Goal: Task Accomplishment & Management: Use online tool/utility

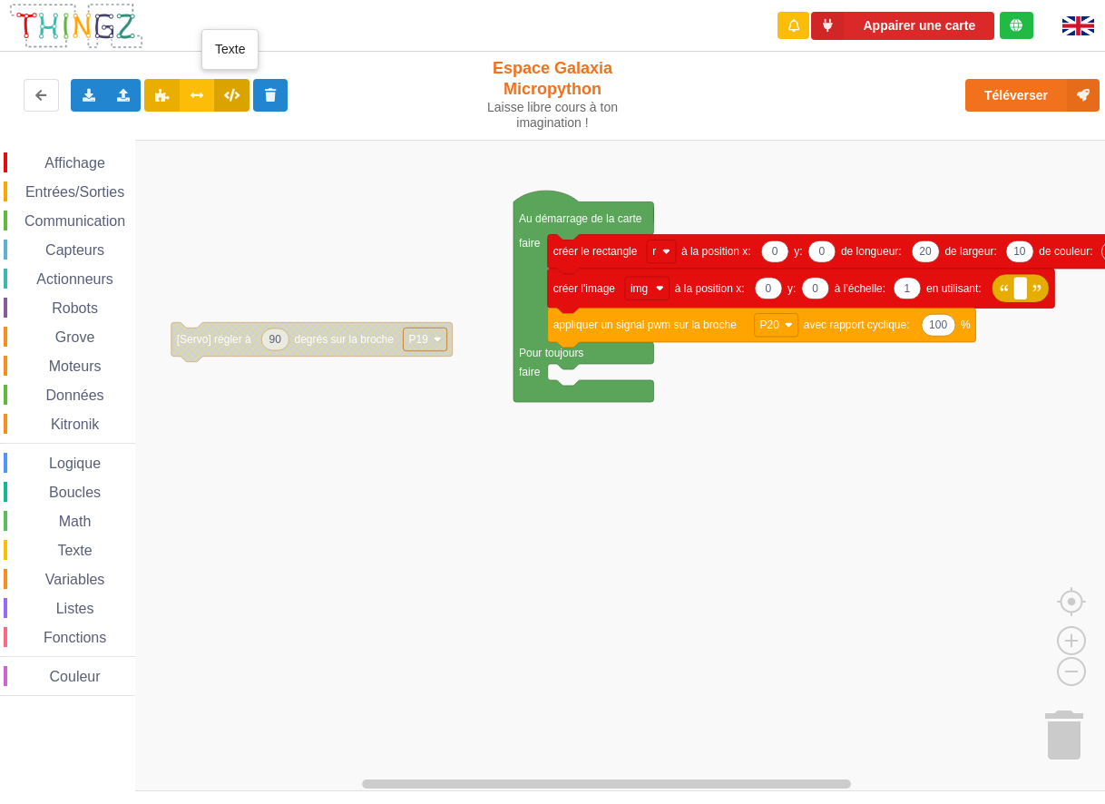
click at [227, 89] on icon at bounding box center [231, 94] width 15 height 11
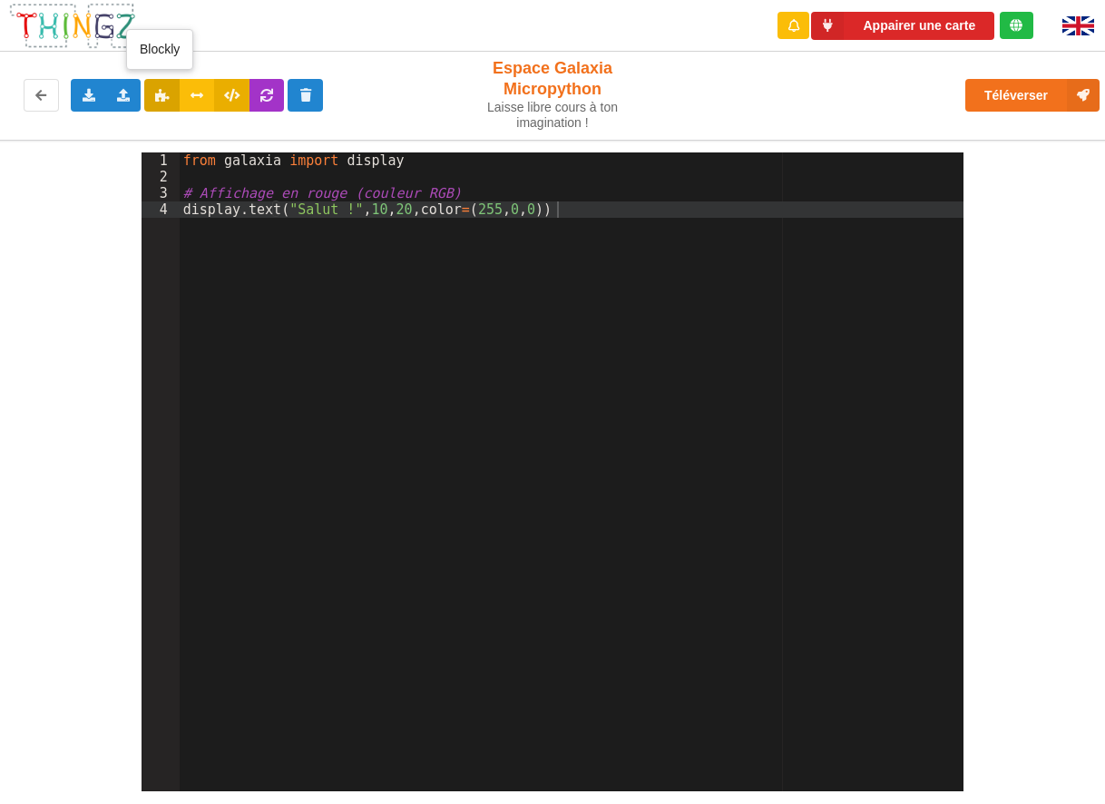
click at [161, 95] on icon at bounding box center [161, 94] width 15 height 11
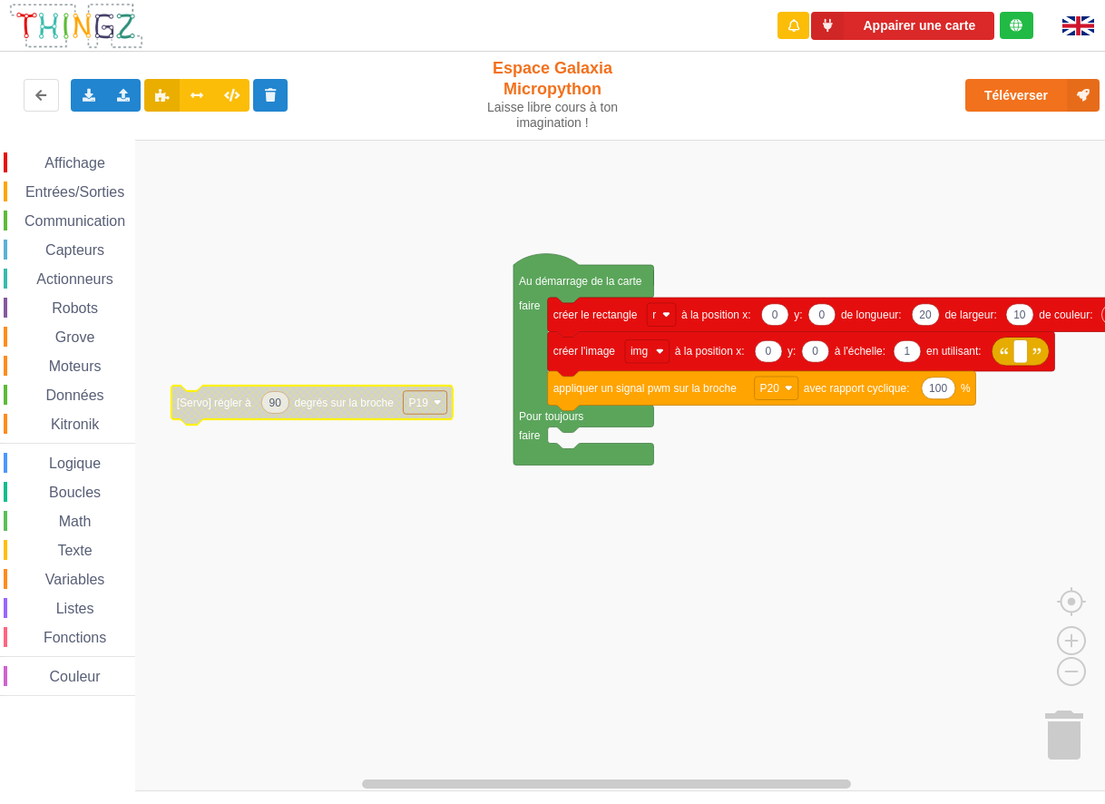
click at [334, 405] on text "degrés sur la broche" at bounding box center [345, 401] width 100 height 13
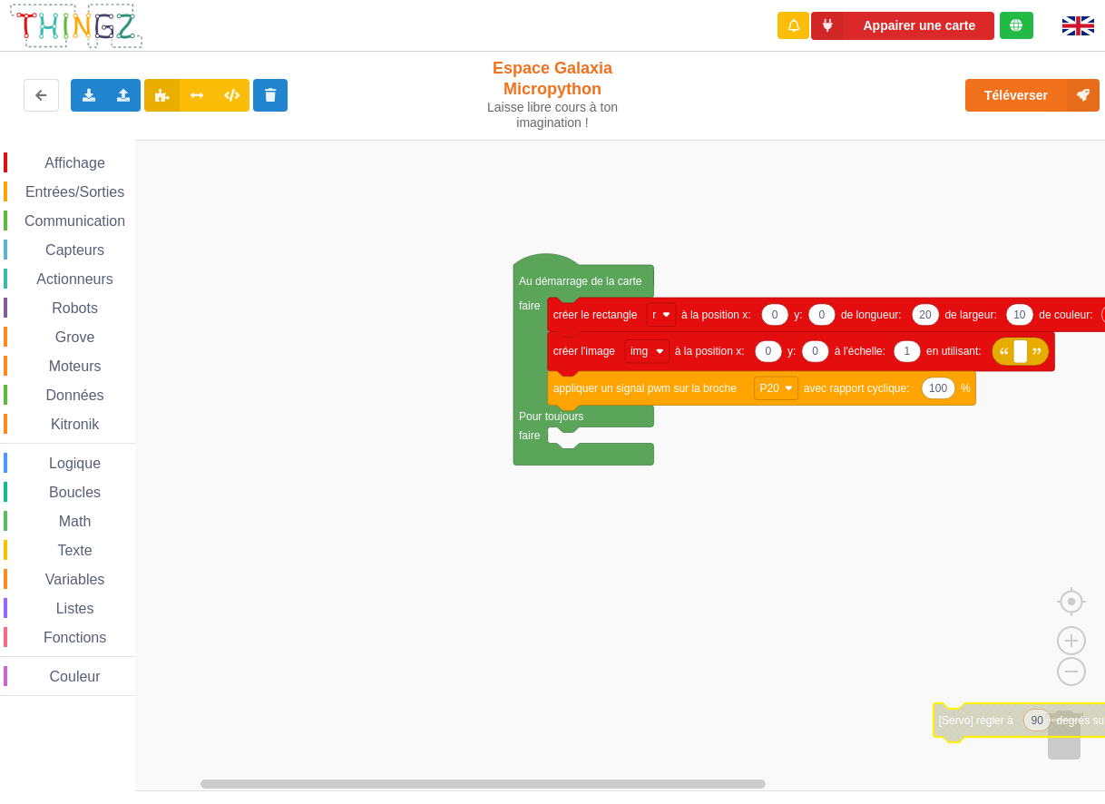
click at [995, 444] on image "Espace de travail de Blocky" at bounding box center [1086, 732] width 87 height 112
click at [263, 92] on icon at bounding box center [270, 94] width 15 height 11
click at [263, 93] on icon at bounding box center [270, 94] width 15 height 11
click at [319, 52] on div "Exporter l'assemblage de blocs Exporter l'assemblage de blocs au format Python …" at bounding box center [552, 95] width 1119 height 95
click at [271, 103] on button at bounding box center [270, 95] width 35 height 33
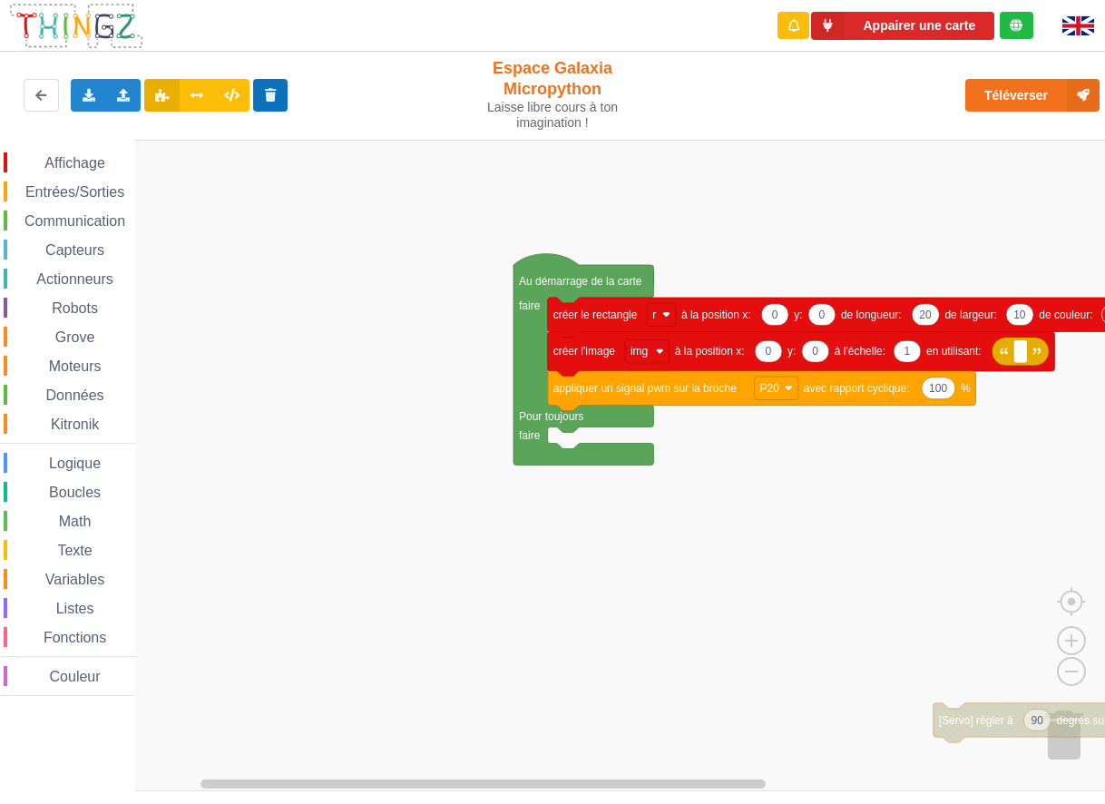
click at [271, 103] on button at bounding box center [270, 95] width 35 height 33
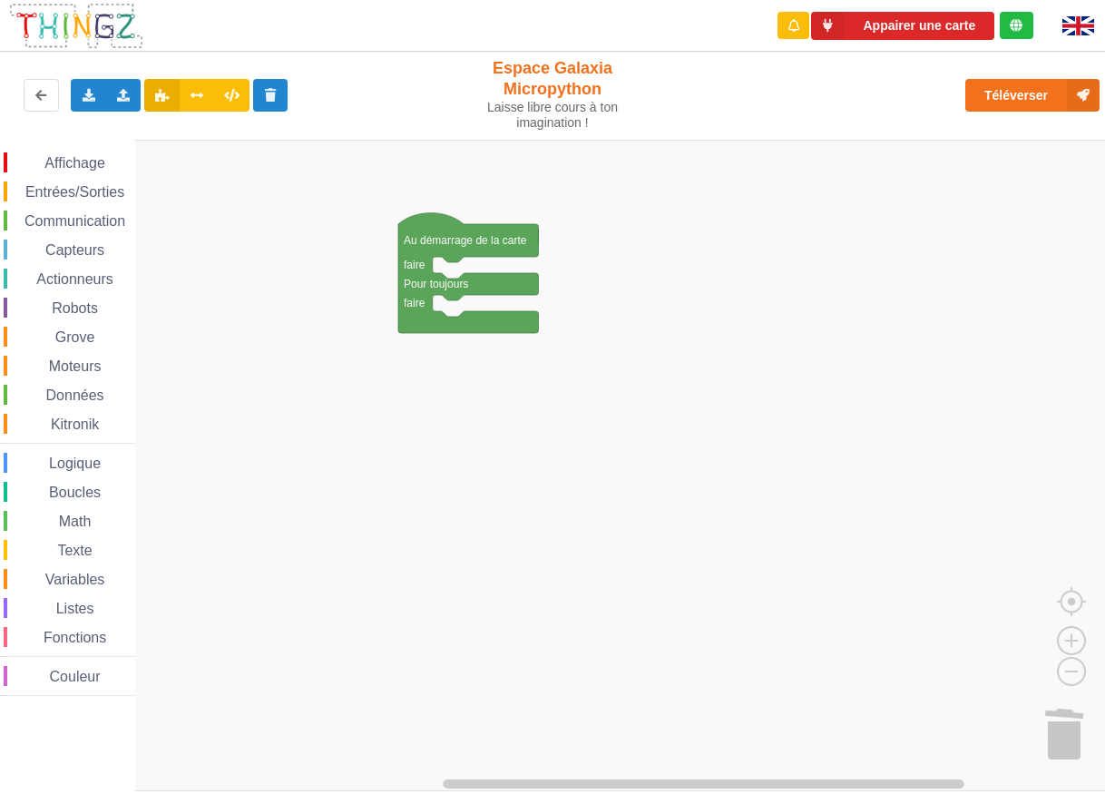
click at [74, 444] on span "Variables" at bounding box center [75, 578] width 65 height 15
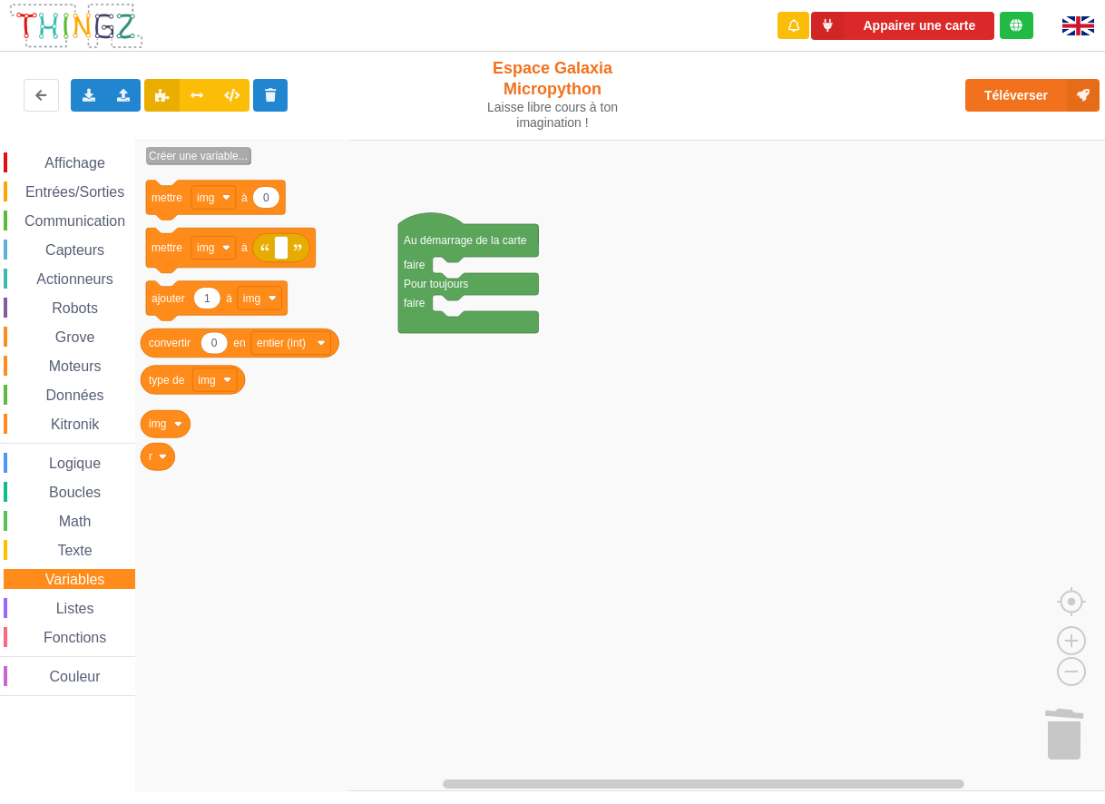
click at [199, 159] on text "Créer une variable..." at bounding box center [198, 156] width 99 height 13
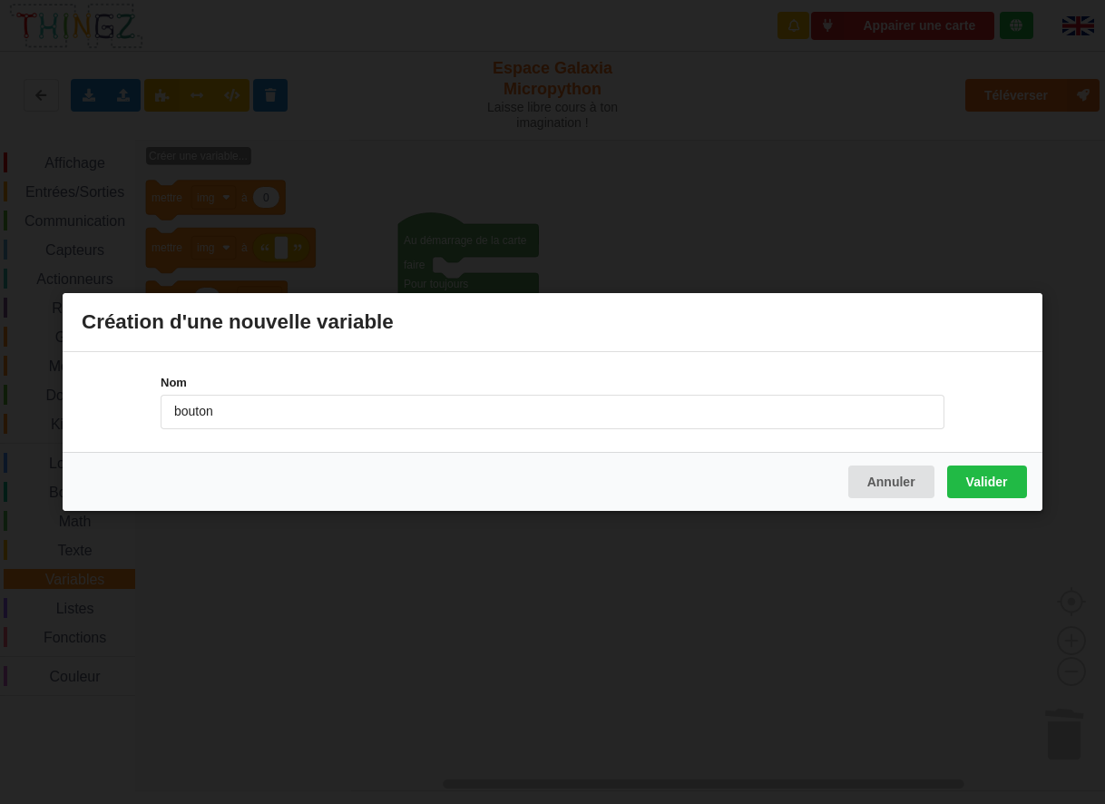
type input "bouton"
click at [989, 444] on button "Valider" at bounding box center [987, 481] width 80 height 33
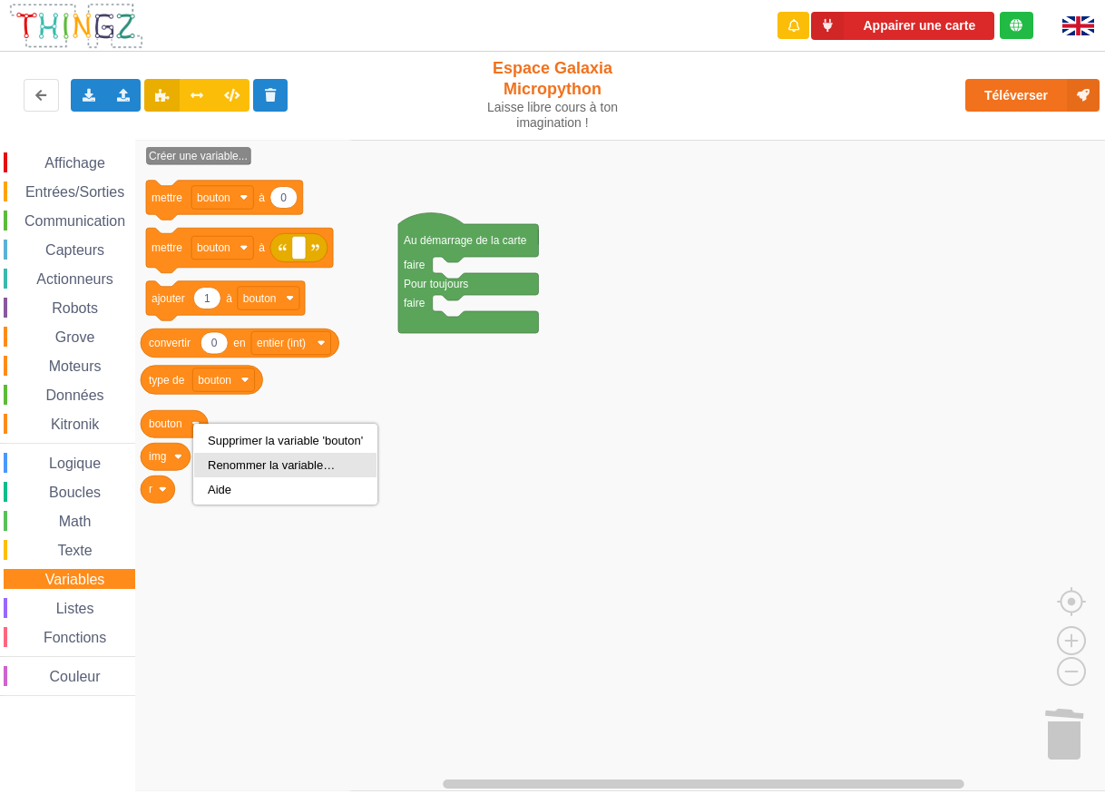
click at [239, 444] on div "Renommer la variable…" at bounding box center [285, 465] width 155 height 14
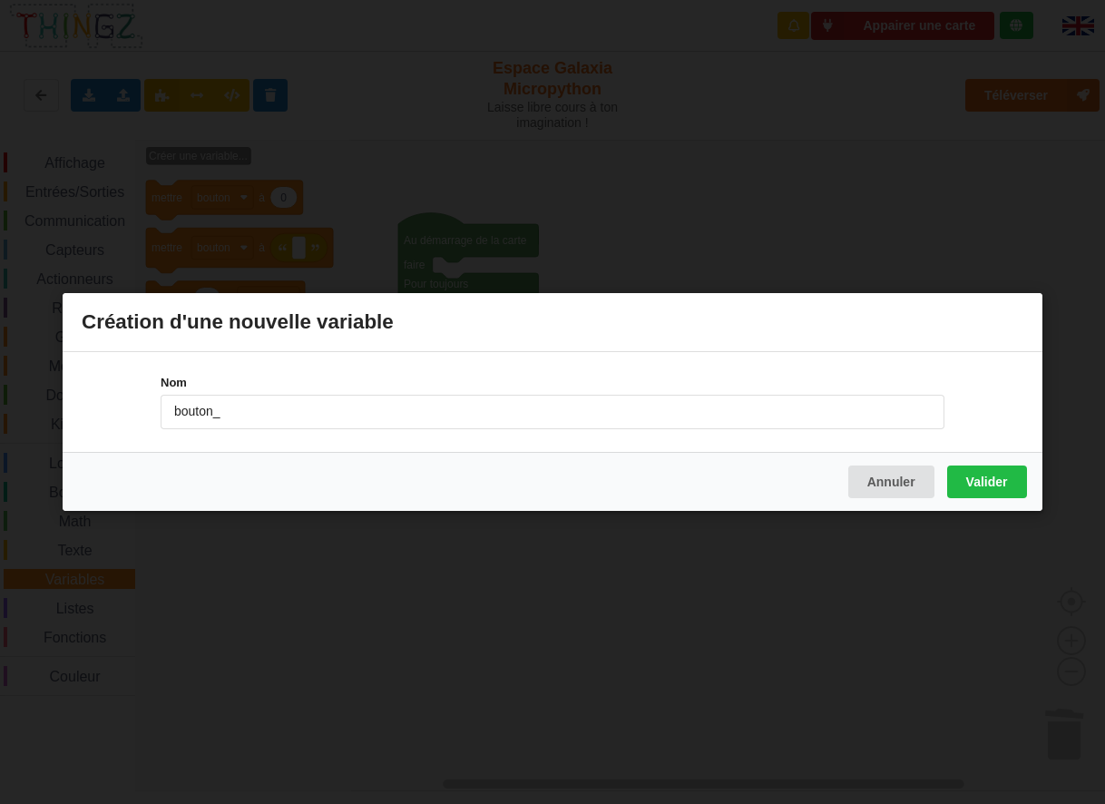
type input "bouton_A"
click at [995, 444] on button "Valider" at bounding box center [987, 481] width 80 height 33
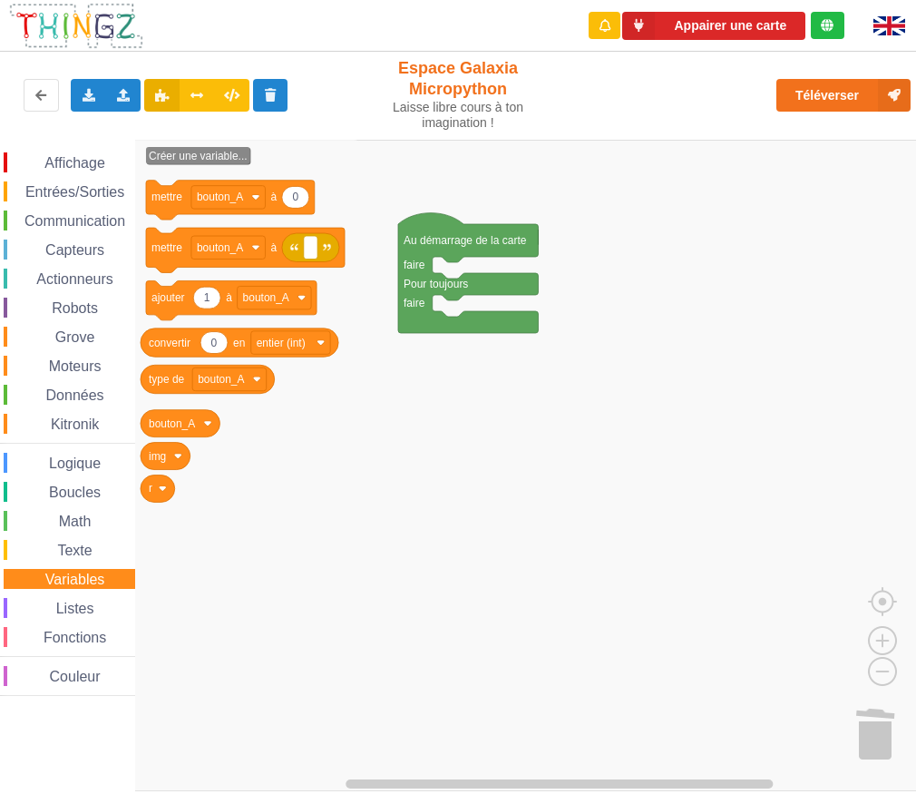
click at [77, 160] on span "Affichage" at bounding box center [74, 162] width 65 height 15
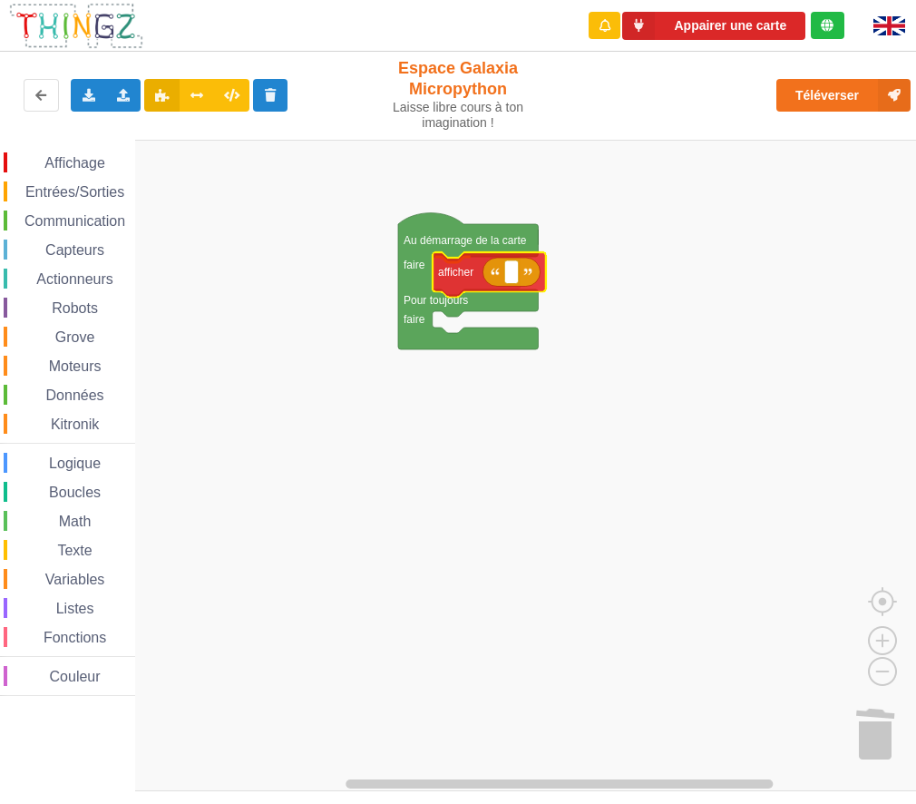
click at [473, 276] on div "Affichage Entrées/Sorties Communication Capteurs Actionneurs Robots Grove Moteu…" at bounding box center [464, 465] width 929 height 651
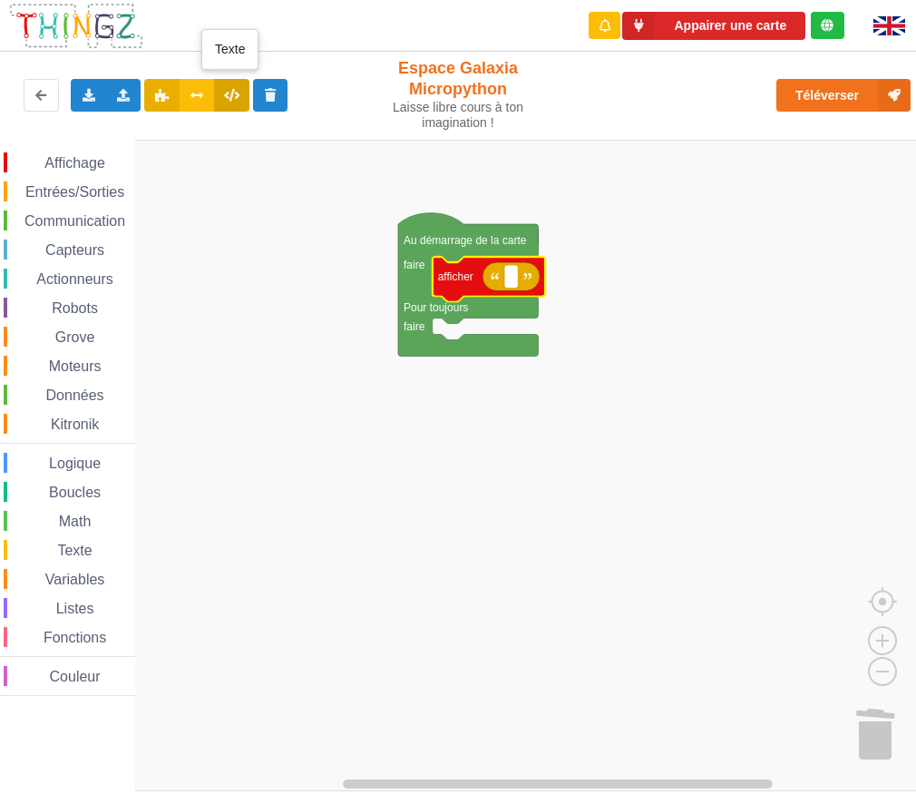
click at [226, 89] on icon at bounding box center [231, 94] width 15 height 11
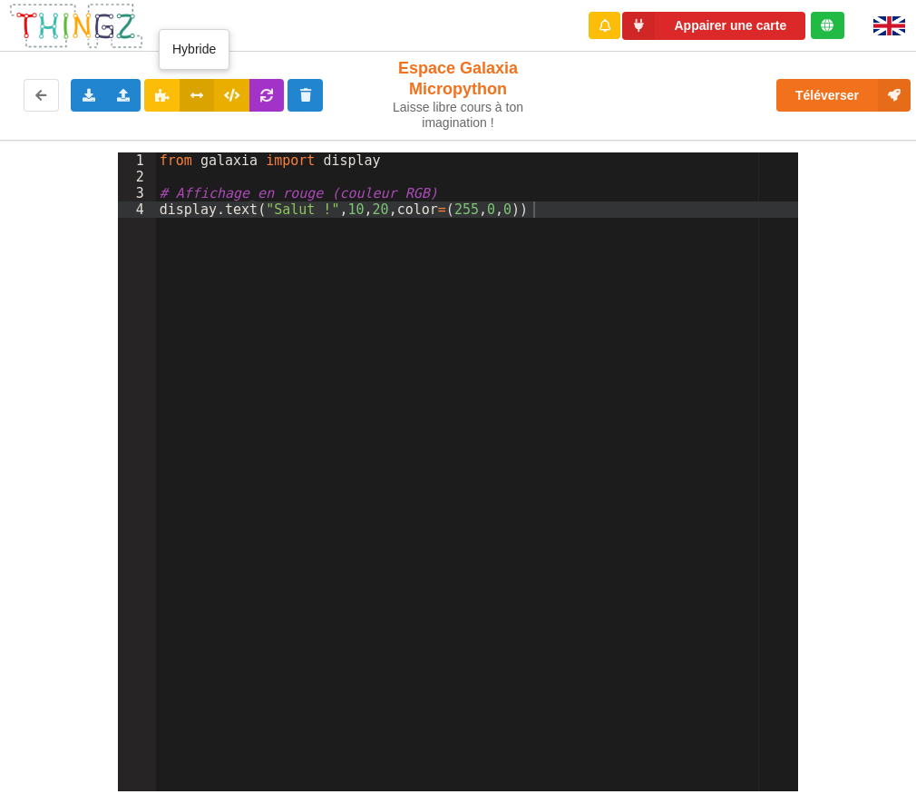
click at [199, 89] on icon at bounding box center [197, 94] width 15 height 11
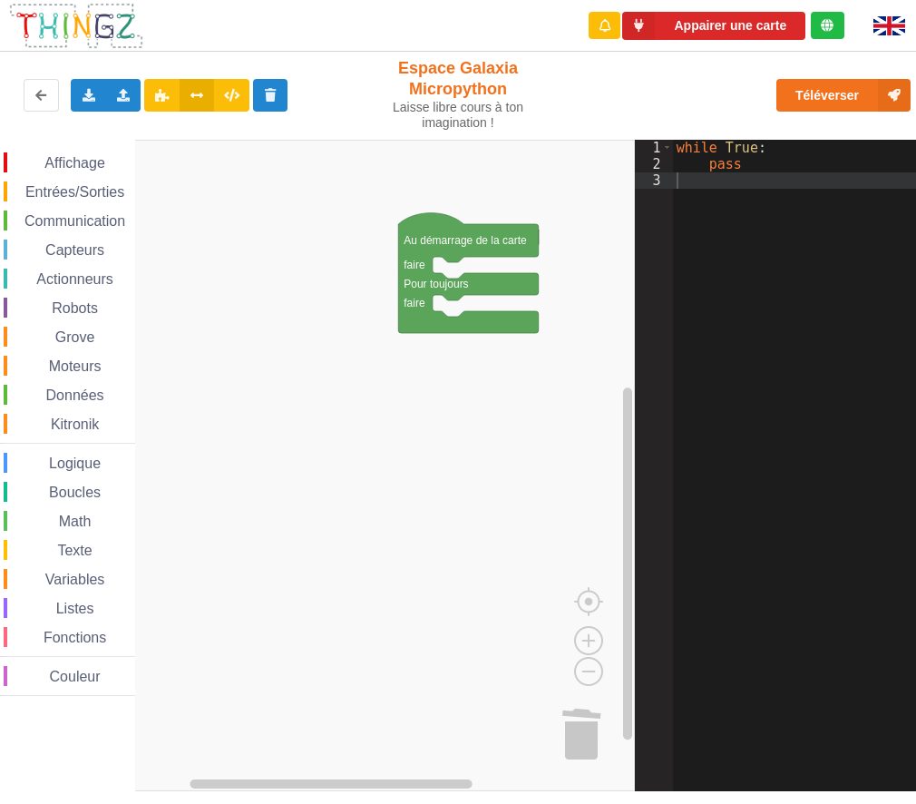
click at [80, 157] on span "Affichage" at bounding box center [74, 162] width 65 height 15
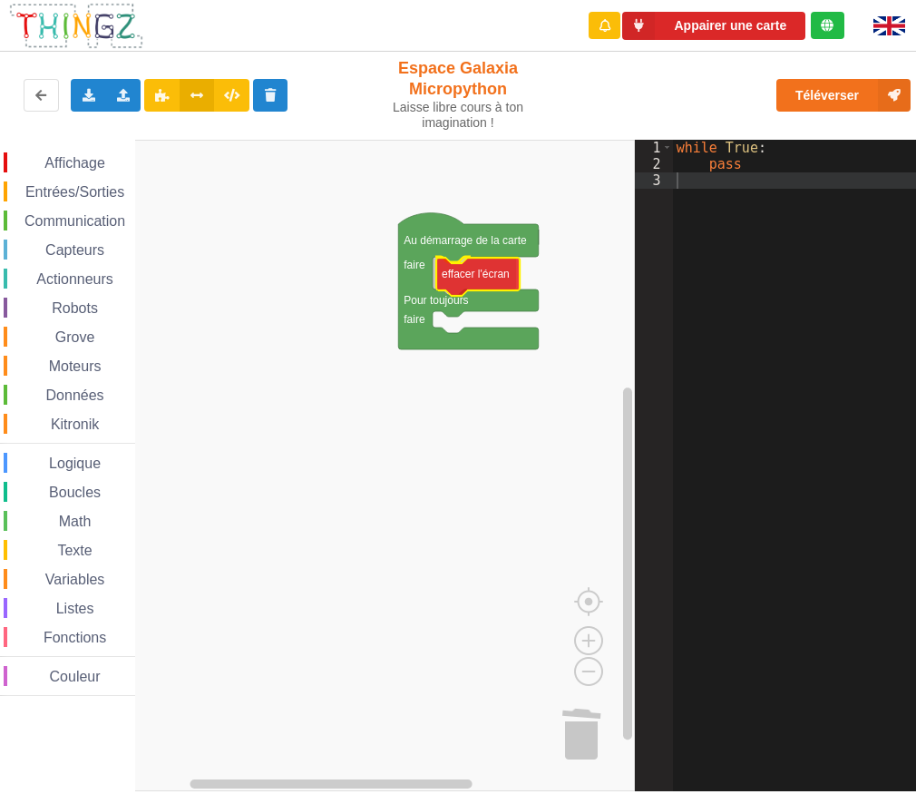
click at [468, 279] on div "Affichage Entrées/Sorties Communication Capteurs Actionneurs Robots Grove Moteu…" at bounding box center [317, 465] width 635 height 651
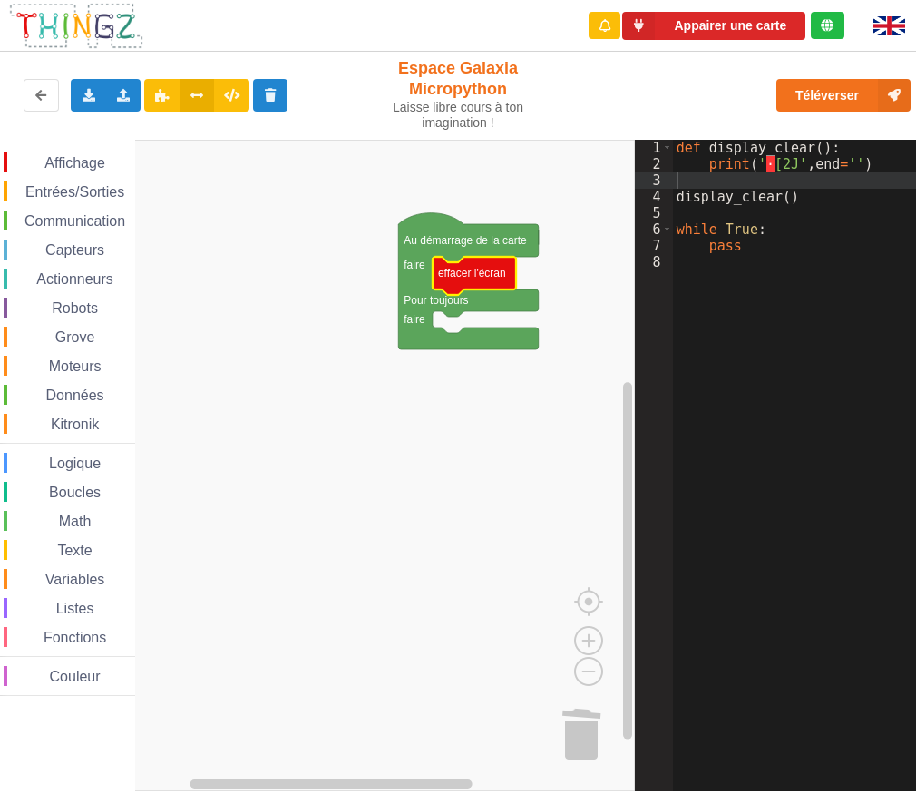
click at [700, 212] on div "def display_clear ( ) : print ( ' · [2J' , end = '' ) display_clear ( ) while T…" at bounding box center [801, 482] width 256 height 684
click at [797, 199] on div "def display_clear ( ) : print ( ' · [2J' , end = '' ) display_clear ( ) while T…" at bounding box center [801, 482] width 256 height 684
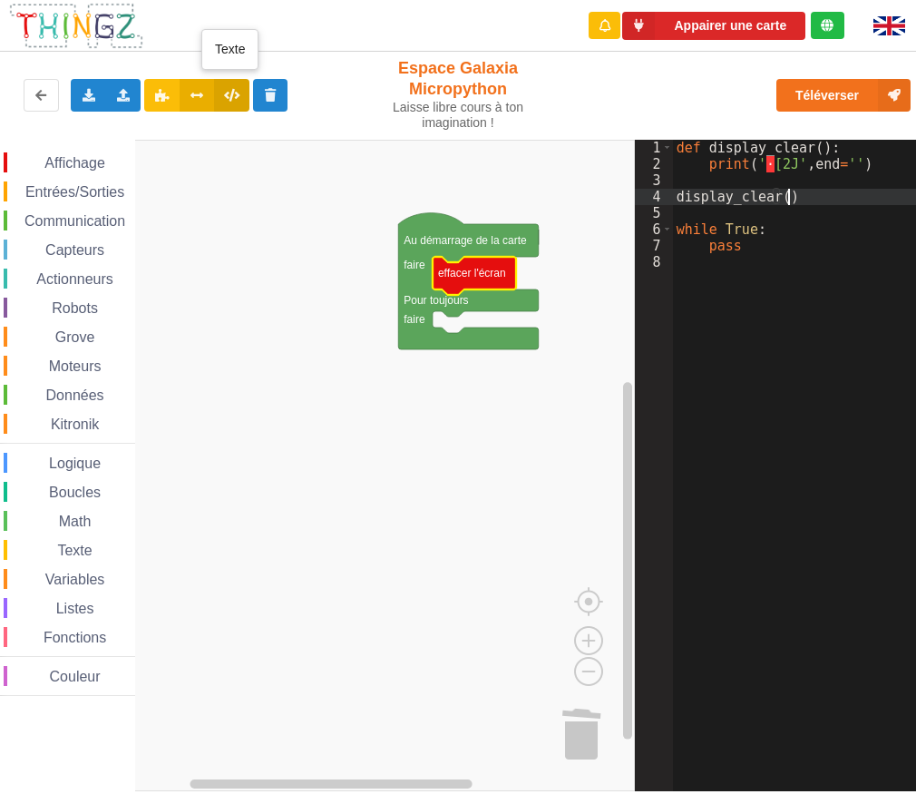
click at [236, 93] on icon at bounding box center [231, 94] width 15 height 11
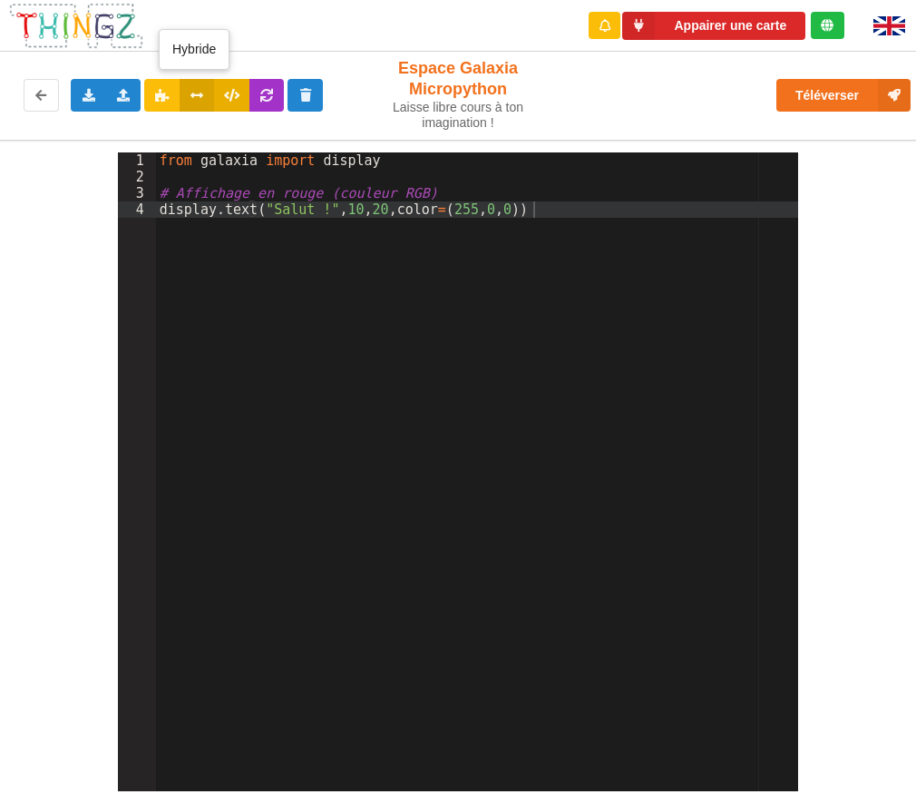
click at [197, 94] on icon at bounding box center [197, 94] width 15 height 11
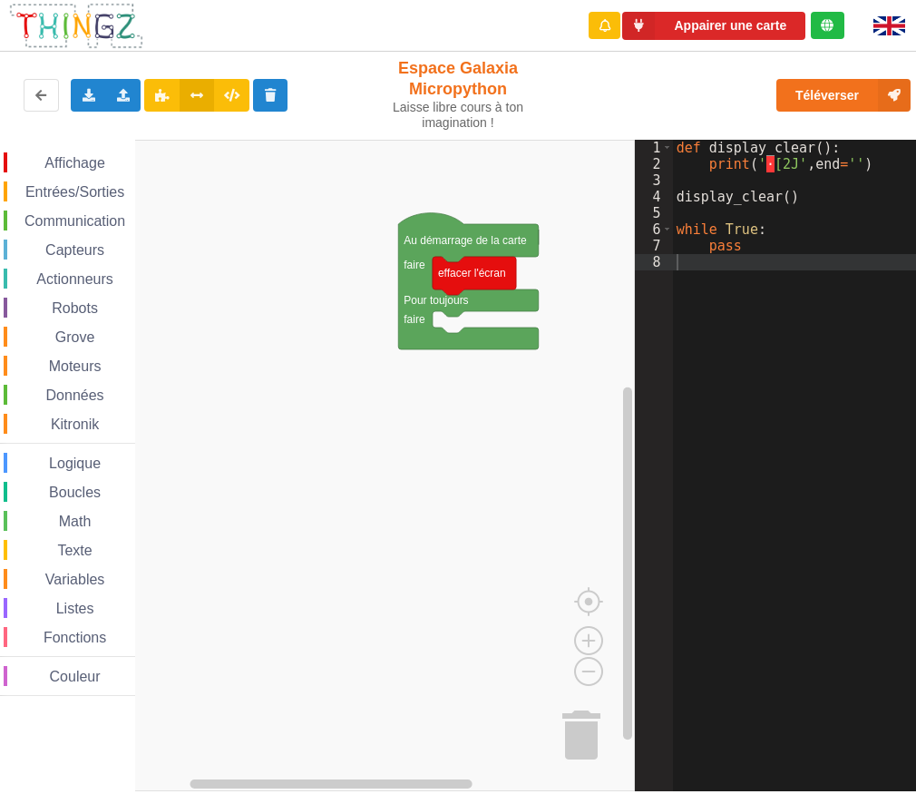
click at [753, 242] on div "def display_clear ( ) : print ( ' · [2J' , end = '' ) display_clear ( ) while T…" at bounding box center [801, 482] width 256 height 684
click at [751, 242] on div "def display_clear ( ) : print ( ' · [2J' , end = '' ) display_clear ( ) while T…" at bounding box center [801, 482] width 256 height 684
click at [765, 234] on div "def display_clear ( ) : print ( ' · [2J' , end = '' ) display_clear ( ) while T…" at bounding box center [801, 482] width 256 height 684
click at [801, 200] on div "def display_clear ( ) : print ( ' · [2J' , end = '' ) display_clear ( ) while T…" at bounding box center [801, 482] width 256 height 684
click at [772, 207] on div "def display_clear ( ) : print ( ' · [2J' , end = '' ) display_clear ( ) while T…" at bounding box center [801, 482] width 256 height 684
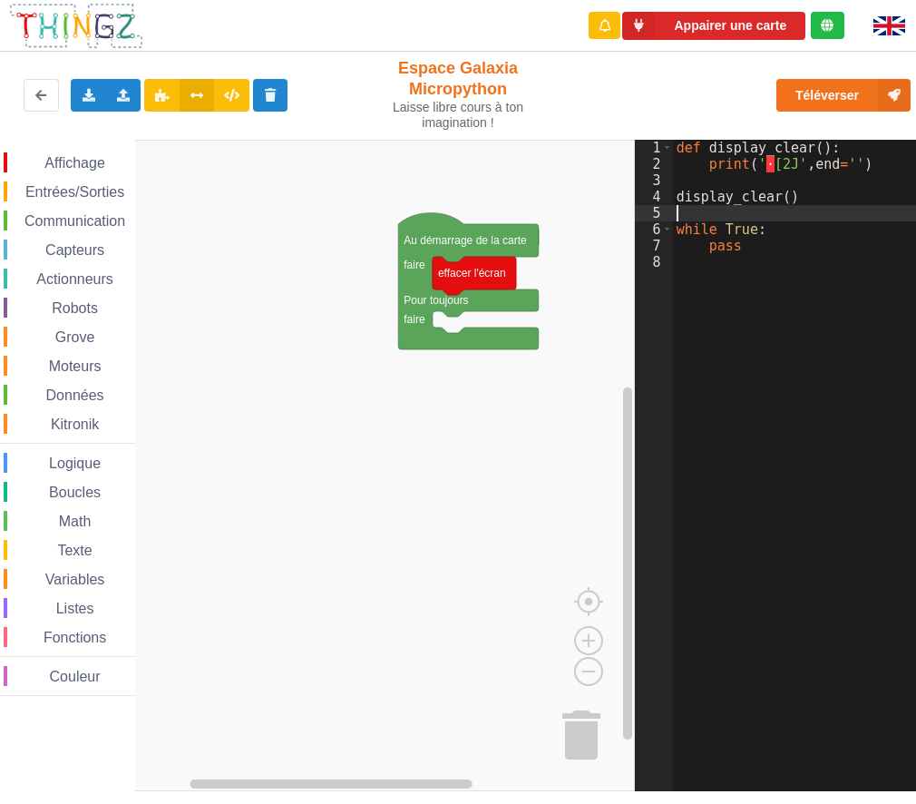
click at [786, 271] on div "def display_clear ( ) : print ( ' · [2J' , end = '' ) display_clear ( ) while T…" at bounding box center [801, 482] width 256 height 684
click at [706, 220] on div "def display_clear ( ) : print ( ' · [2J' , end = '' ) display_clear ( ) while T…" at bounding box center [801, 482] width 256 height 684
click at [725, 217] on div "def display_clear ( ) : print ( ' · [2J' , end = '' ) display_clear ( ) while T…" at bounding box center [801, 482] width 256 height 684
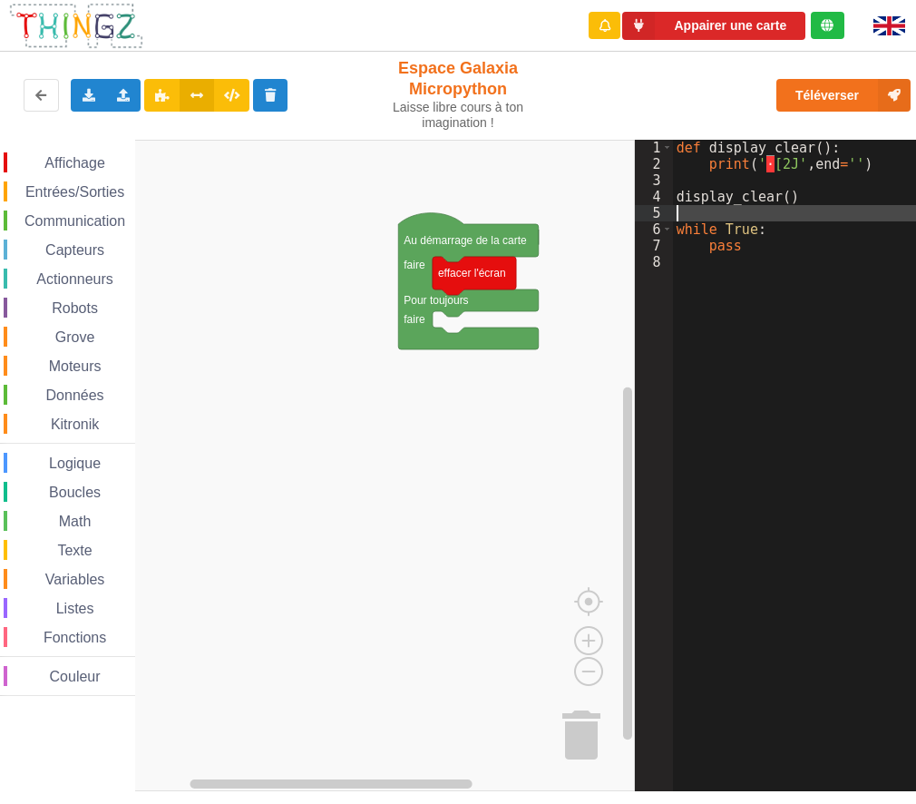
click at [63, 444] on span "Variables" at bounding box center [75, 578] width 65 height 15
click at [87, 444] on span "Variables" at bounding box center [75, 578] width 65 height 15
click at [173, 151] on text "Créer une variable..." at bounding box center [198, 156] width 99 height 13
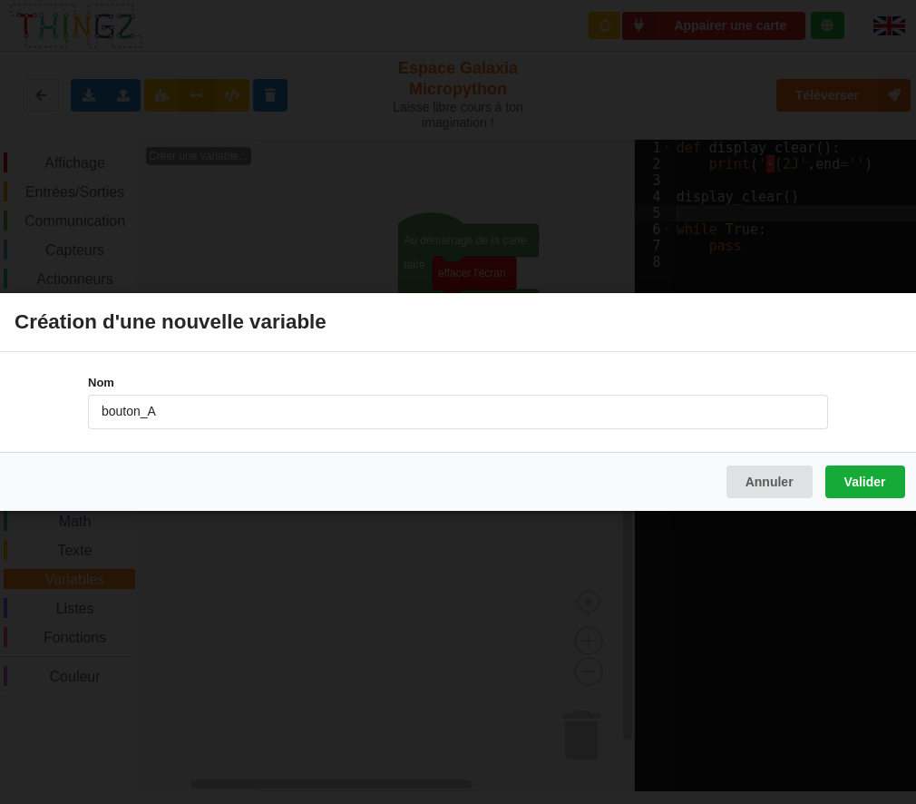
type input "bouton_A"
click at [863, 444] on button "Valider" at bounding box center [865, 481] width 80 height 33
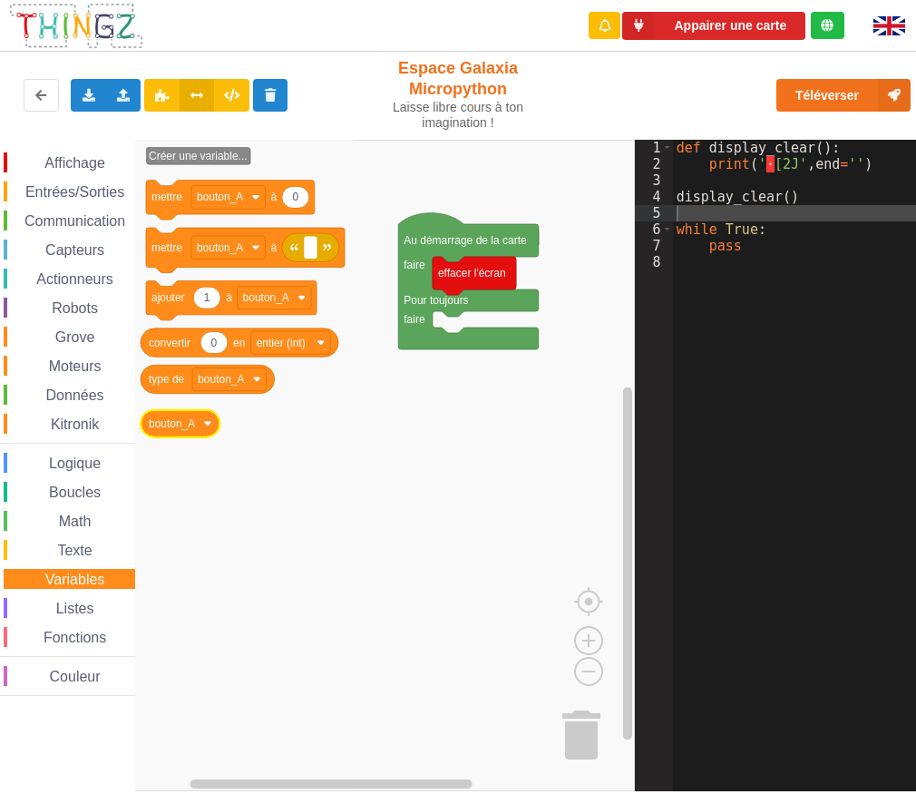
click at [210, 425] on image "Espace de travail de Blocky" at bounding box center [208, 424] width 8 height 8
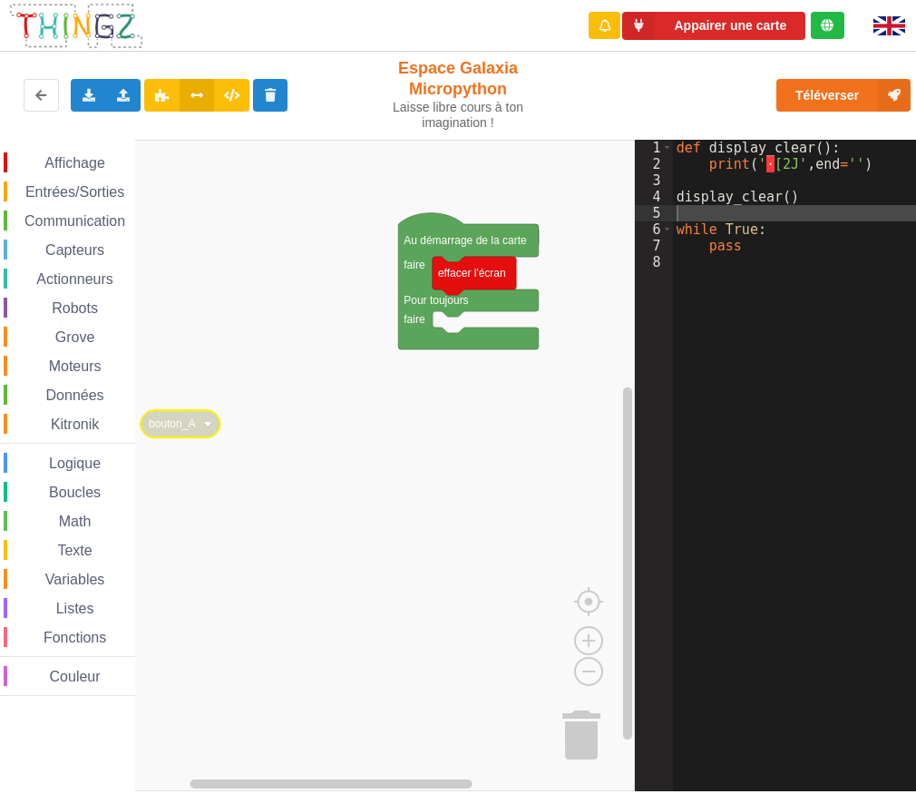
click at [184, 428] on text "bouton_A" at bounding box center [172, 423] width 46 height 13
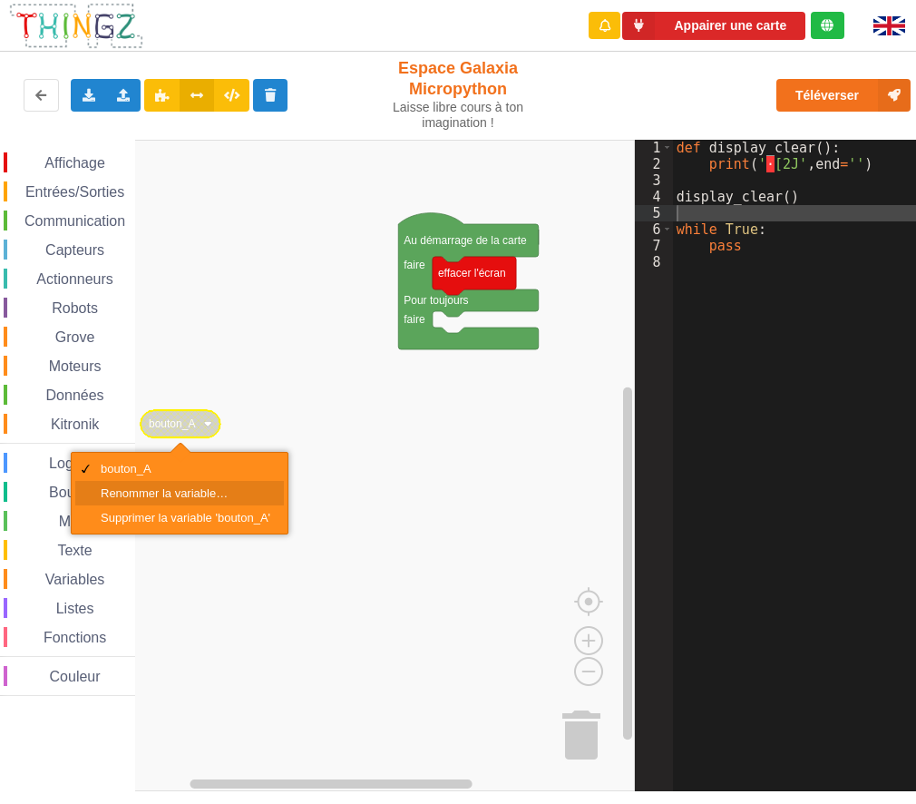
click at [181, 444] on div "Renommer la variable…" at bounding box center [186, 493] width 170 height 14
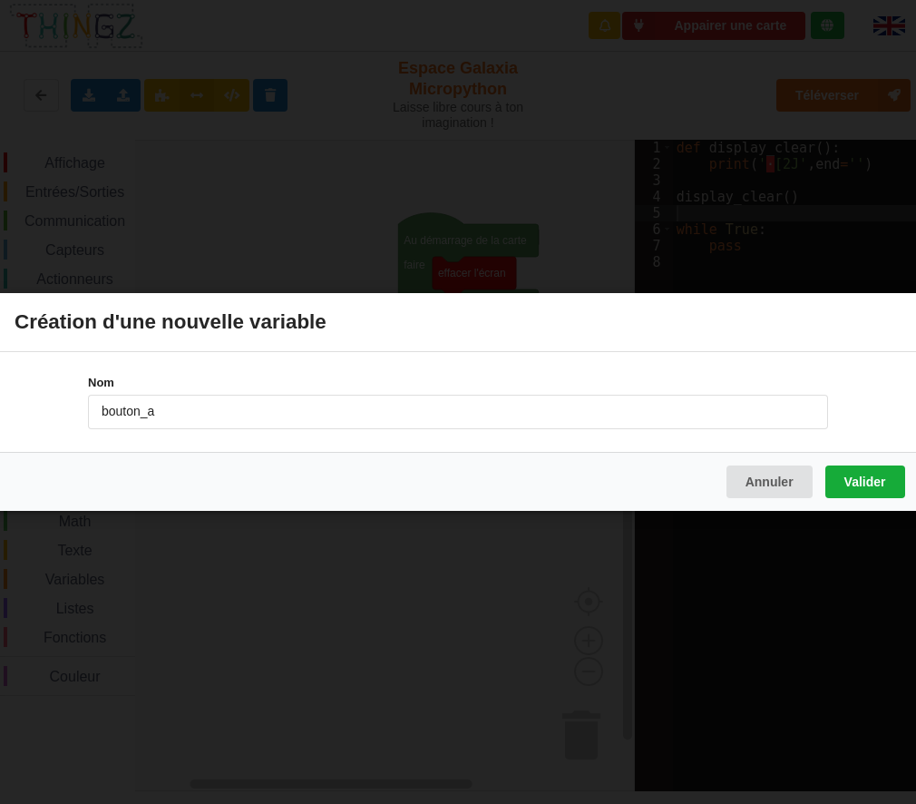
type input "bouton_a"
click at [860, 444] on button "Valider" at bounding box center [865, 481] width 80 height 33
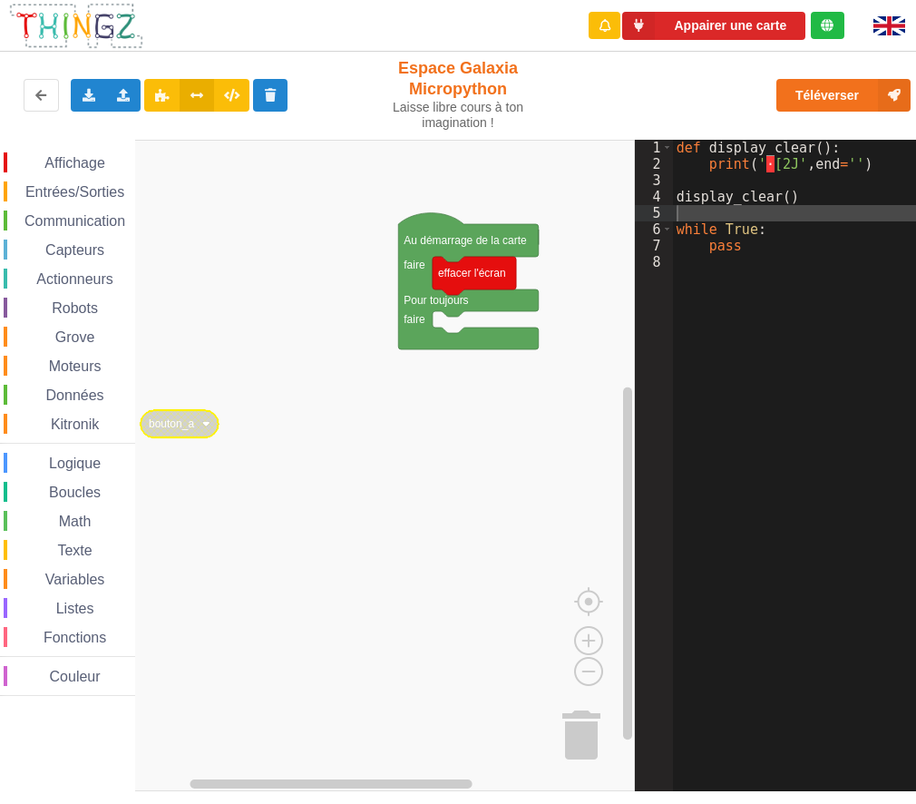
click at [316, 444] on rect "Espace de travail de Blocky" at bounding box center [317, 465] width 635 height 651
click at [73, 444] on span "Variables" at bounding box center [75, 578] width 65 height 15
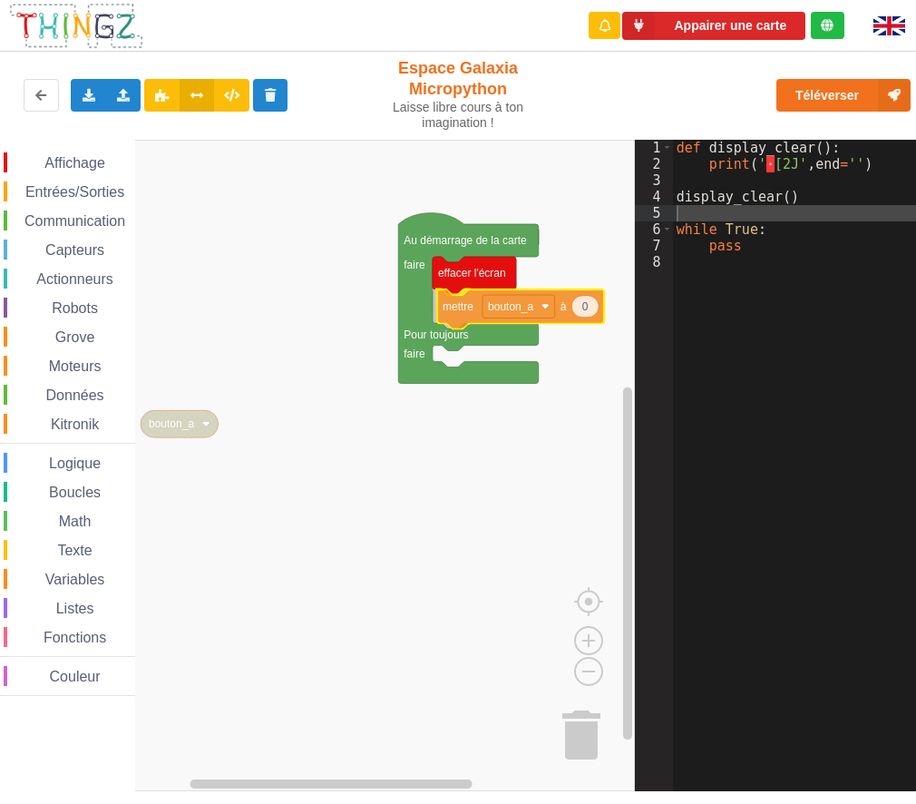
click at [477, 314] on div "Affichage Entrées/Sorties Communication Capteurs Actionneurs Robots Grove Moteu…" at bounding box center [317, 465] width 635 height 651
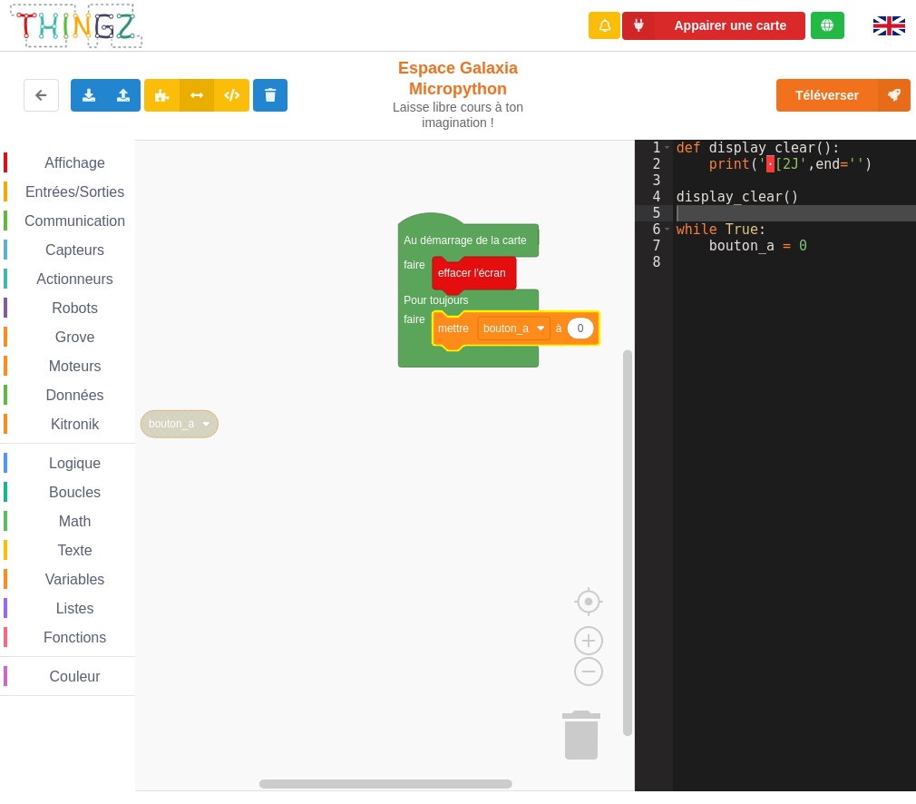
click at [70, 195] on span "Entrées/Sorties" at bounding box center [75, 191] width 104 height 15
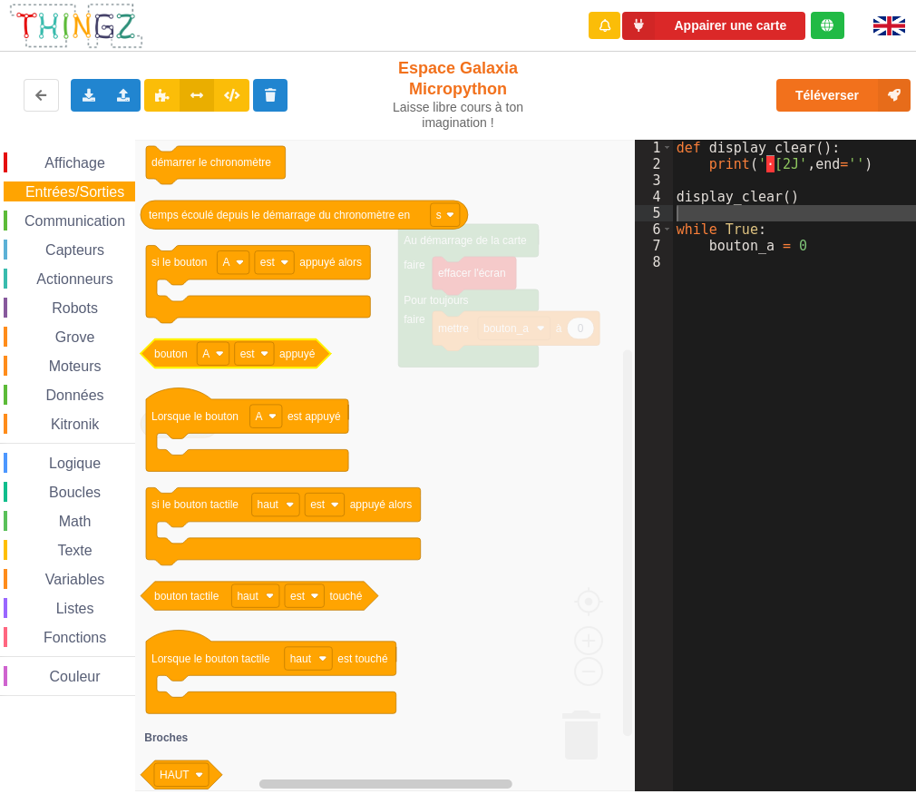
click at [305, 355] on g "bouton A est appuyé" at bounding box center [236, 353] width 190 height 29
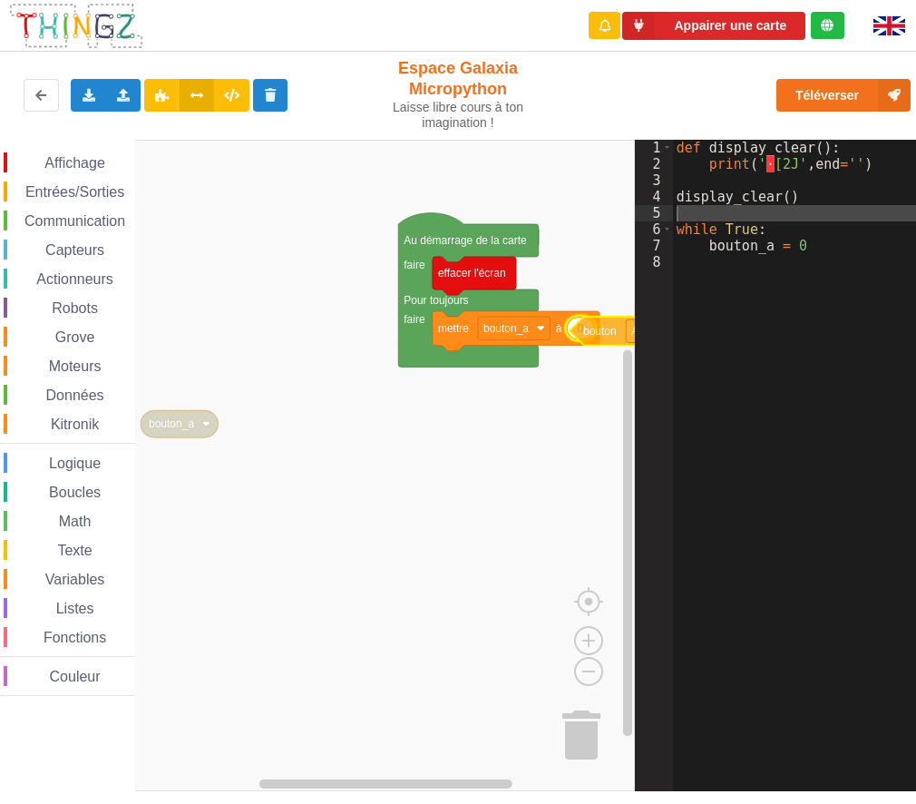
click at [601, 333] on div "Affichage Entrées/Sorties Communication Capteurs Actionneurs Robots Grove Moteu…" at bounding box center [317, 465] width 635 height 651
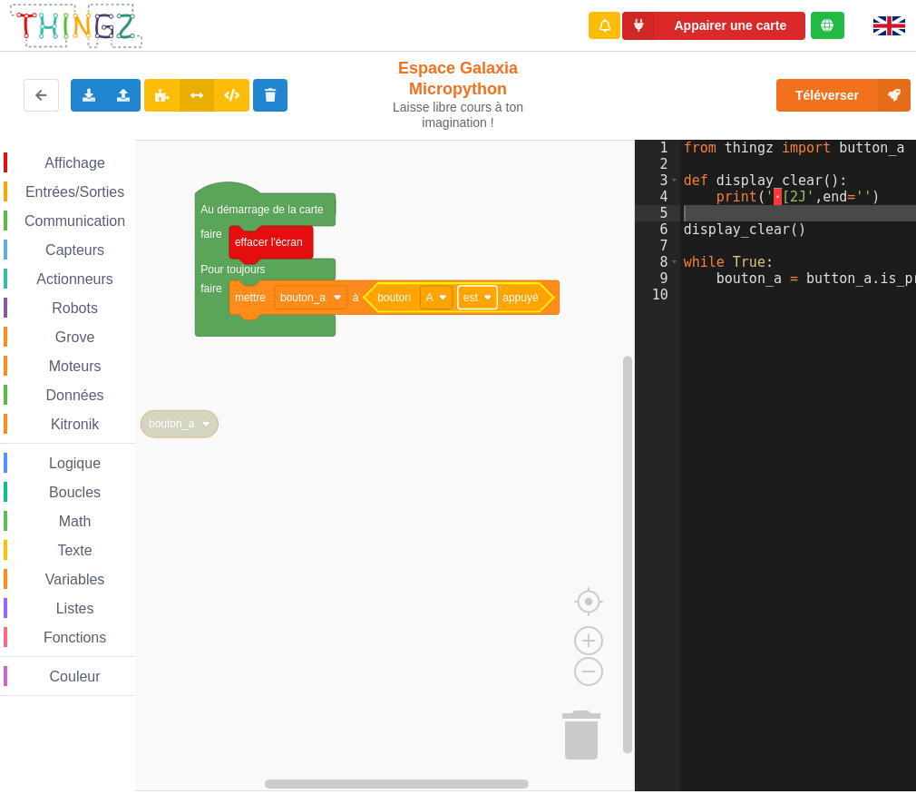
click at [487, 290] on rect "Espace de travail de Blocky" at bounding box center [477, 298] width 39 height 24
click at [476, 360] on div "a été" at bounding box center [484, 364] width 44 height 14
click at [72, 159] on span "Affichage" at bounding box center [74, 162] width 65 height 15
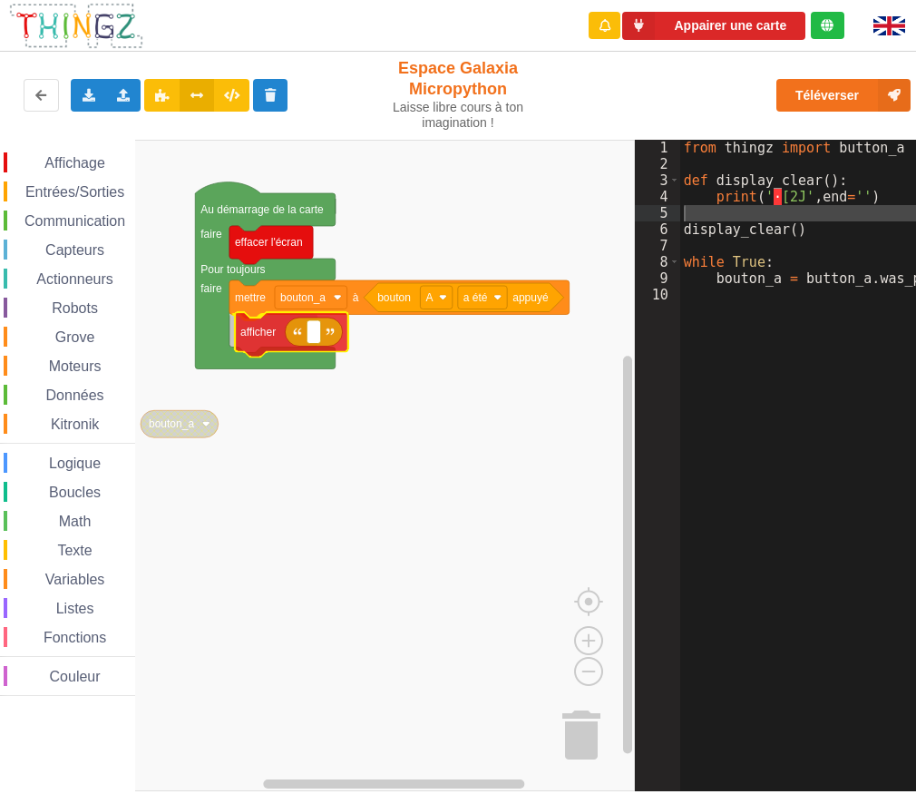
click at [266, 339] on div "Affichage Entrées/Sorties Communication Capteurs Actionneurs Robots Grove Moteu…" at bounding box center [317, 465] width 635 height 651
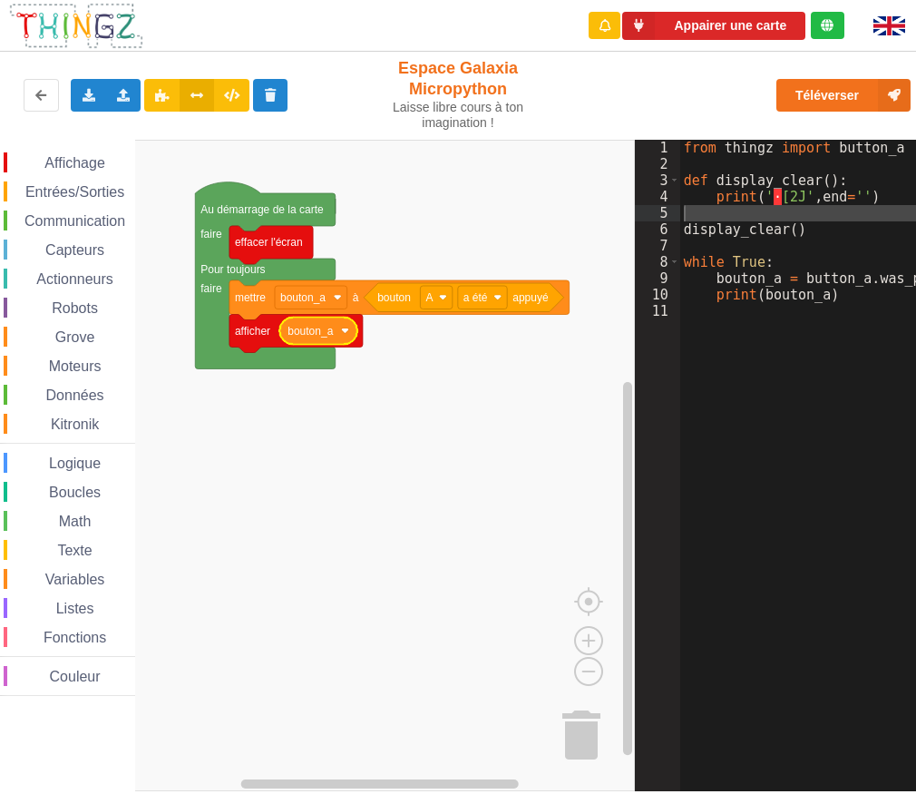
click at [64, 187] on span "Entrées/Sorties" at bounding box center [75, 191] width 104 height 15
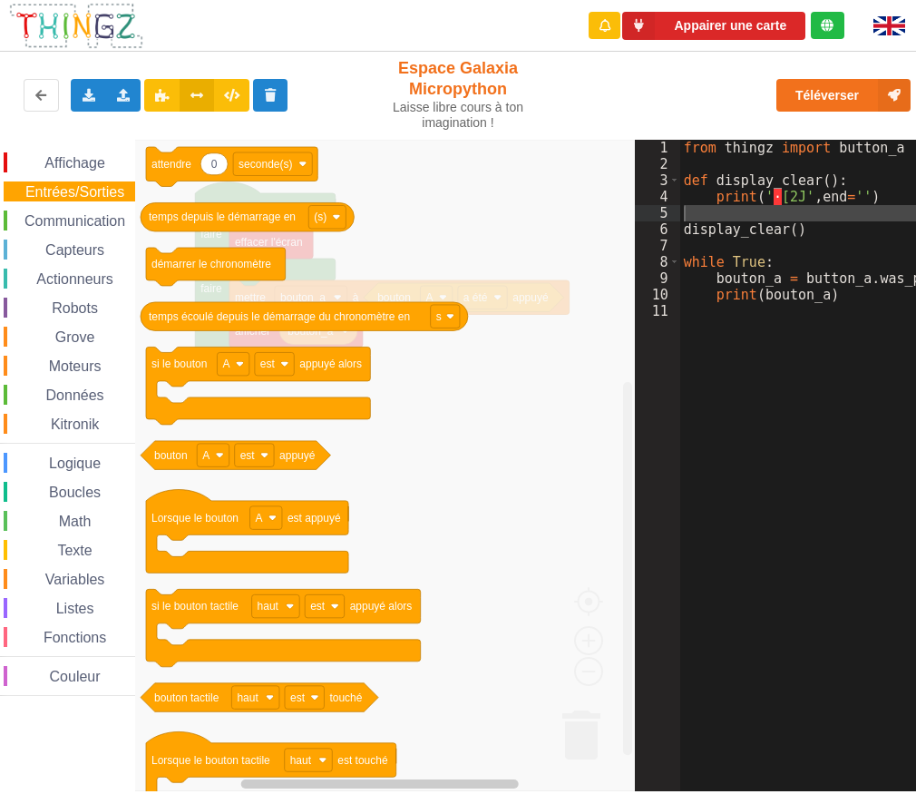
click at [235, 204] on g "0 attendre seconde(s) temps depuis le démarrage en (s) démarrer le chronomètre …" at bounding box center [409, 730] width 536 height 1166
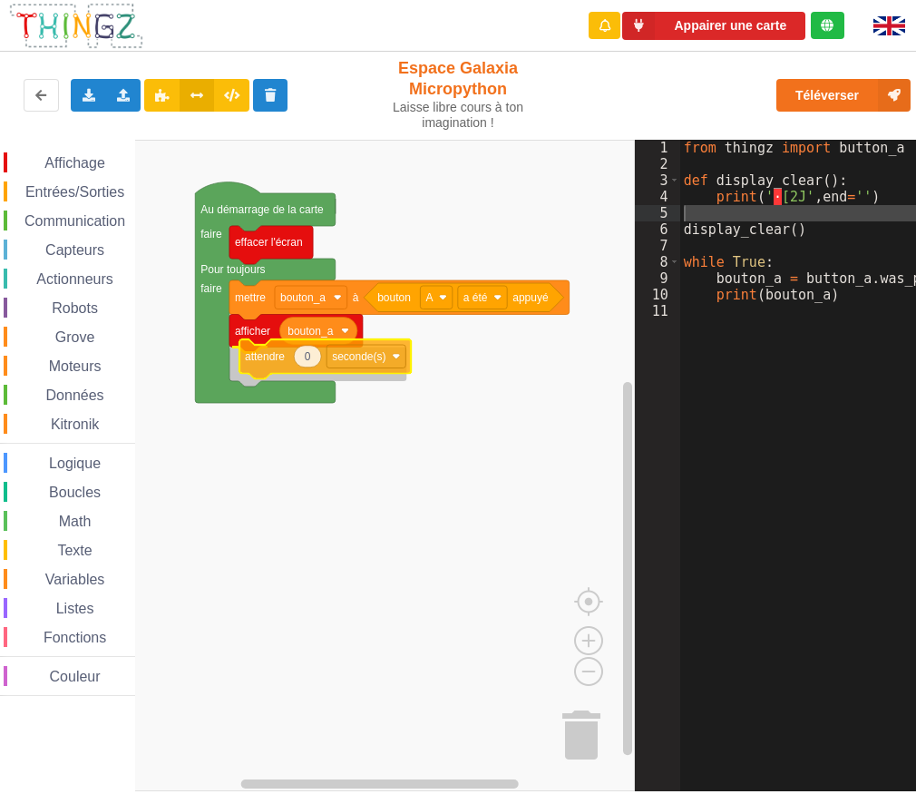
click at [263, 357] on div "Affichage Entrées/Sorties Communication Capteurs Actionneurs Robots Grove Moteu…" at bounding box center [317, 465] width 635 height 651
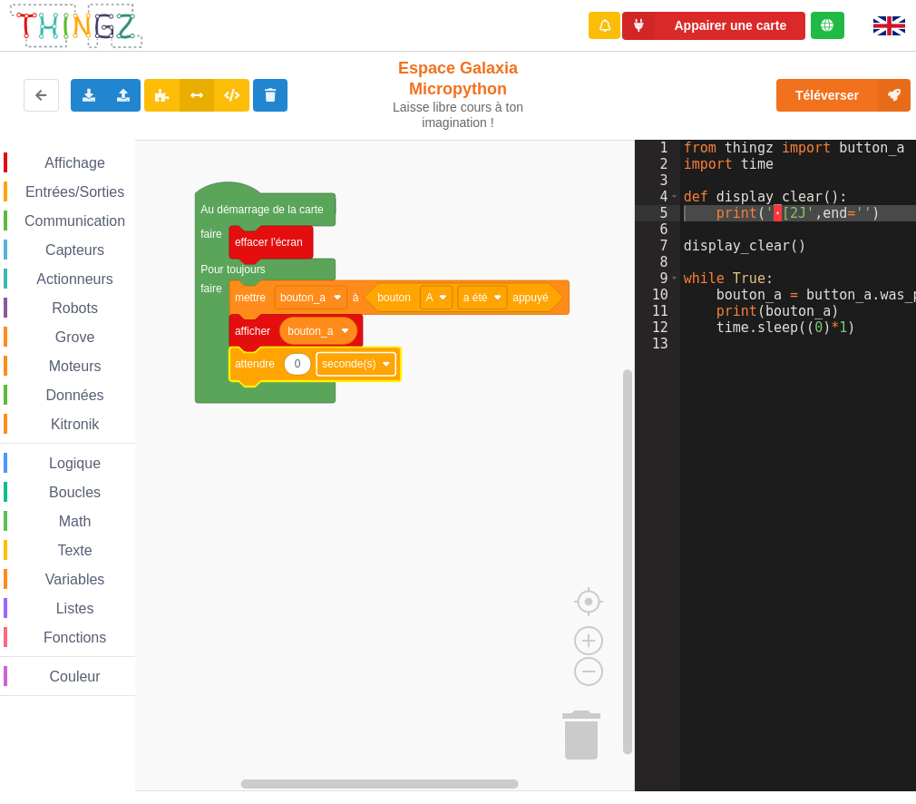
click at [386, 366] on image "Espace de travail de Blocky" at bounding box center [386, 364] width 8 height 8
click at [387, 366] on image "Espace de travail de Blocky" at bounding box center [386, 364] width 8 height 8
click at [379, 362] on rect "Espace de travail de Blocky" at bounding box center [356, 364] width 79 height 24
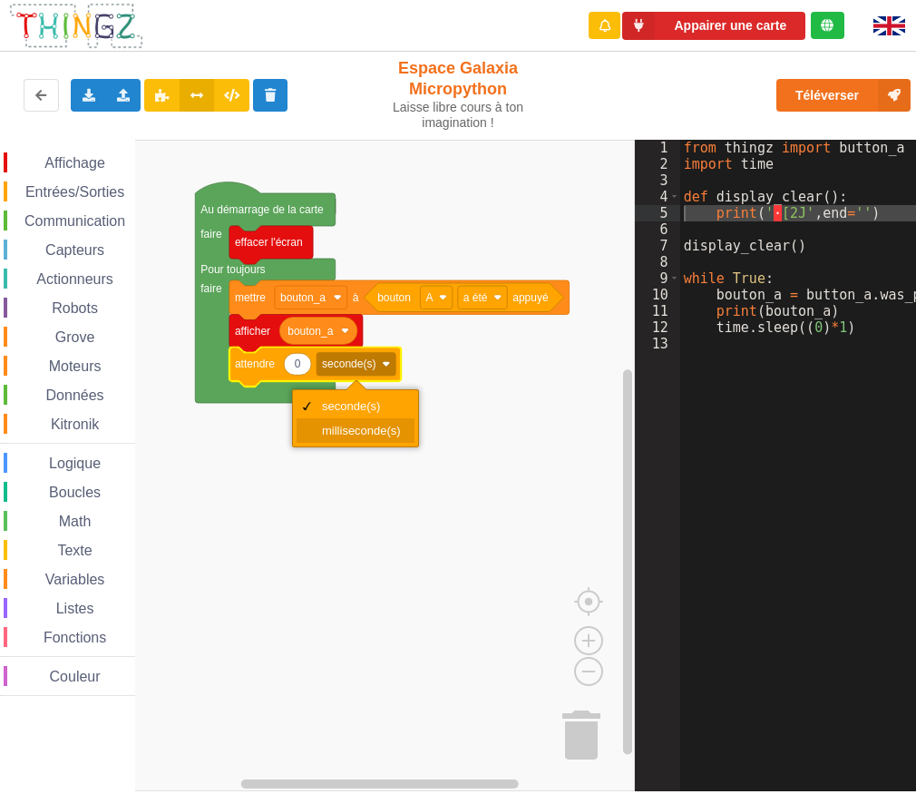
click at [366, 428] on div "milliseconde(s)" at bounding box center [361, 431] width 79 height 14
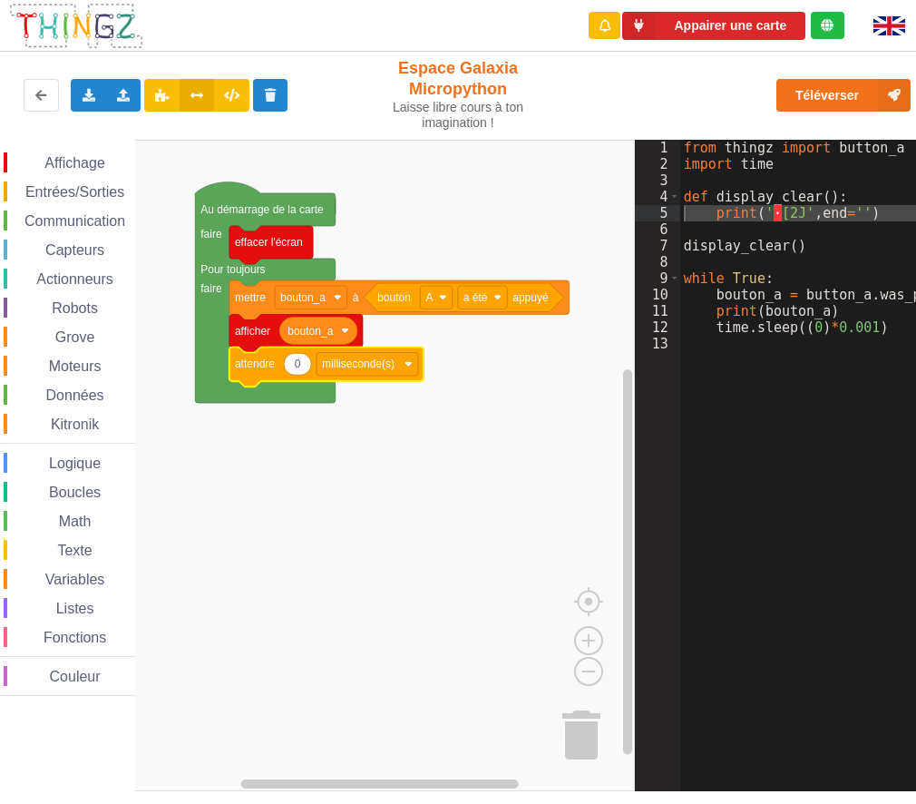
click at [293, 370] on icon "Espace de travail de Blocky" at bounding box center [297, 364] width 27 height 22
type input "500"
click at [434, 434] on rect "Espace de travail de Blocky" at bounding box center [317, 465] width 635 height 651
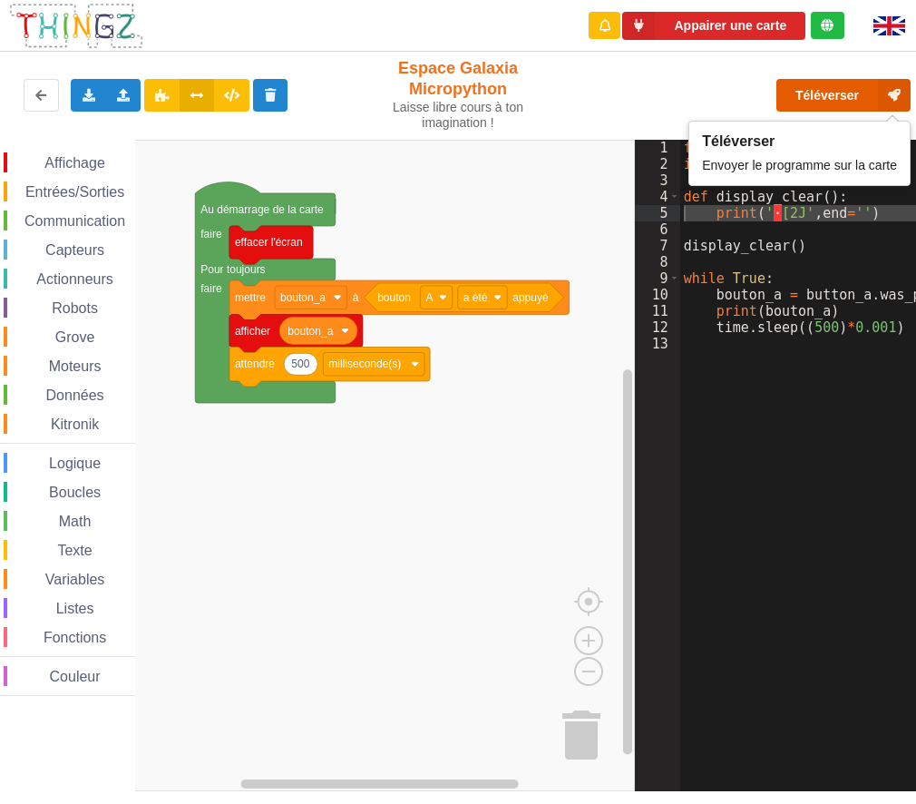
click at [825, 93] on button "Téléverser" at bounding box center [843, 95] width 134 height 33
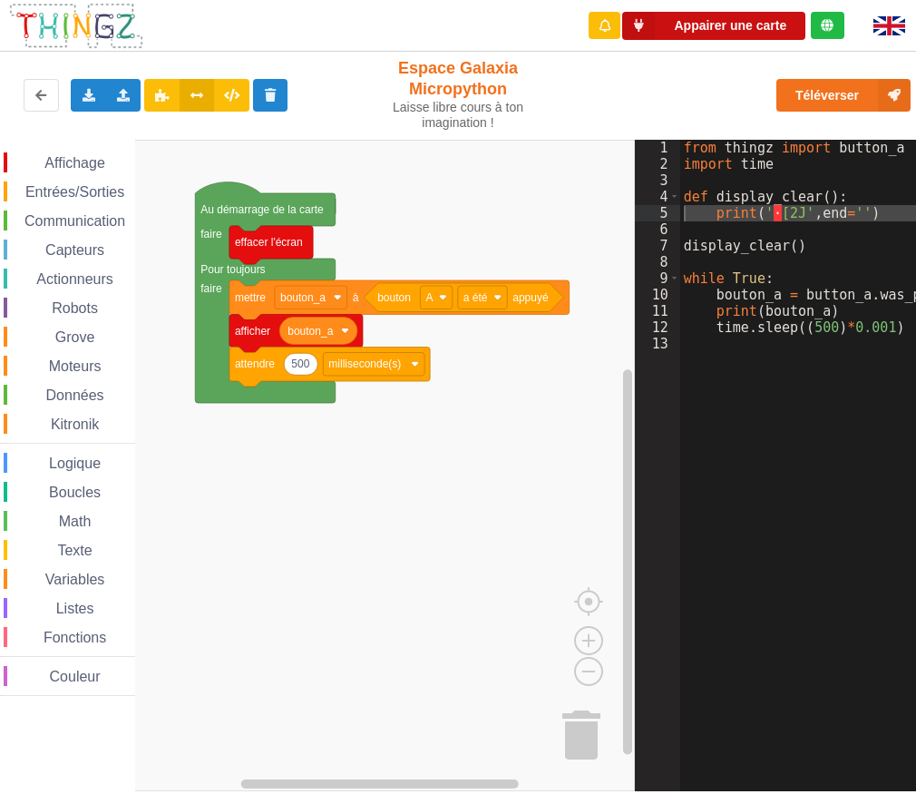
click at [692, 20] on button "Appairer une carte" at bounding box center [713, 26] width 183 height 28
click at [746, 24] on button "Appairer une carte" at bounding box center [713, 26] width 183 height 28
click at [727, 21] on button "Appairer une carte" at bounding box center [713, 26] width 183 height 28
click at [818, 236] on div "from thingz import button_a import time def display_clear ( ) : print ( ' · [2J…" at bounding box center [804, 459] width 249 height 638
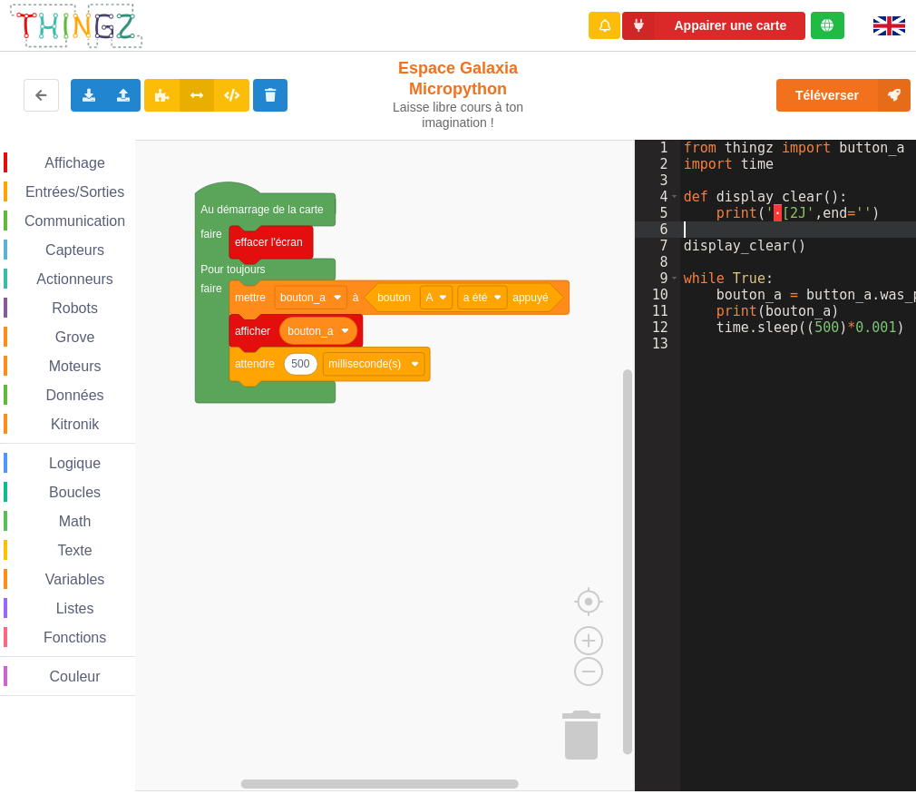
click at [853, 212] on div "from thingz import button_a import time def display_clear ( ) : print ( ' · [2J…" at bounding box center [822, 475] width 284 height 670
click at [882, 212] on div "from thingz import button_a import time def display_clear ( ) : print ( ' · [2J…" at bounding box center [822, 475] width 284 height 670
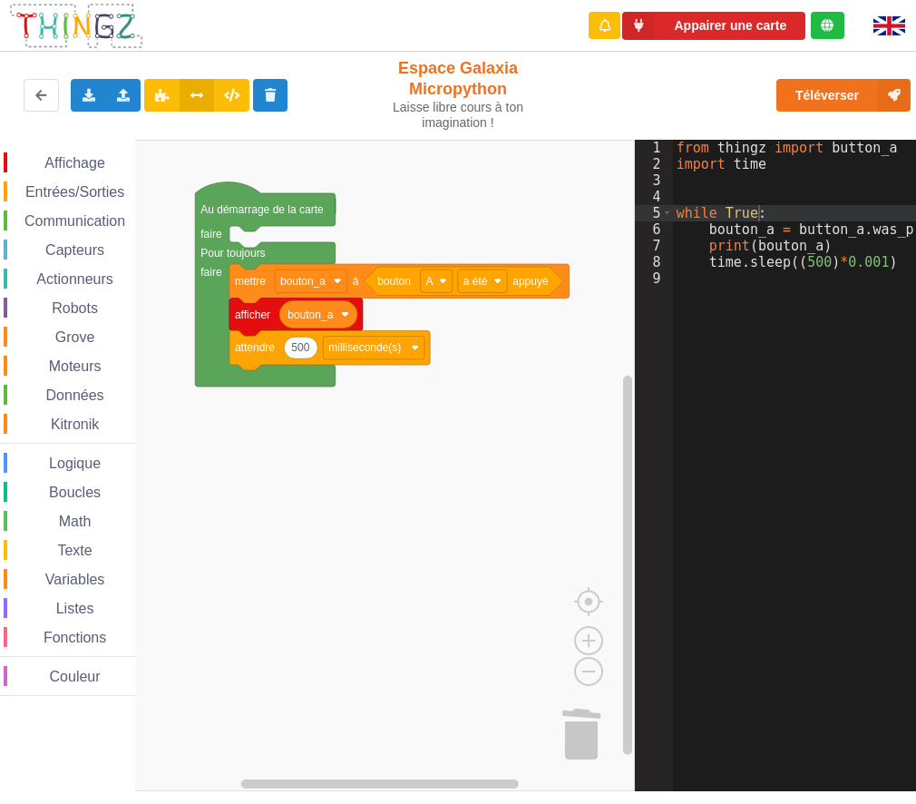
click at [458, 444] on rect "Espace de travail de Blocky" at bounding box center [317, 465] width 635 height 651
click at [747, 372] on div "from thingz import button_a import time while True : bouton_a = button_a . was_…" at bounding box center [815, 475] width 284 height 670
click at [791, 346] on div "from thingz import button_a import time while True : bouton_a = button_a . was_…" at bounding box center [815, 475] width 284 height 670
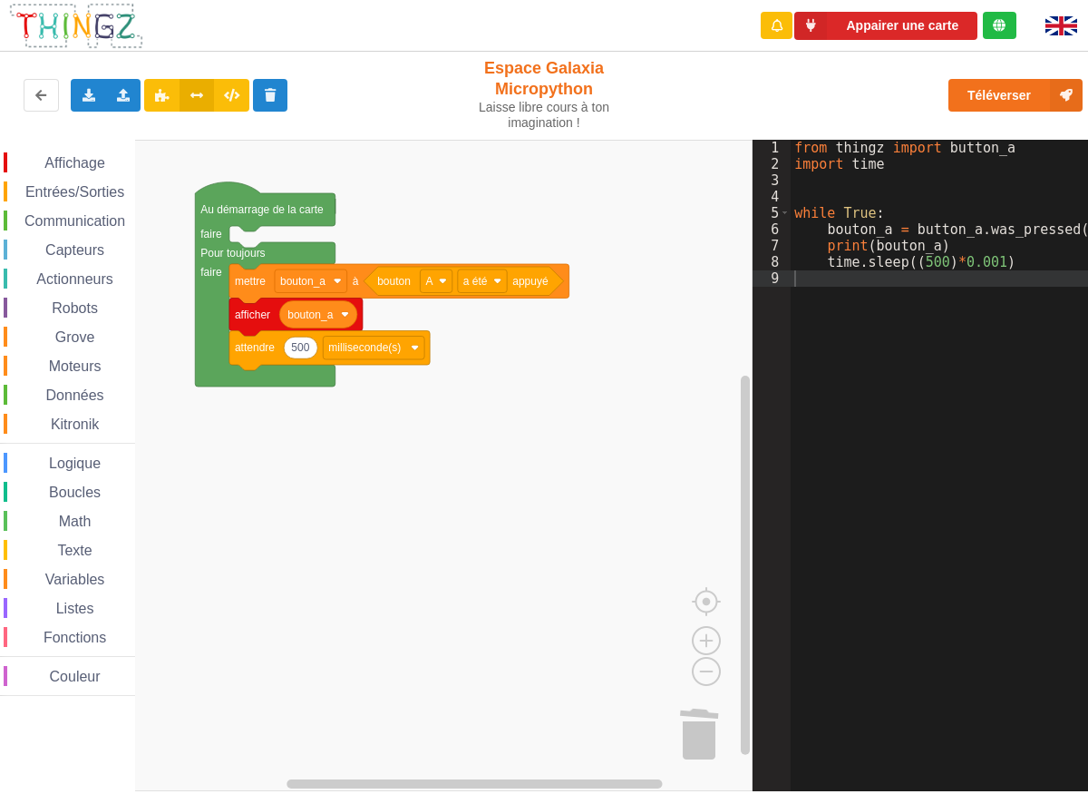
click at [389, 116] on div "Exporter l'assemblage de blocs Exporter l'assemblage de blocs au format Python …" at bounding box center [217, 95] width 448 height 58
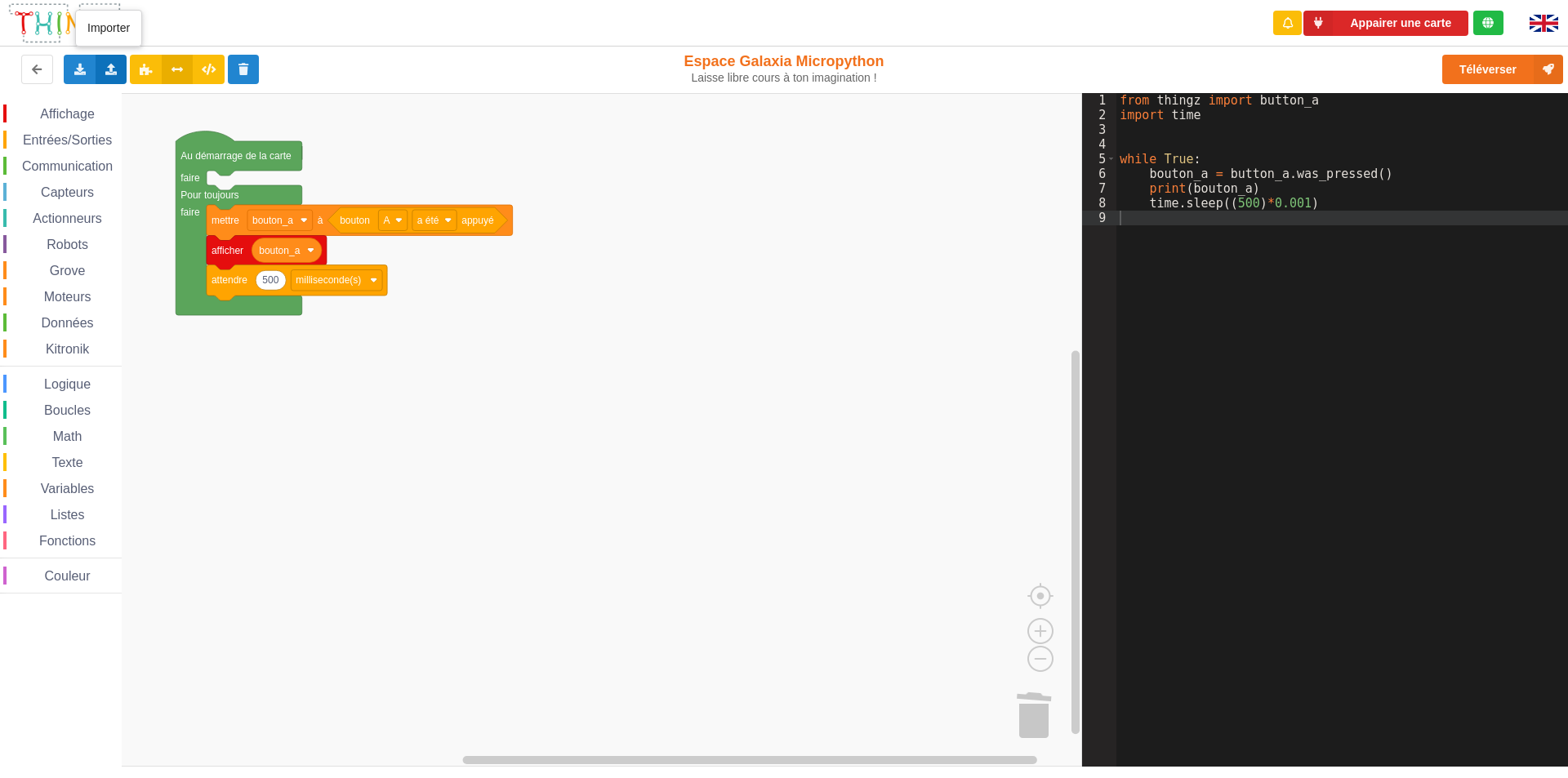
click at [104, 66] on icon at bounding box center [111, 68] width 14 height 10
click at [159, 104] on span "Importer un assemblage de blocs" at bounding box center [225, 99] width 169 height 14
click at [113, 64] on icon at bounding box center [111, 68] width 14 height 10
click at [153, 131] on span "Importer du code Python" at bounding box center [203, 129] width 125 height 14
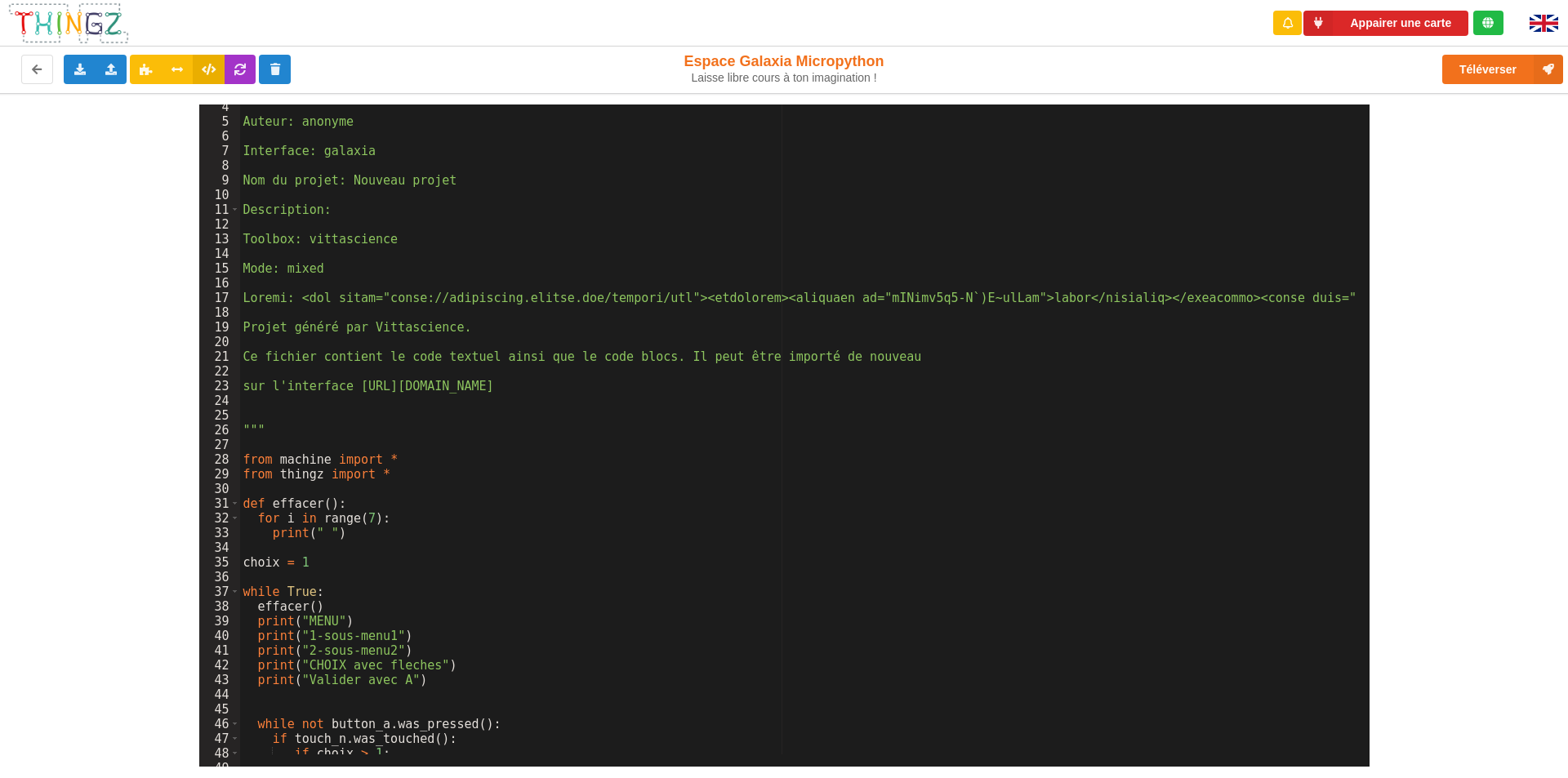
scroll to position [291, 0]
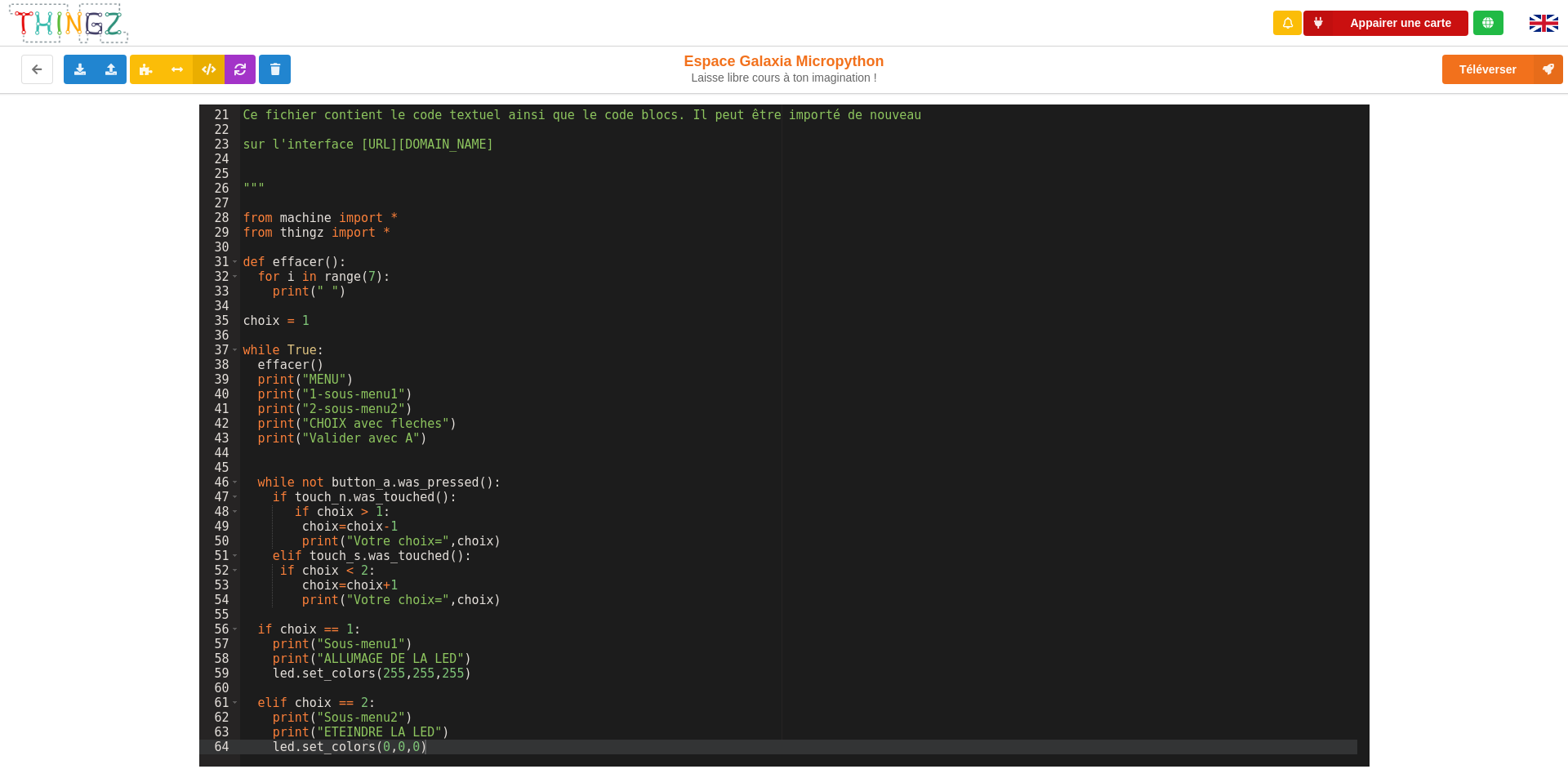
click at [896, 25] on button "Appairer une carte" at bounding box center [1386, 23] width 165 height 25
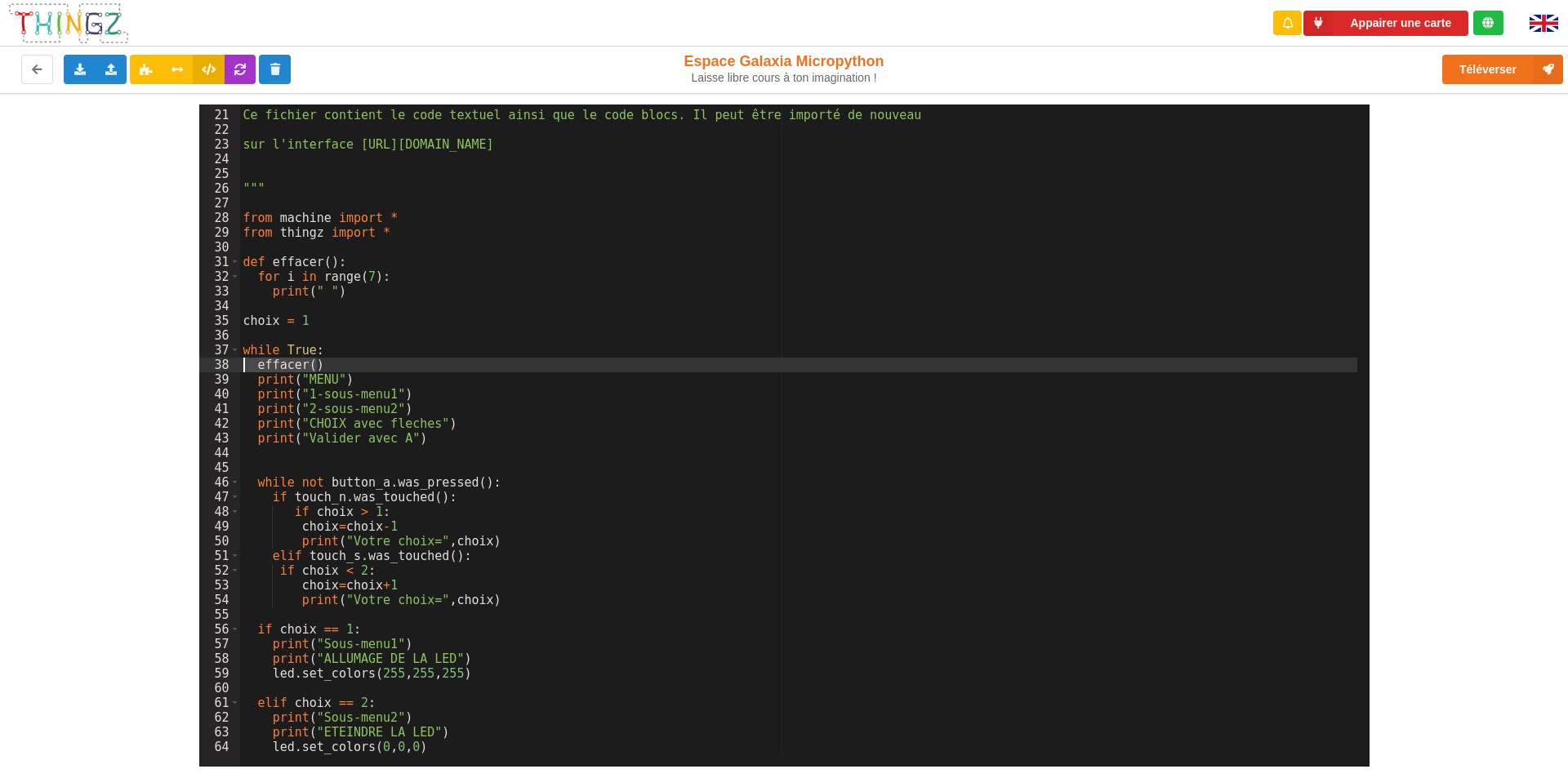
drag, startPoint x: 324, startPoint y: 362, endPoint x: 237, endPoint y: 359, distance: 87.1
click at [237, 359] on div "20 21 22 23 24 25 26 27 28 29 30 31 32 33 34 35 36 37 38 39 40 41 42 43 44 45 4…" at bounding box center [784, 436] width 1171 height 663
drag, startPoint x: 527, startPoint y: 728, endPoint x: 523, endPoint y: 749, distance: 21.4
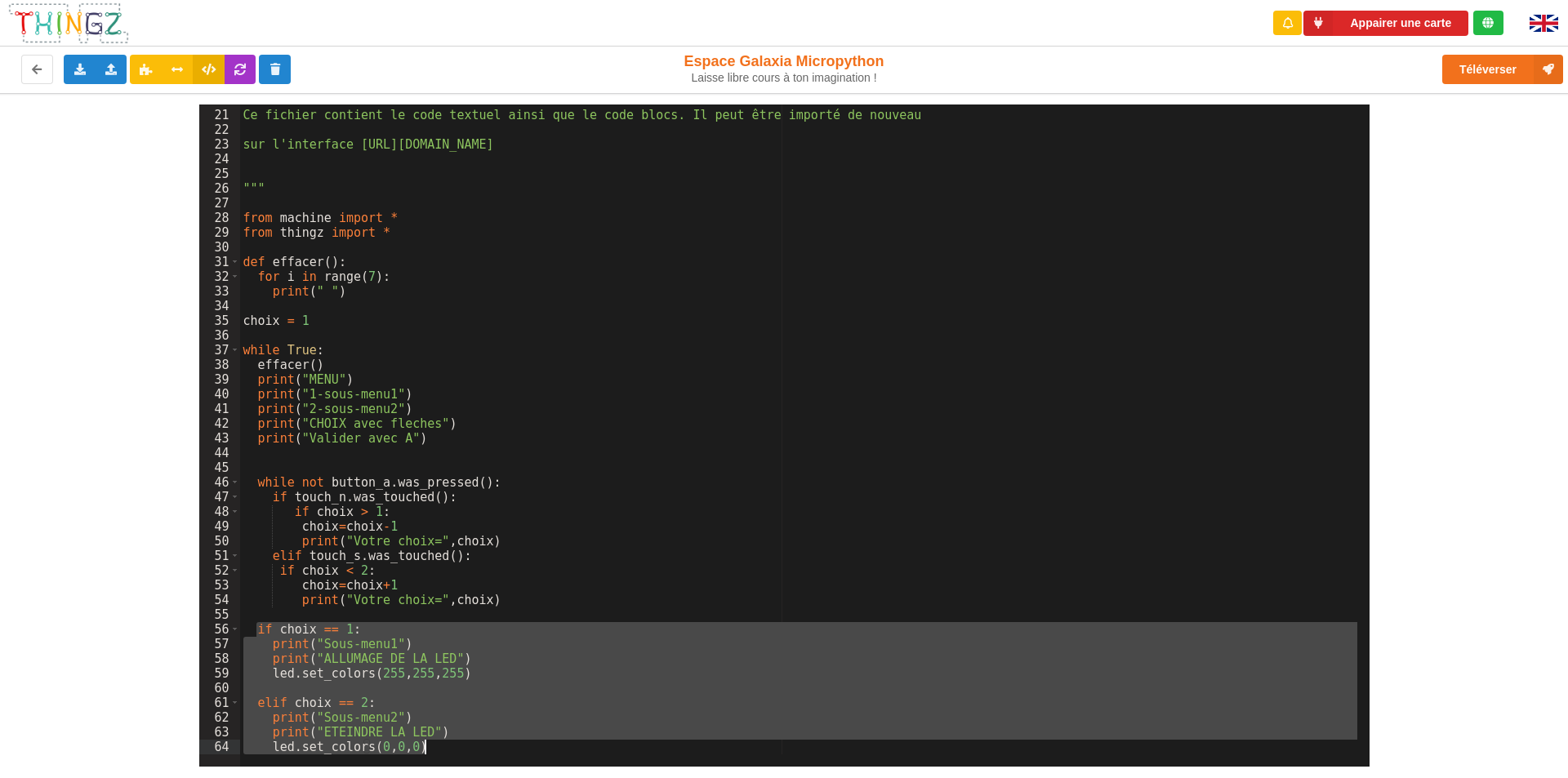
drag, startPoint x: 253, startPoint y: 627, endPoint x: 456, endPoint y: 750, distance: 237.4
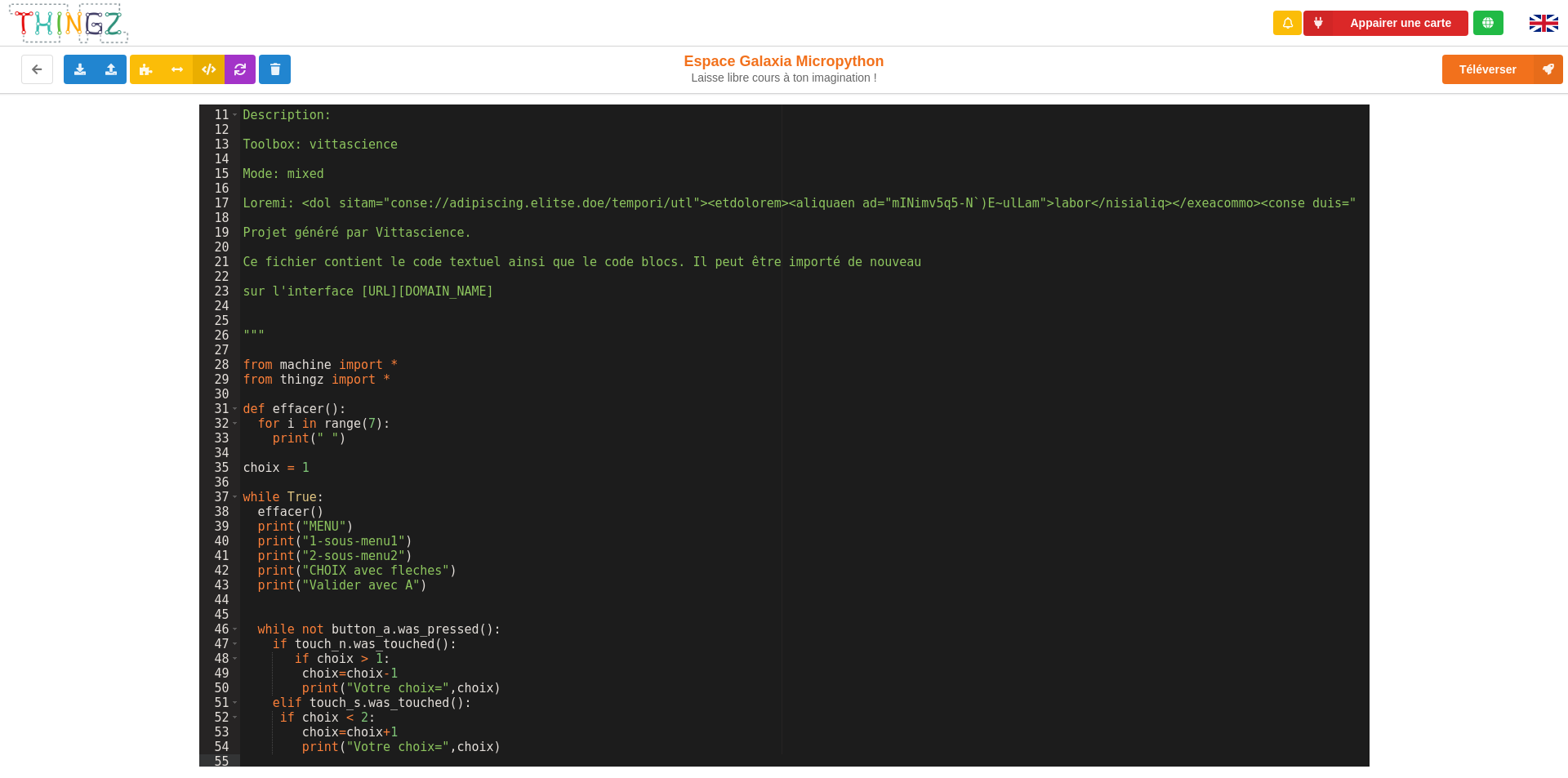
scroll to position [144, 0]
click at [238, 344] on div "27" at bounding box center [219, 350] width 41 height 14
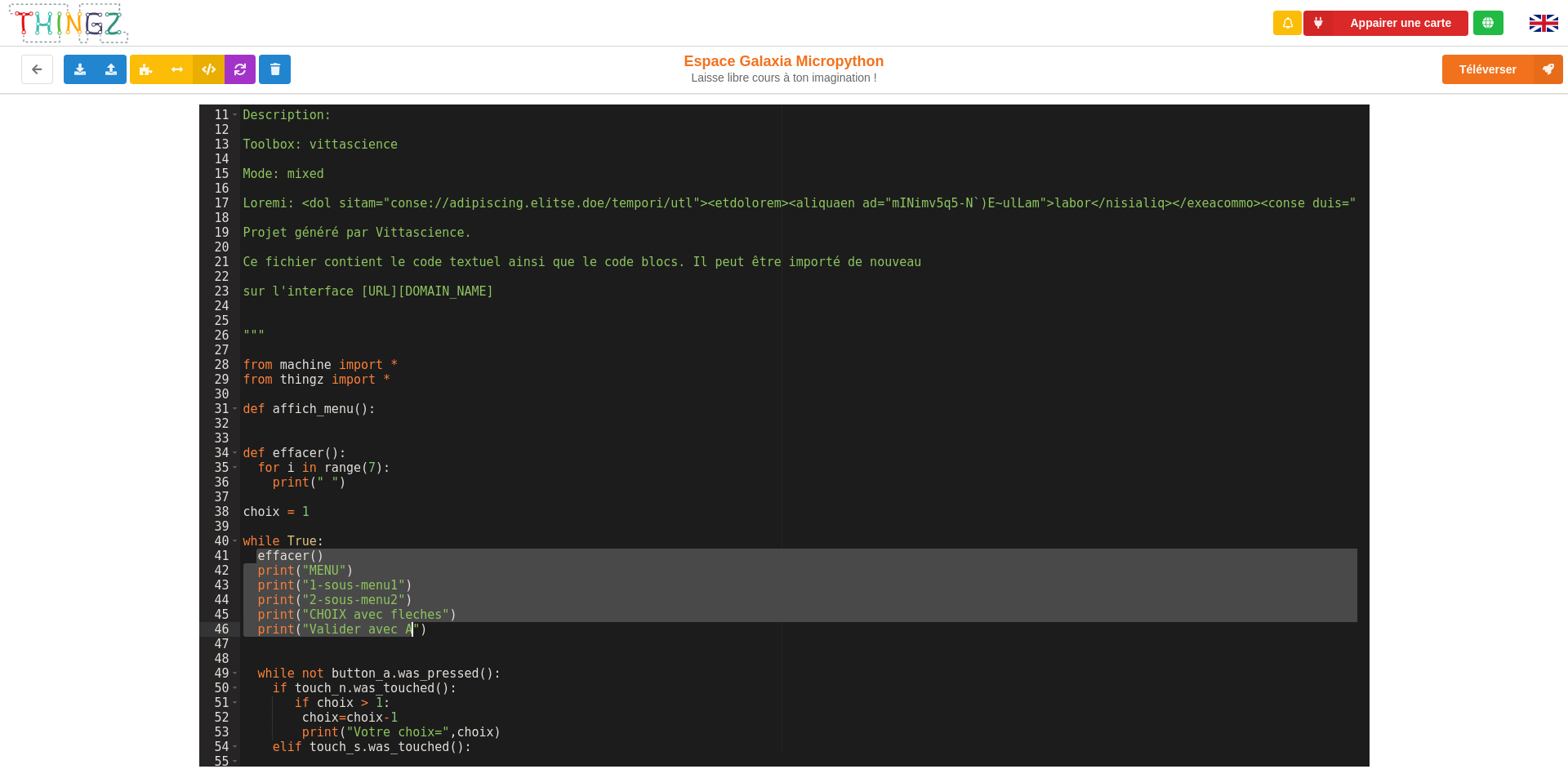
drag, startPoint x: 256, startPoint y: 557, endPoint x: 424, endPoint y: 634, distance: 184.8
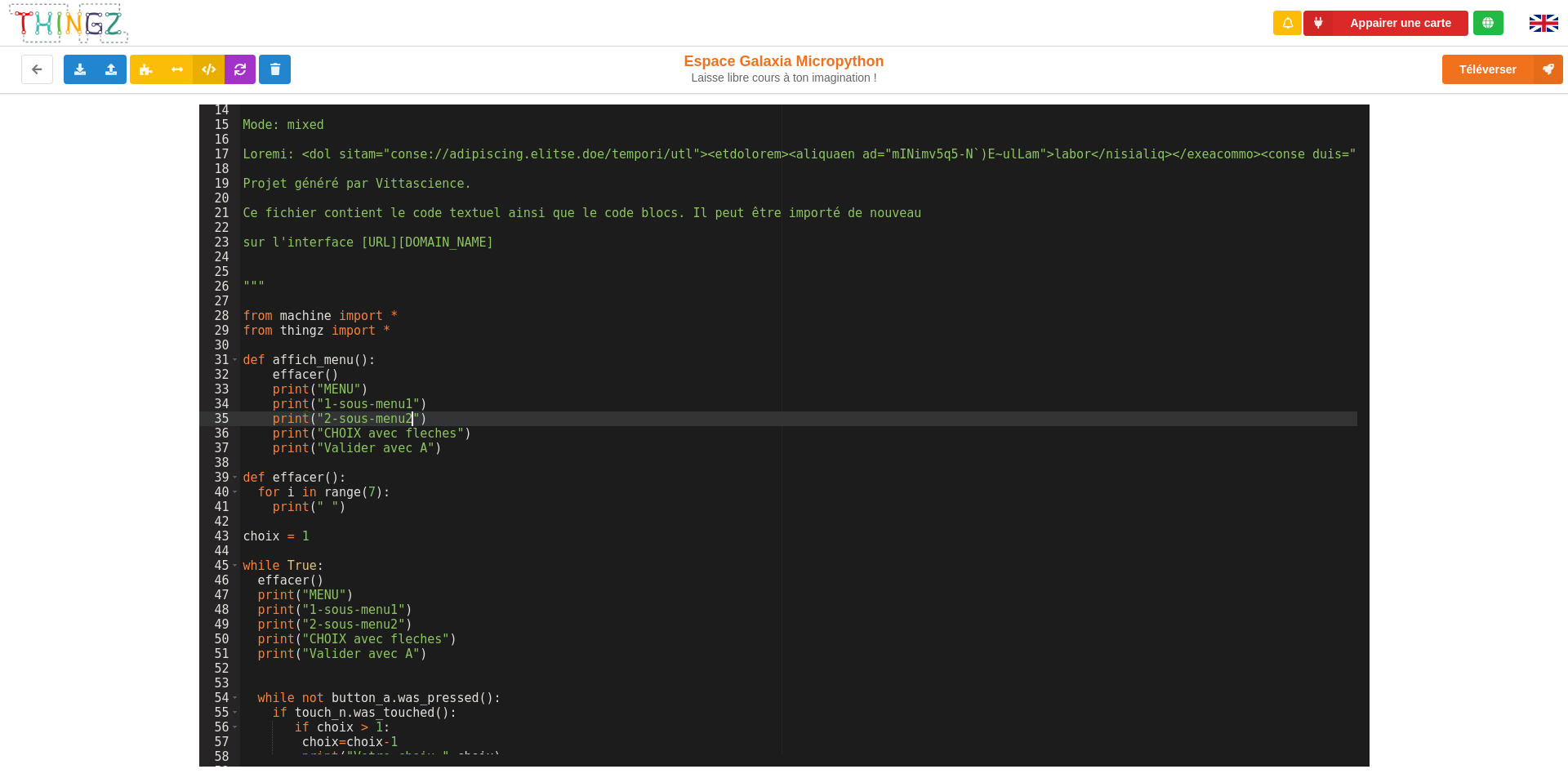
scroll to position [193, 0]
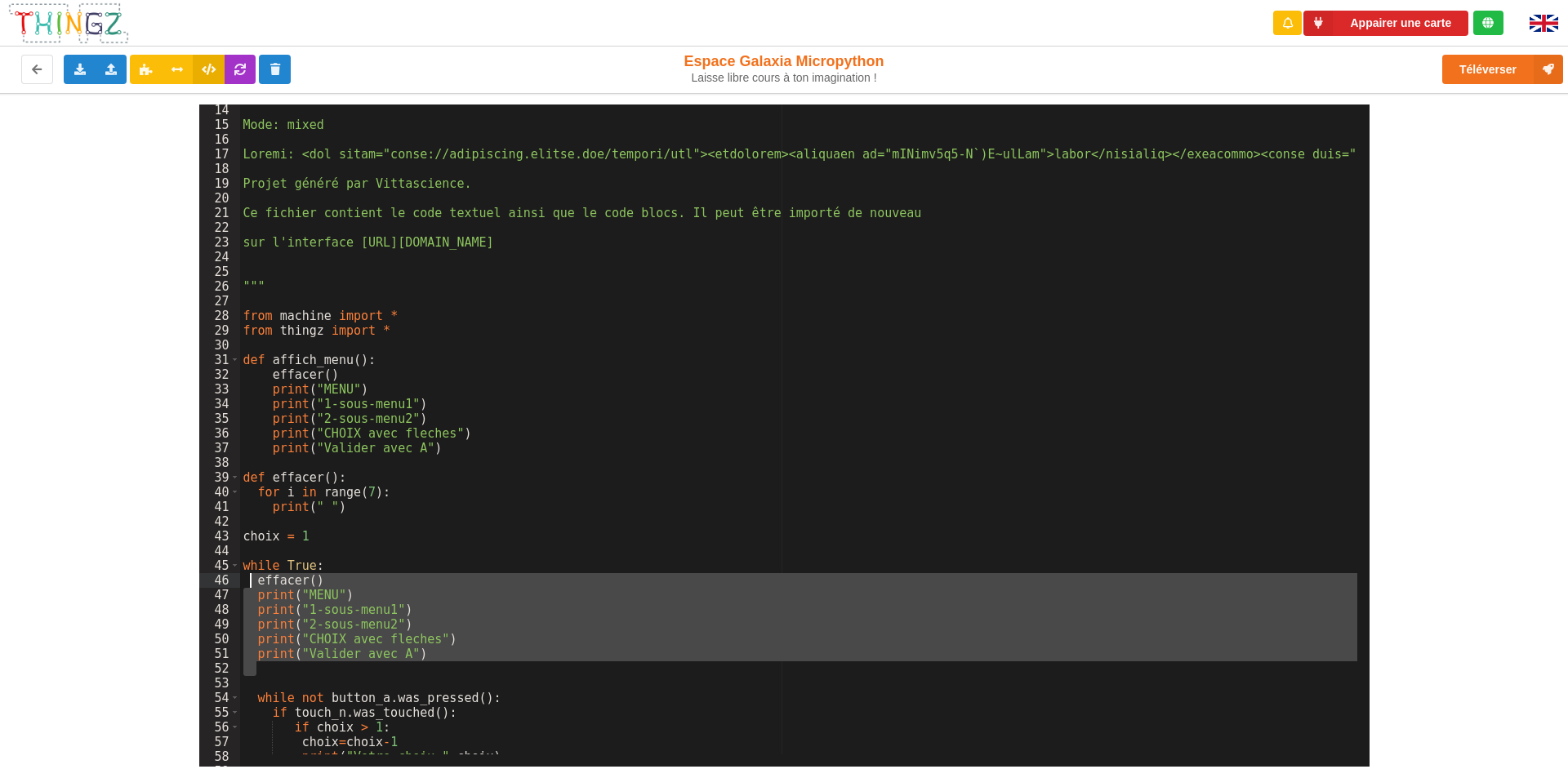
drag, startPoint x: 419, startPoint y: 663, endPoint x: 250, endPoint y: 586, distance: 185.7
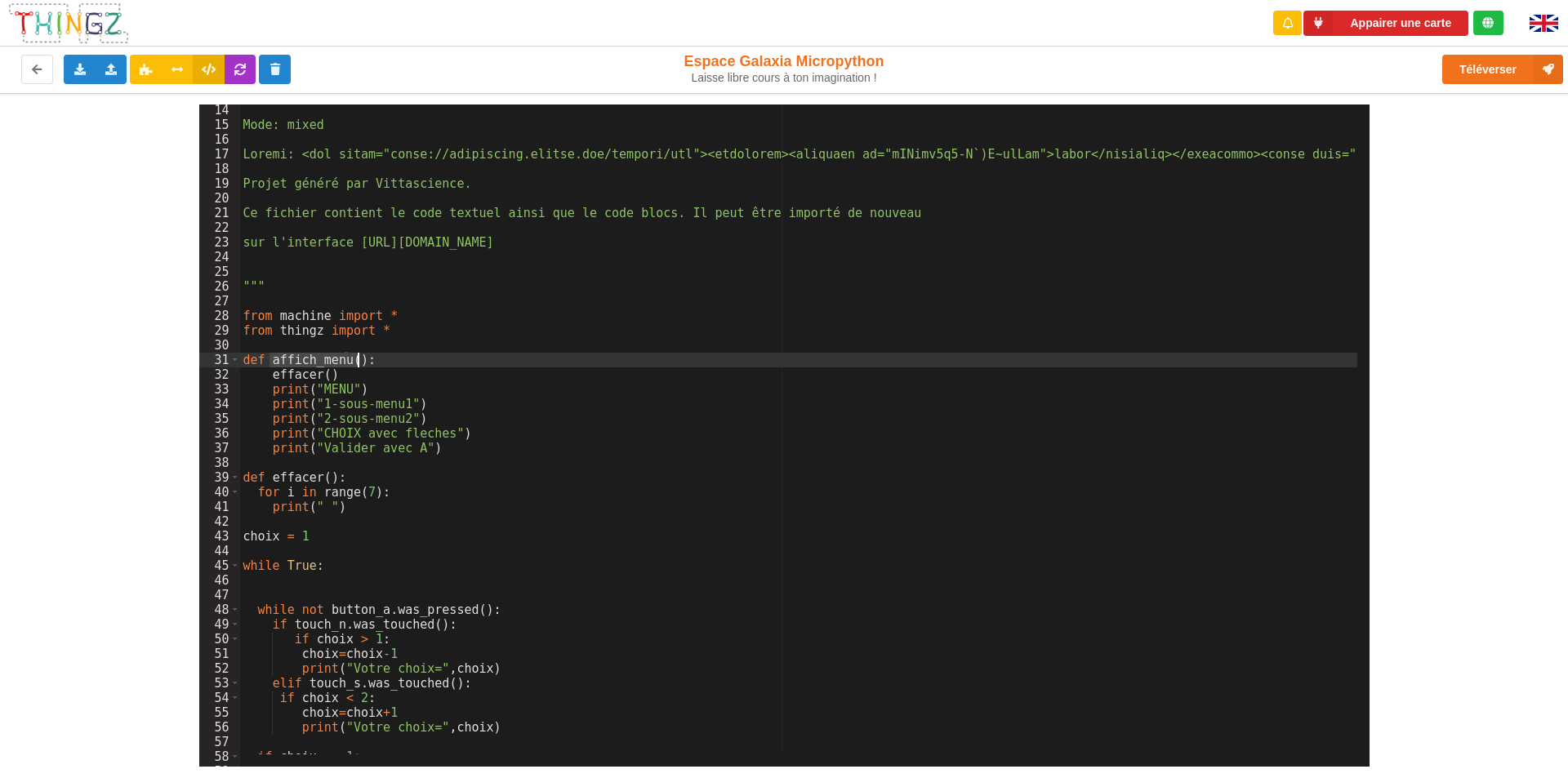
drag, startPoint x: 270, startPoint y: 357, endPoint x: 358, endPoint y: 358, distance: 88.0
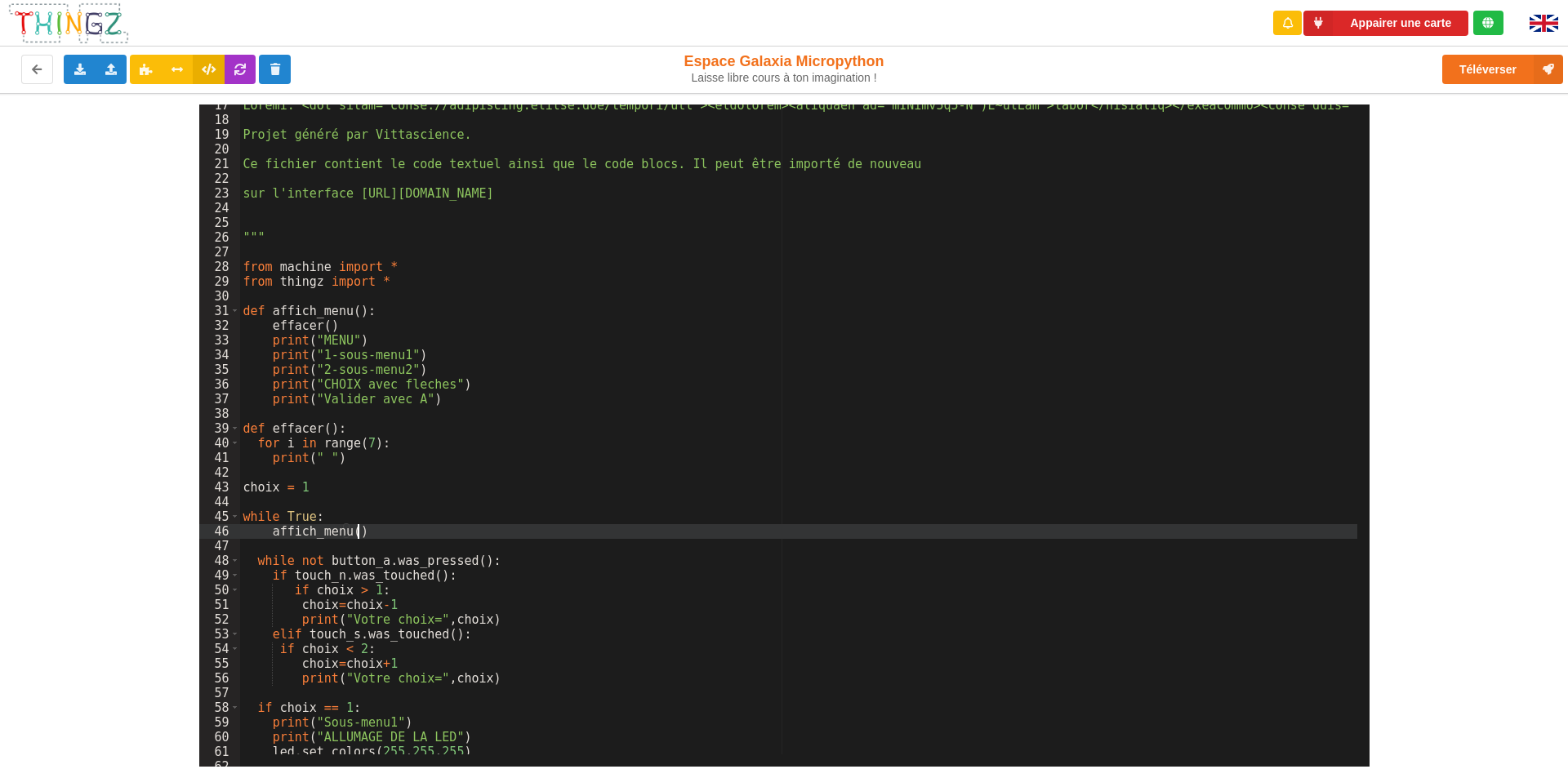
scroll to position [241, 0]
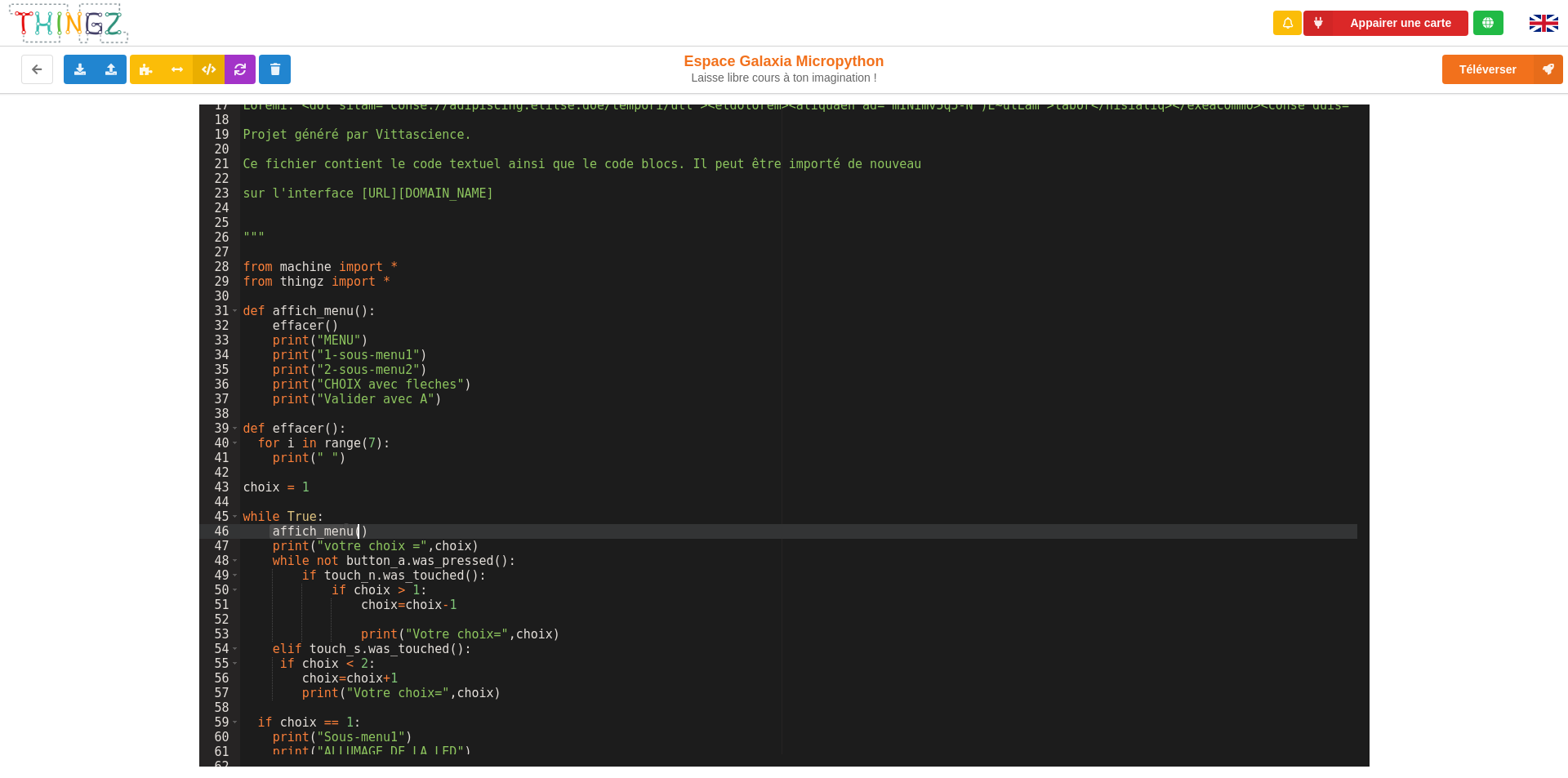
drag, startPoint x: 268, startPoint y: 531, endPoint x: 358, endPoint y: 537, distance: 90.2
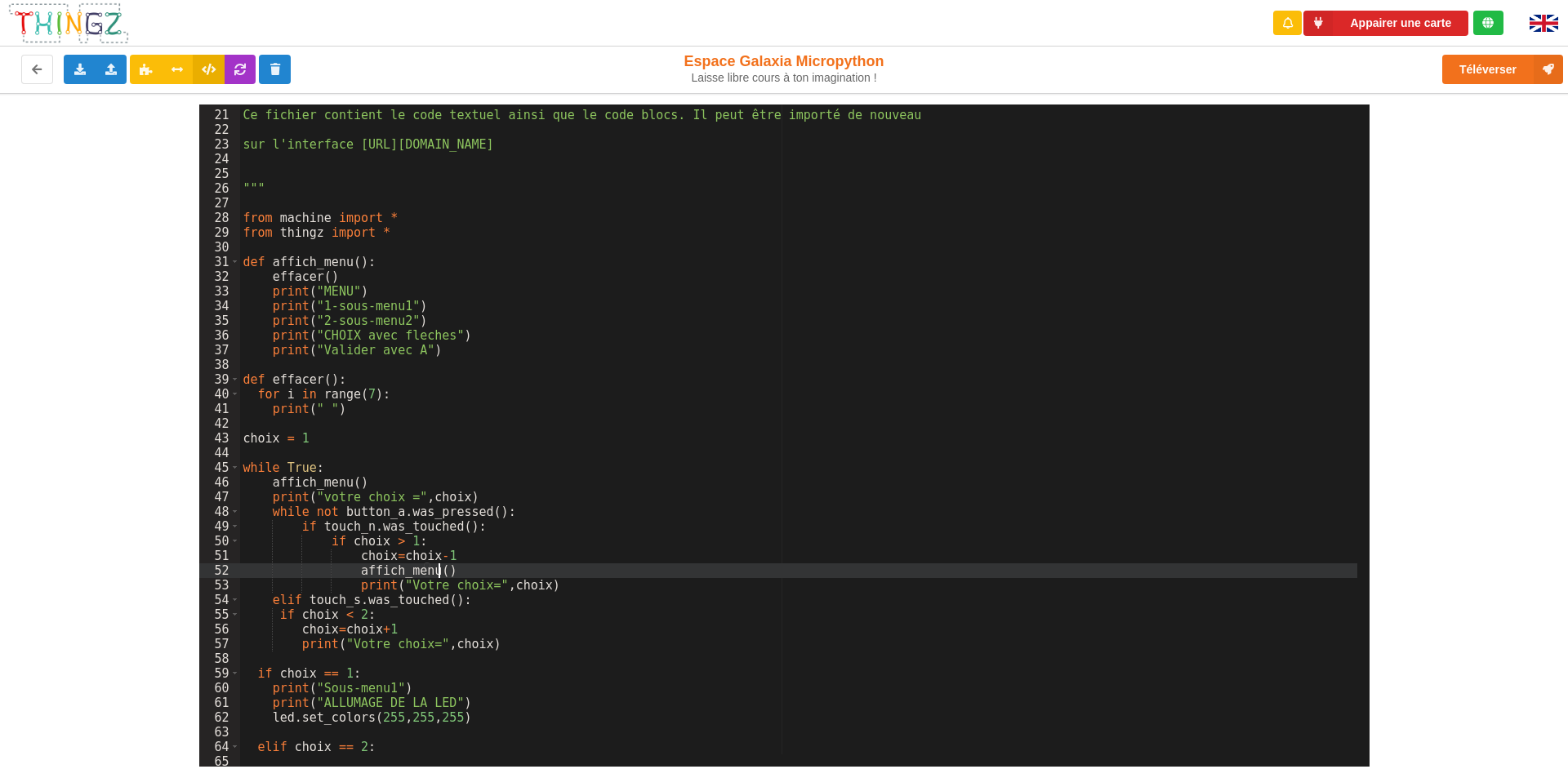
scroll to position [291, 0]
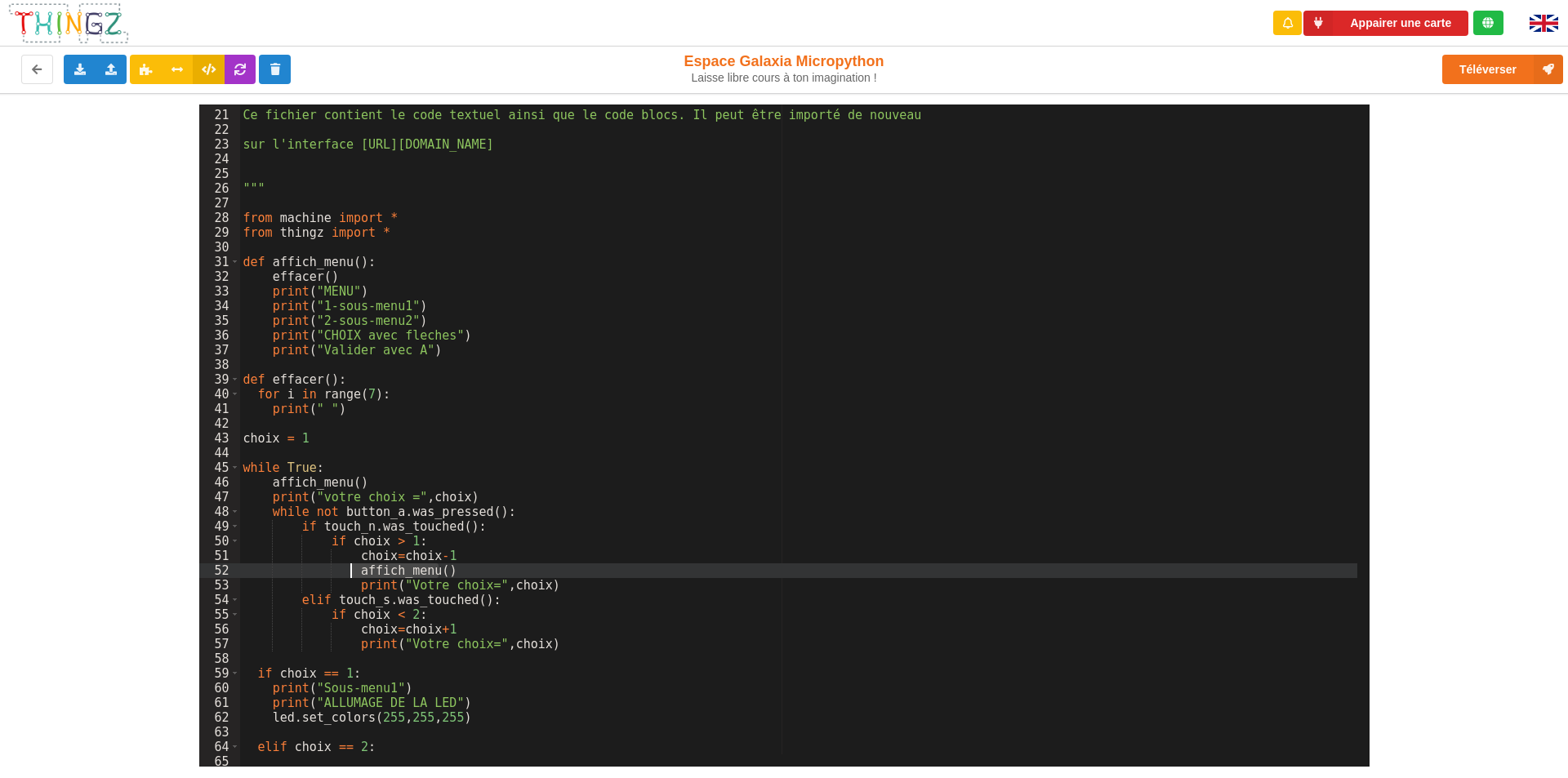
drag, startPoint x: 443, startPoint y: 572, endPoint x: 354, endPoint y: 574, distance: 89.0
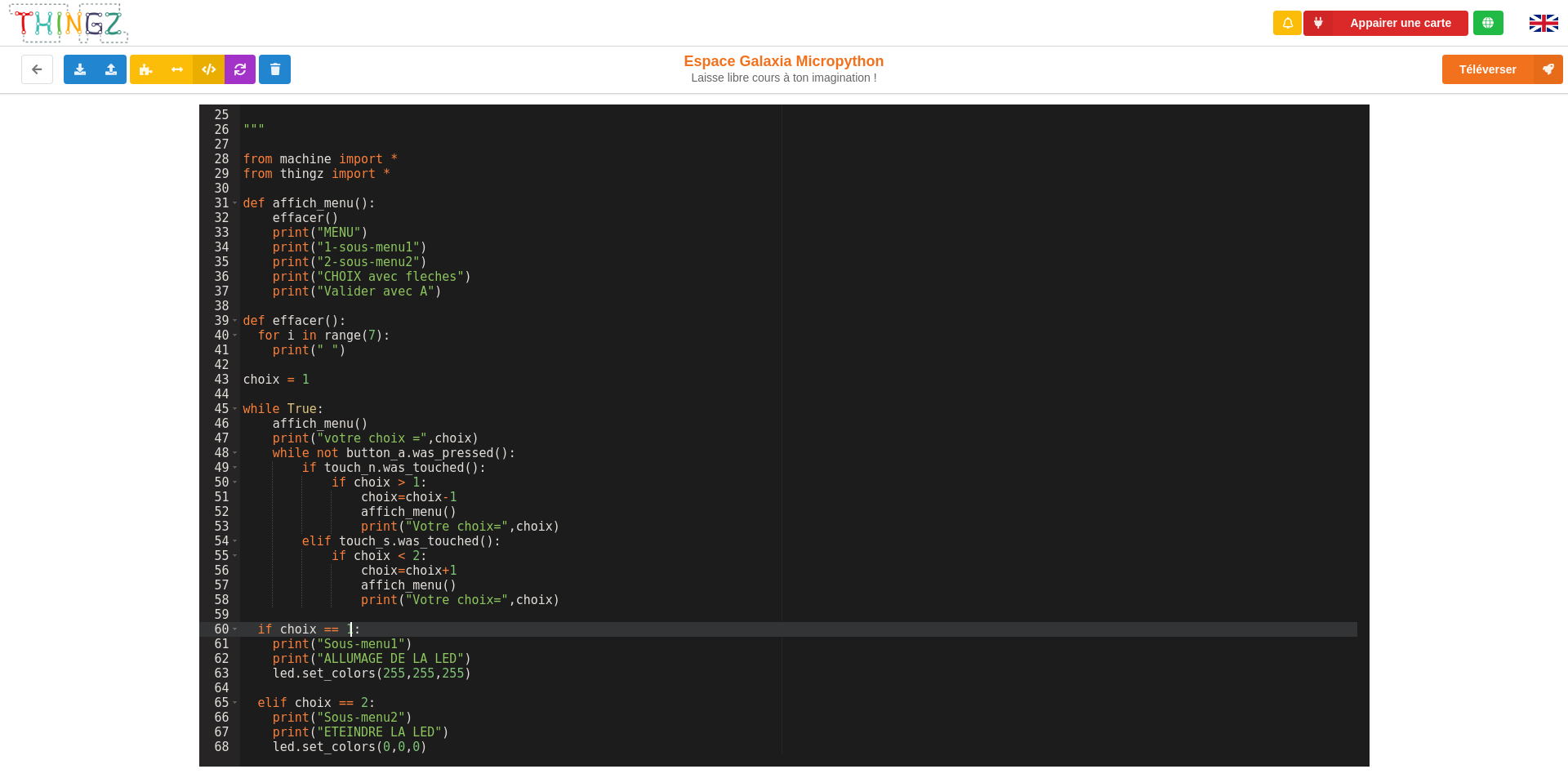
scroll to position [349, 0]
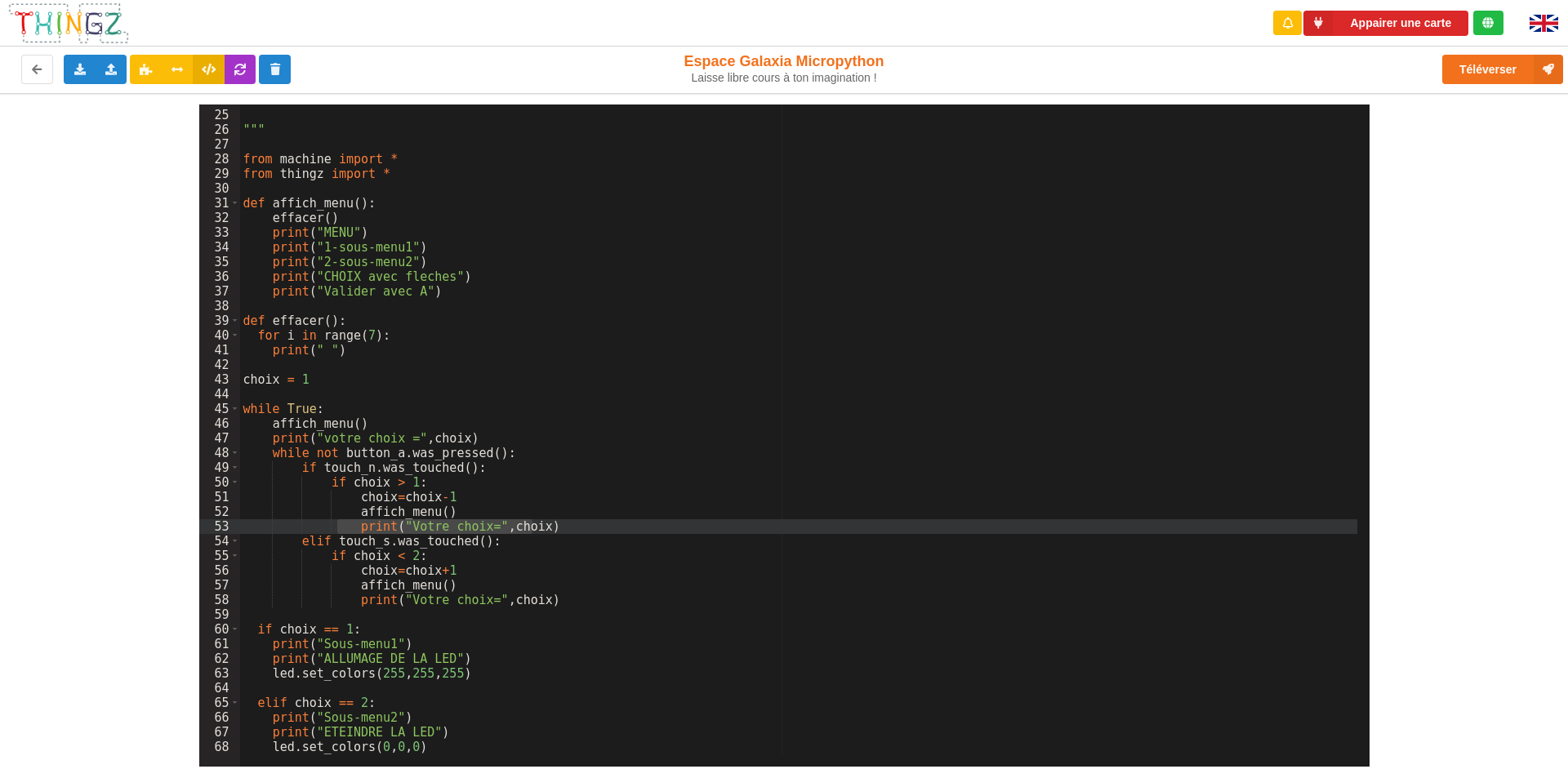
drag, startPoint x: 544, startPoint y: 520, endPoint x: 340, endPoint y: 524, distance: 204.0
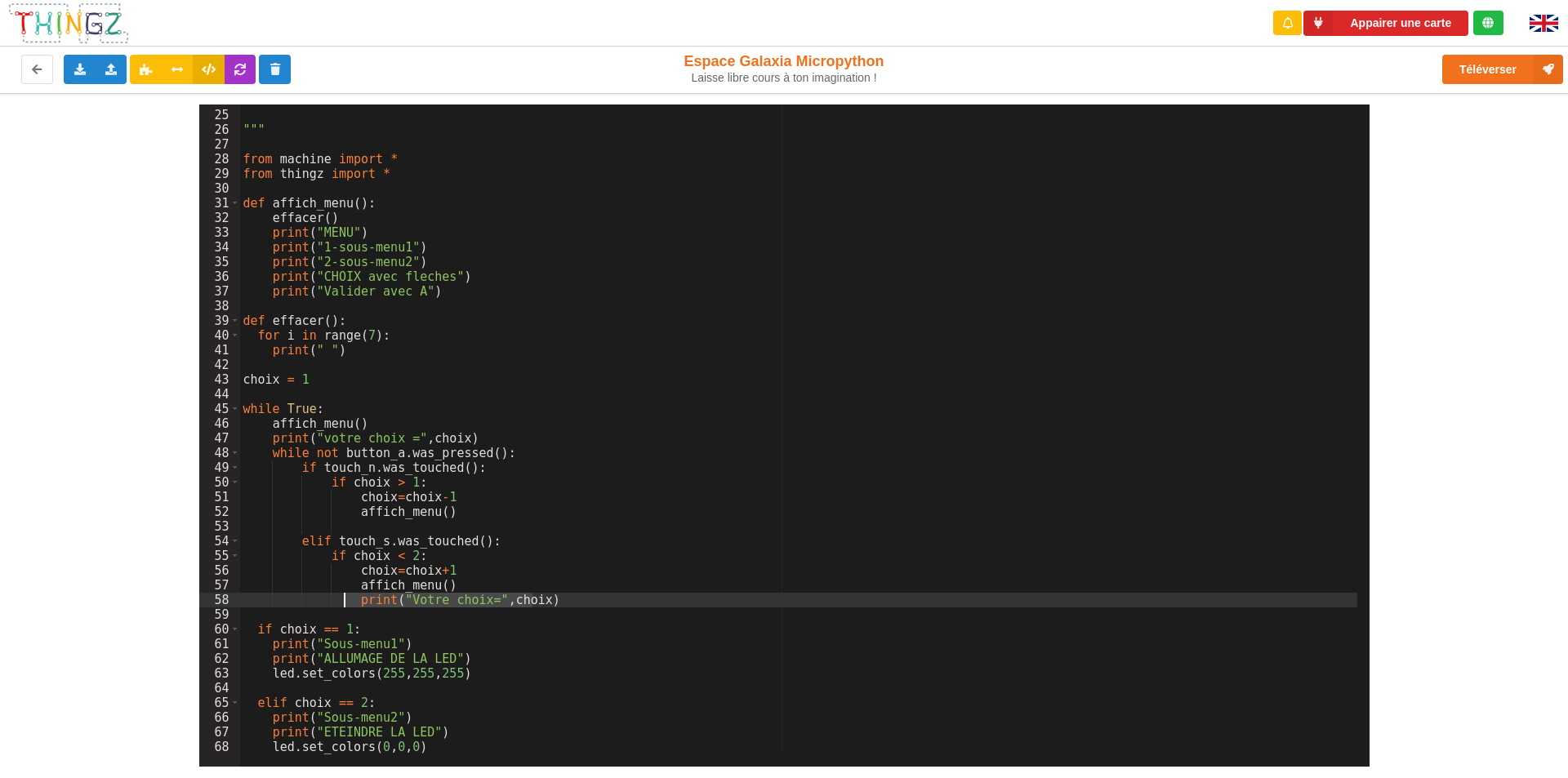
drag, startPoint x: 536, startPoint y: 600, endPoint x: 348, endPoint y: 599, distance: 188.0
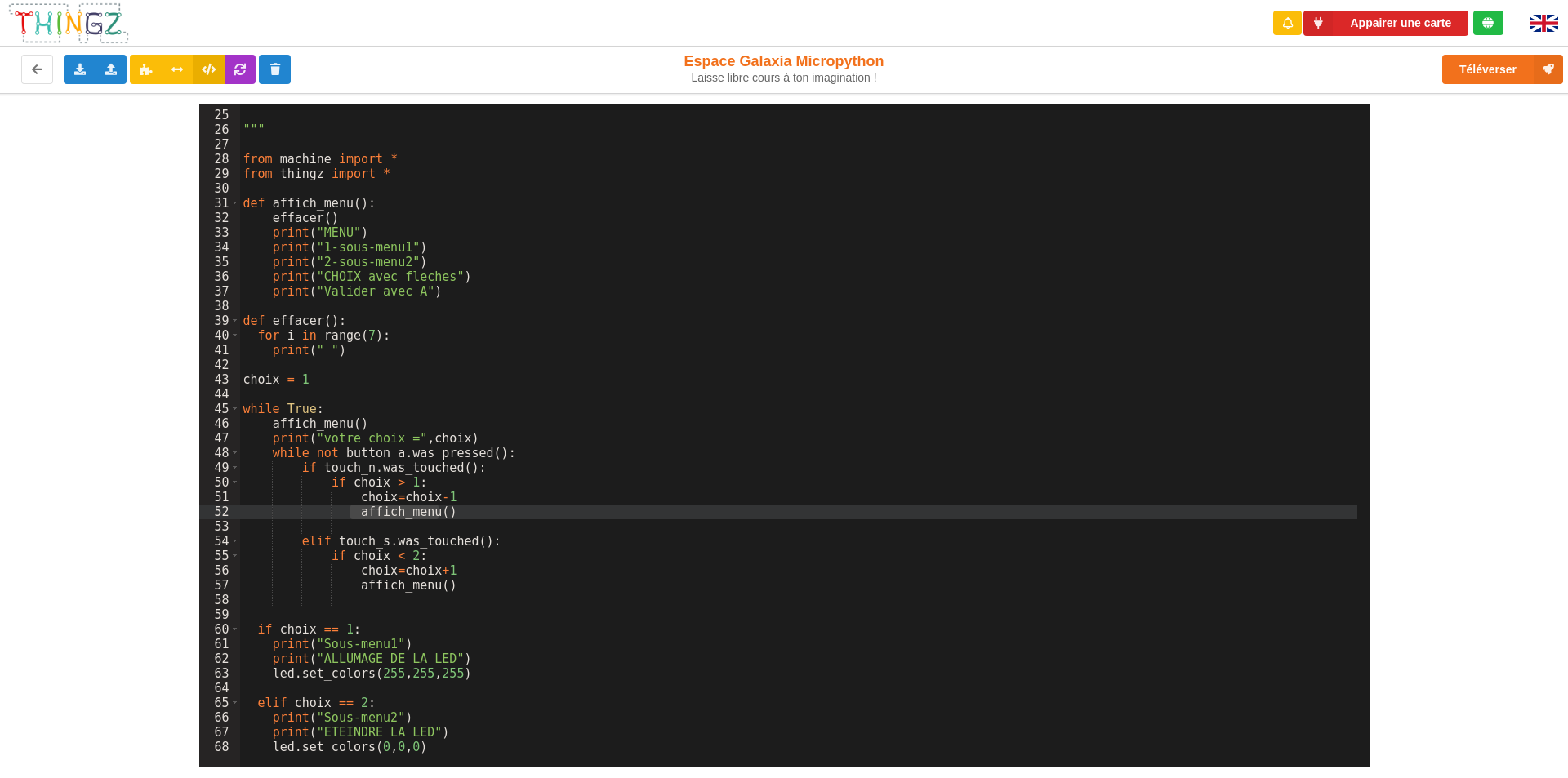
drag, startPoint x: 449, startPoint y: 514, endPoint x: 349, endPoint y: 514, distance: 100.0
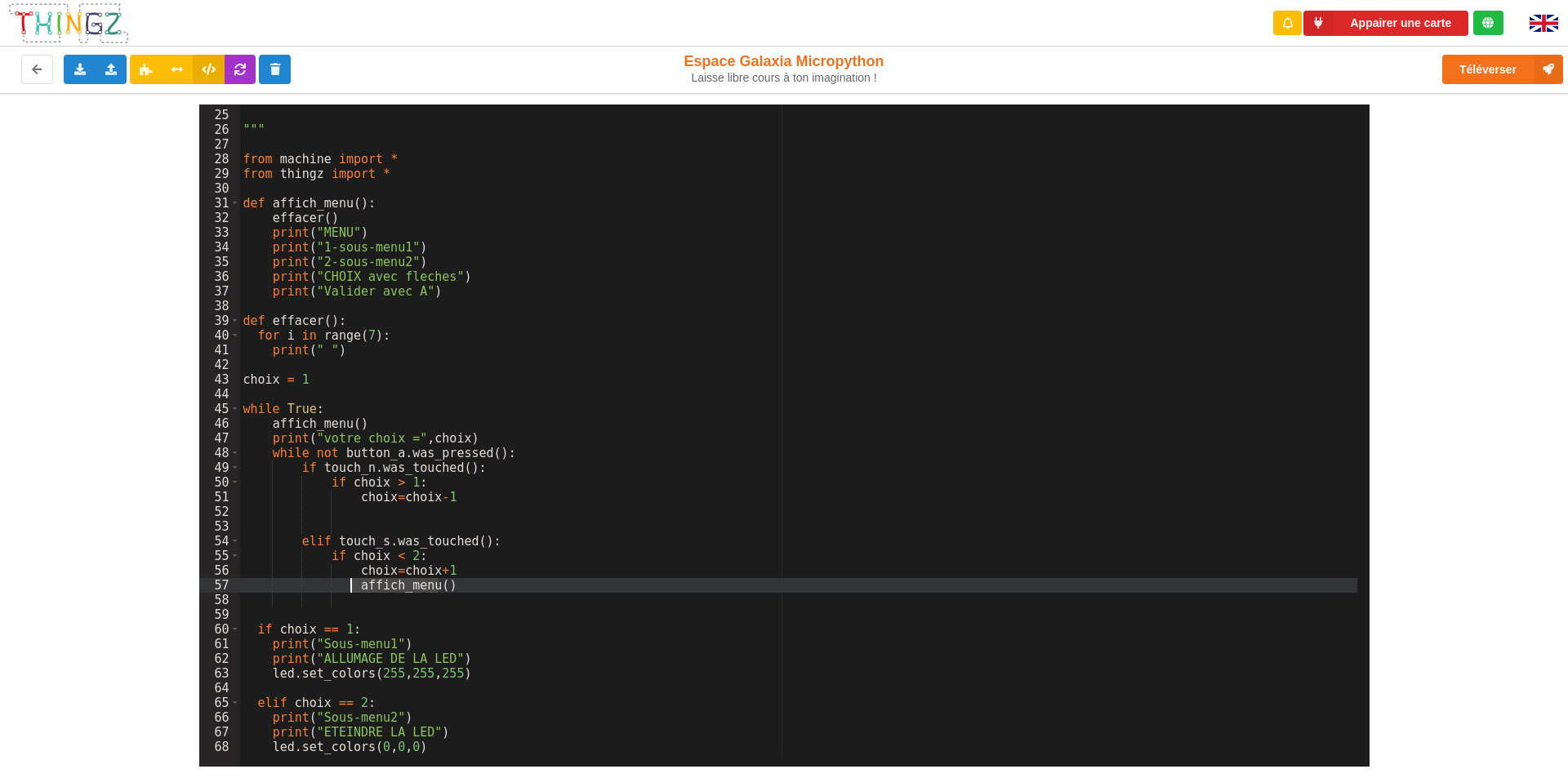
drag, startPoint x: 444, startPoint y: 589, endPoint x: 350, endPoint y: 590, distance: 94.0
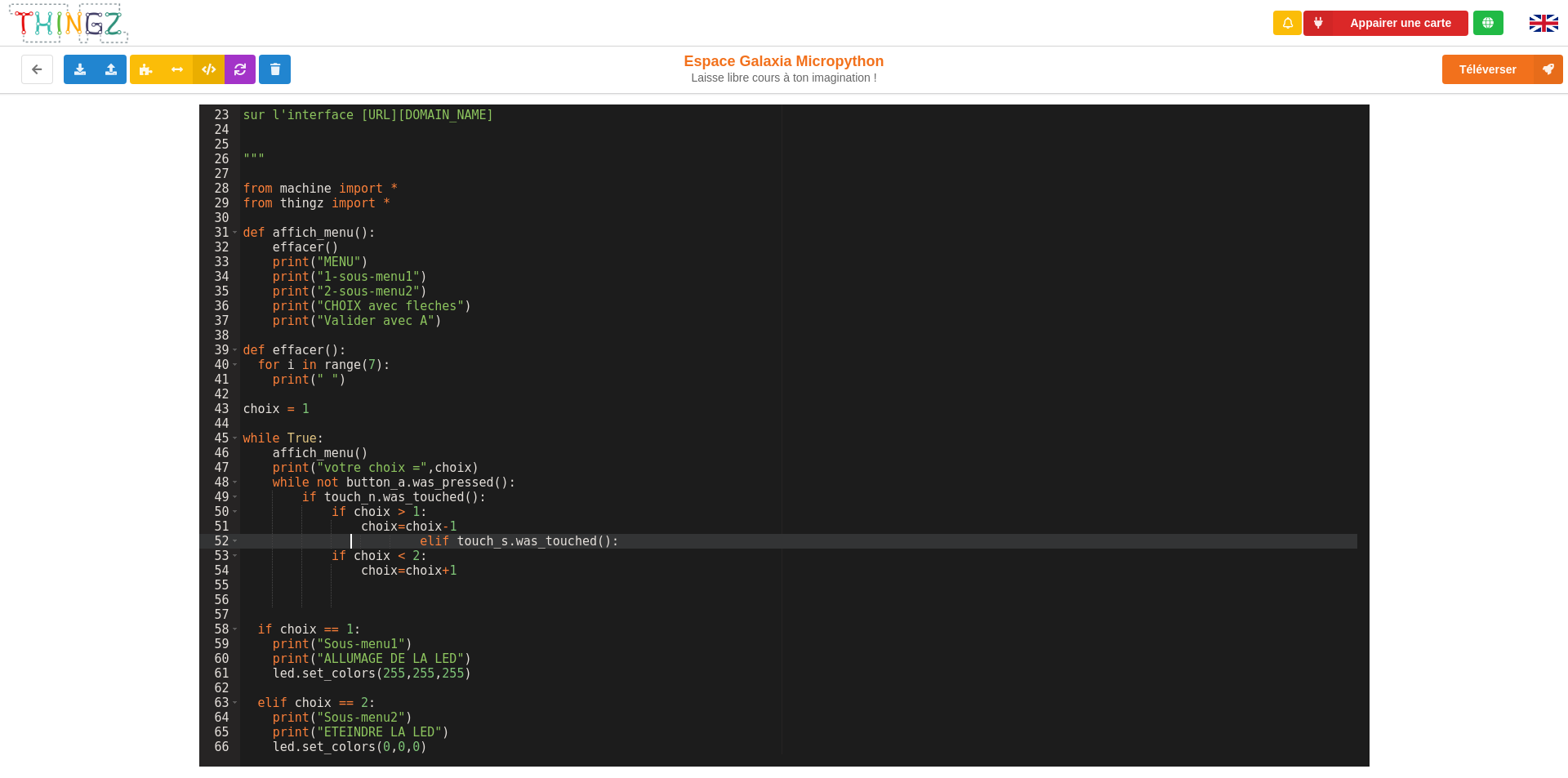
scroll to position [321, 0]
click at [33, 69] on icon at bounding box center [37, 68] width 14 height 10
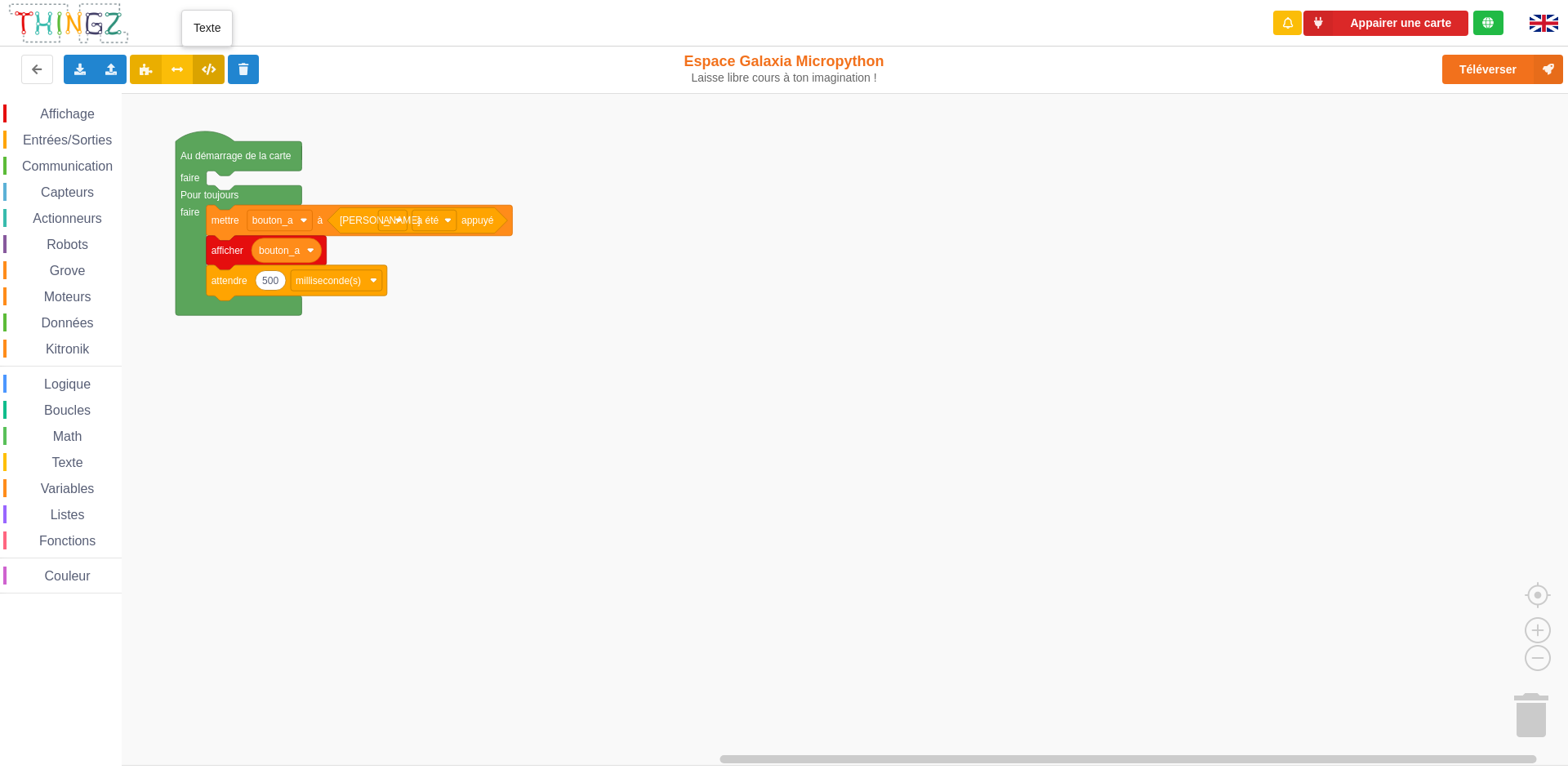
click at [209, 68] on icon at bounding box center [208, 68] width 14 height 10
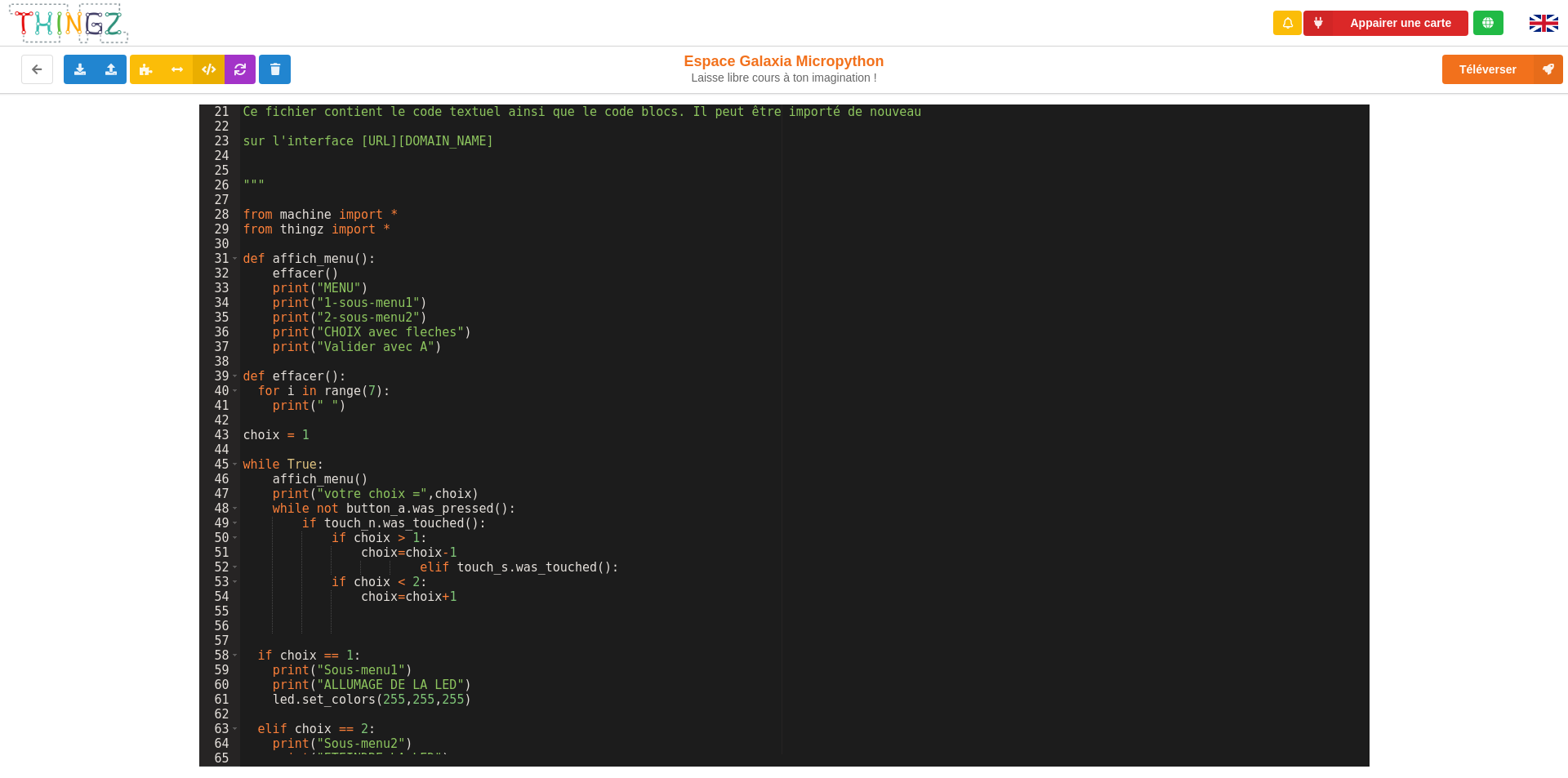
scroll to position [321, 0]
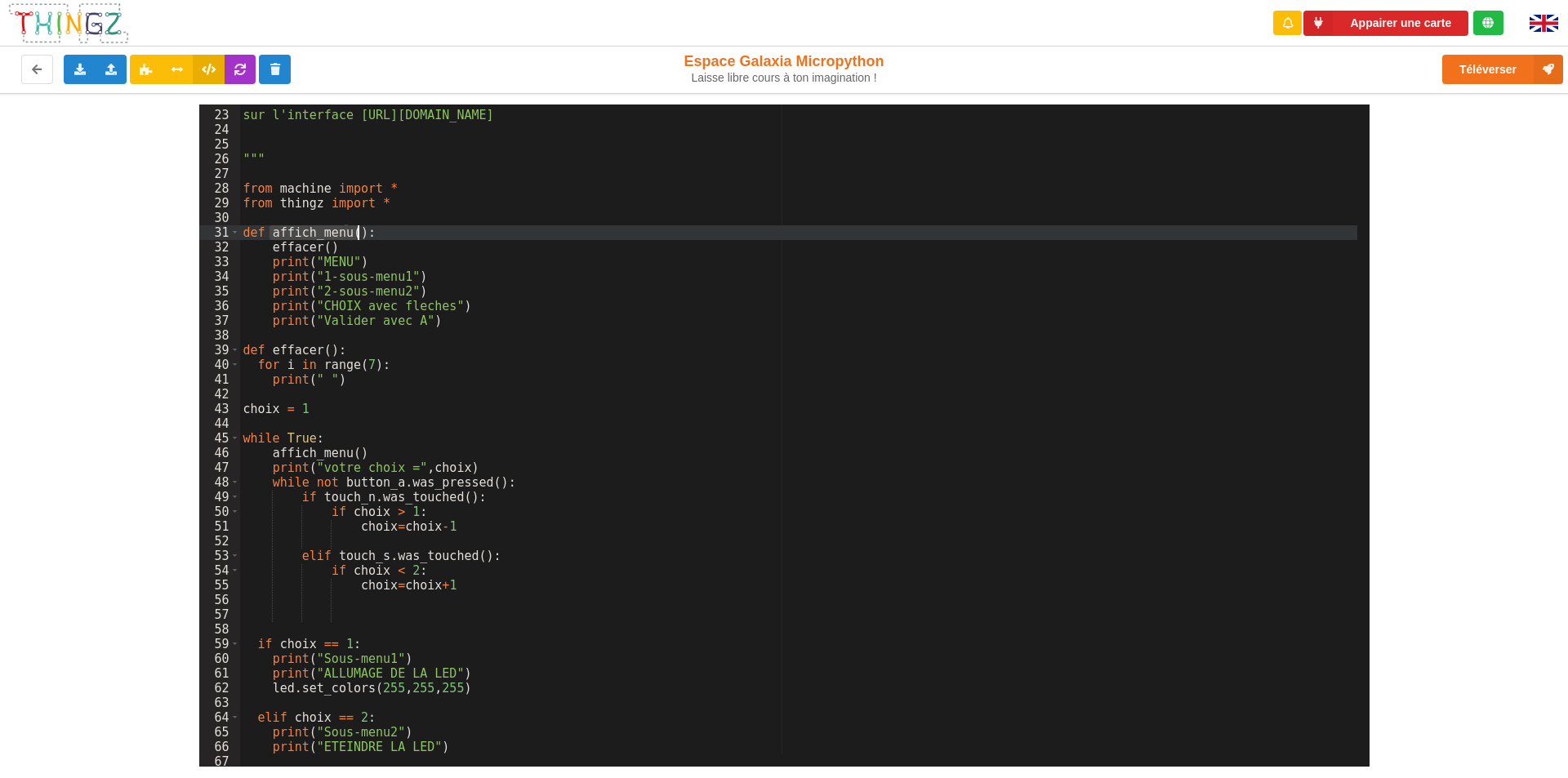
drag, startPoint x: 269, startPoint y: 230, endPoint x: 356, endPoint y: 231, distance: 87.0
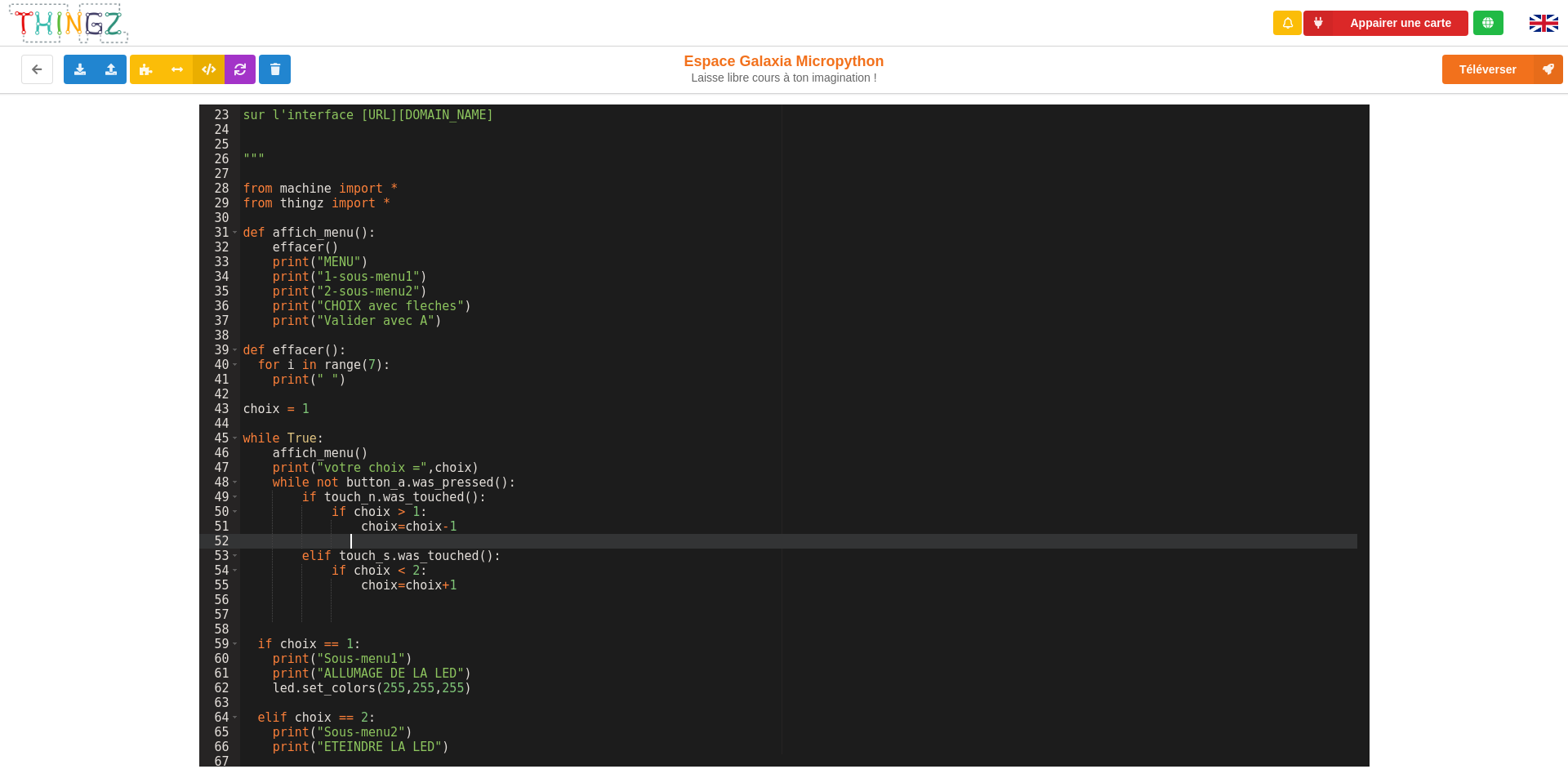
paste textarea
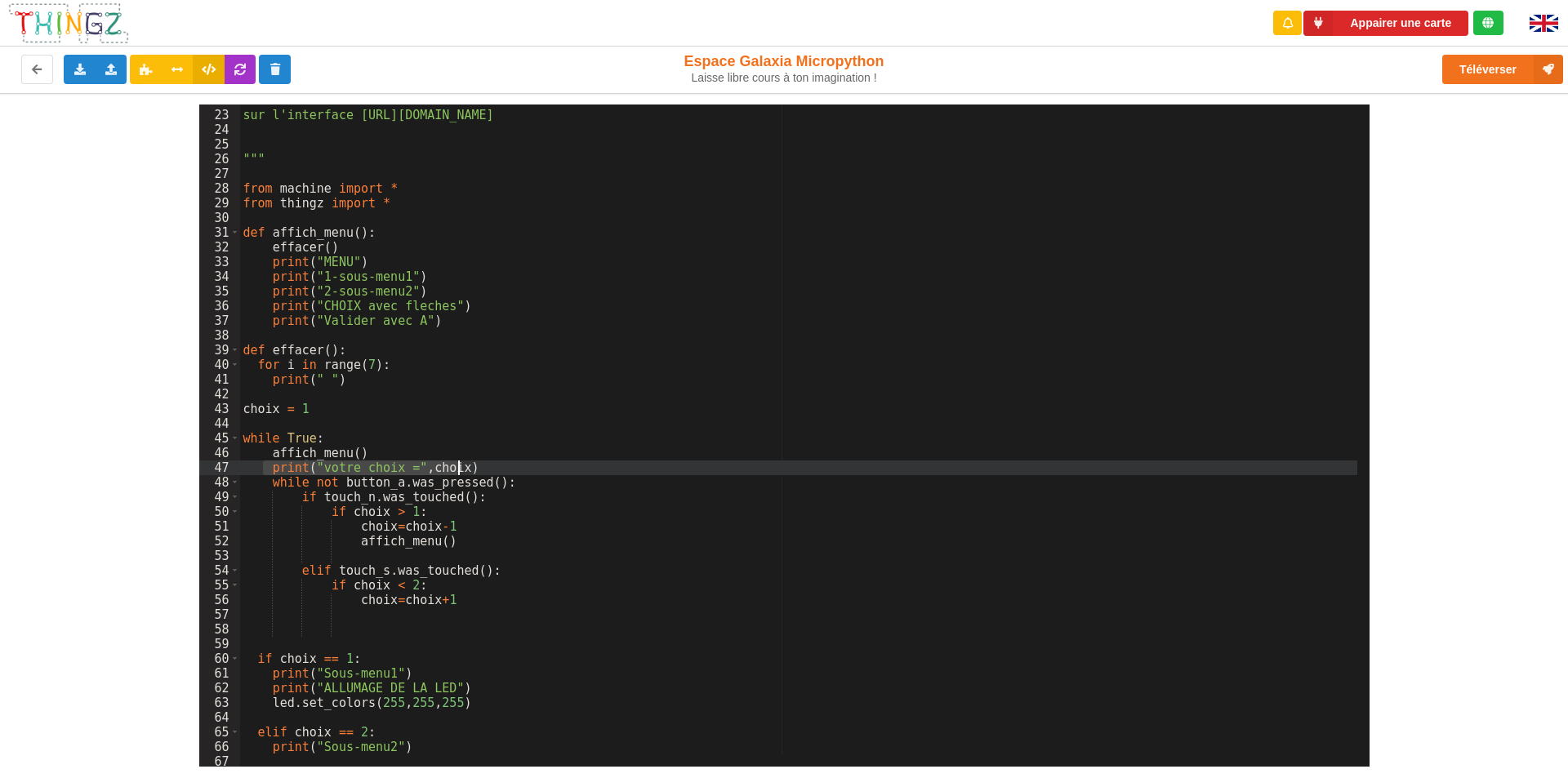
drag, startPoint x: 267, startPoint y: 466, endPoint x: 469, endPoint y: 466, distance: 202.0
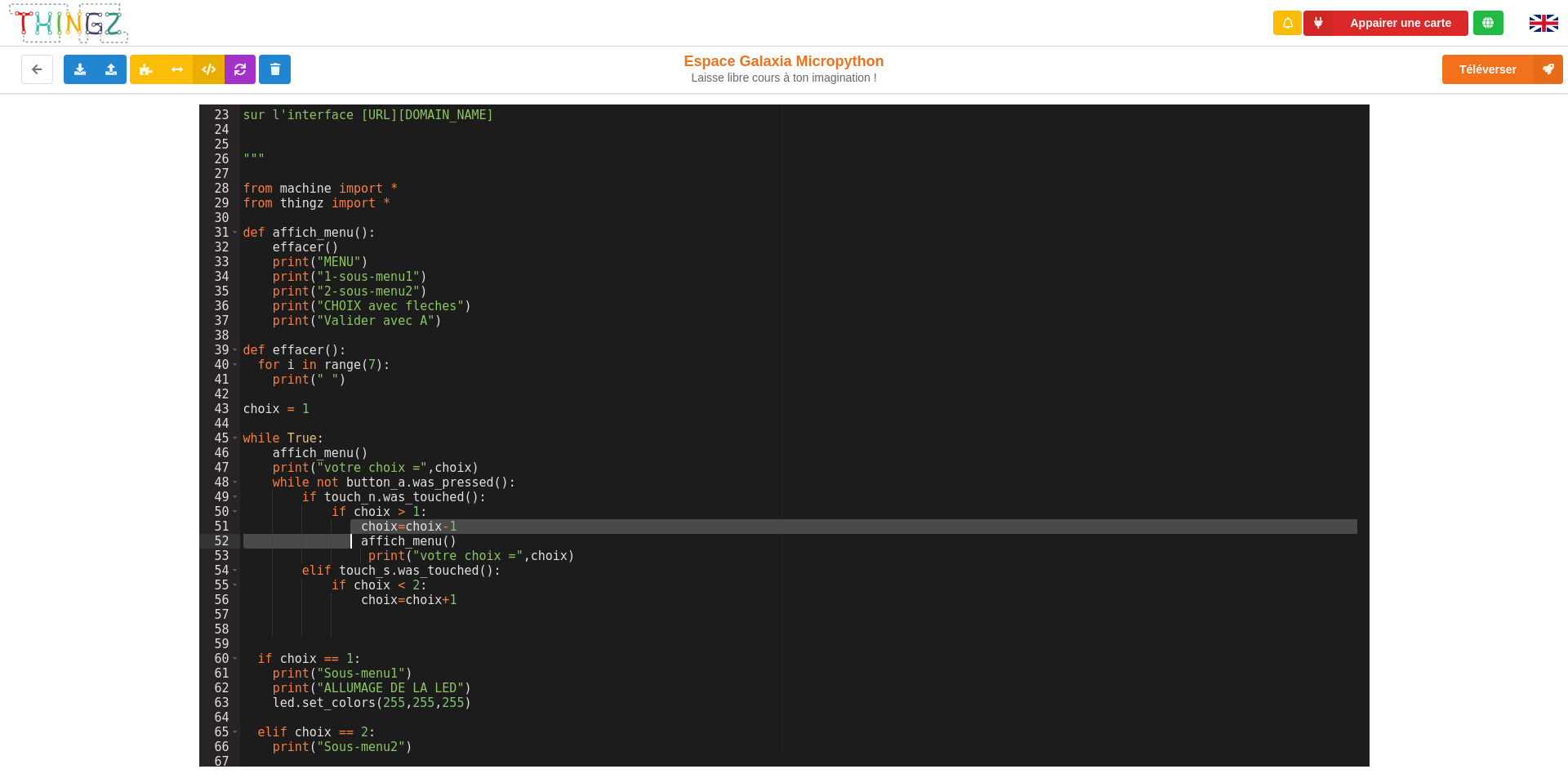
drag, startPoint x: 353, startPoint y: 531, endPoint x: 353, endPoint y: 547, distance: 16.0
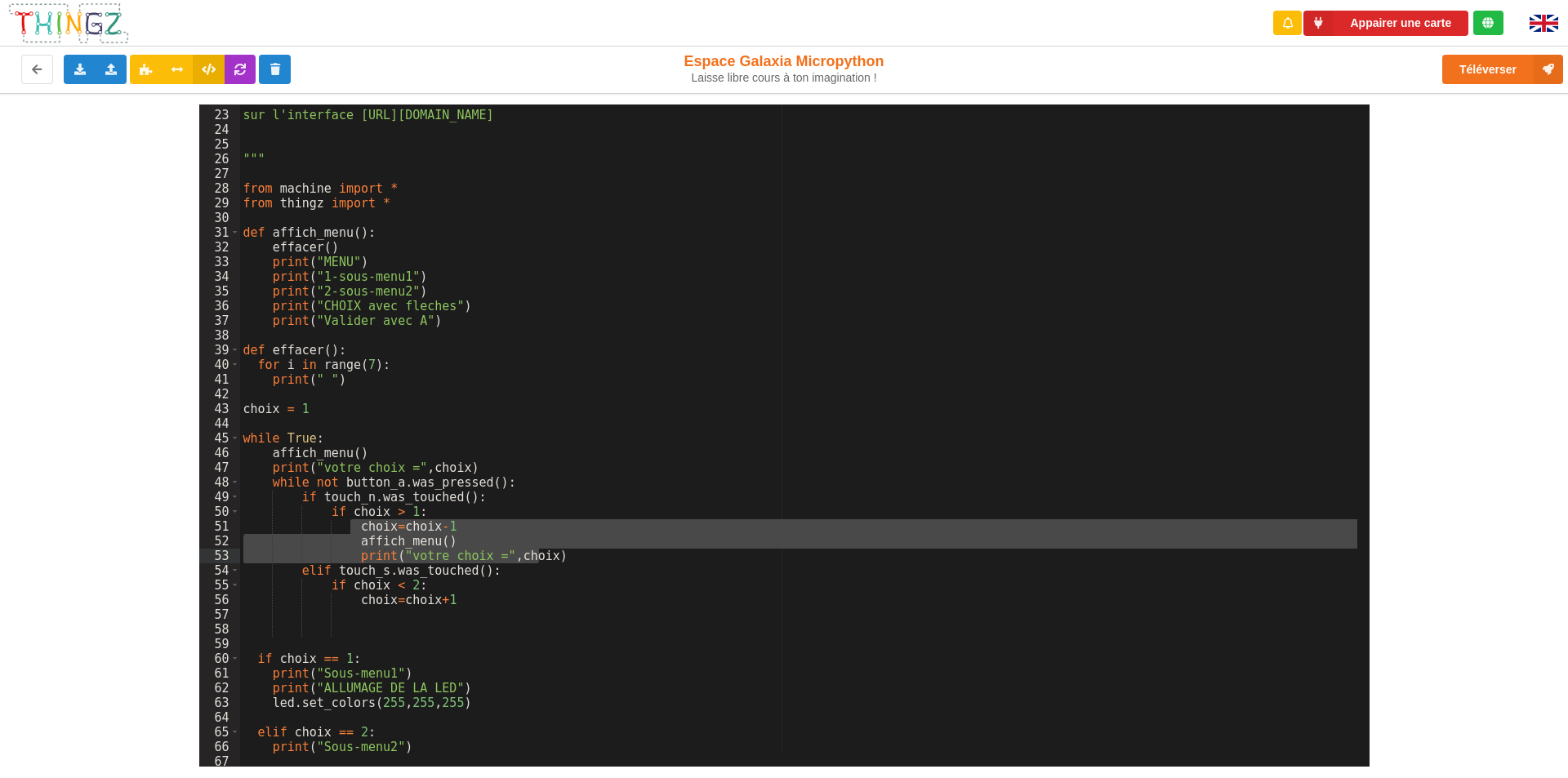
drag, startPoint x: 348, startPoint y: 528, endPoint x: 537, endPoint y: 556, distance: 191.1
drag, startPoint x: 350, startPoint y: 540, endPoint x: 548, endPoint y: 552, distance: 198.4
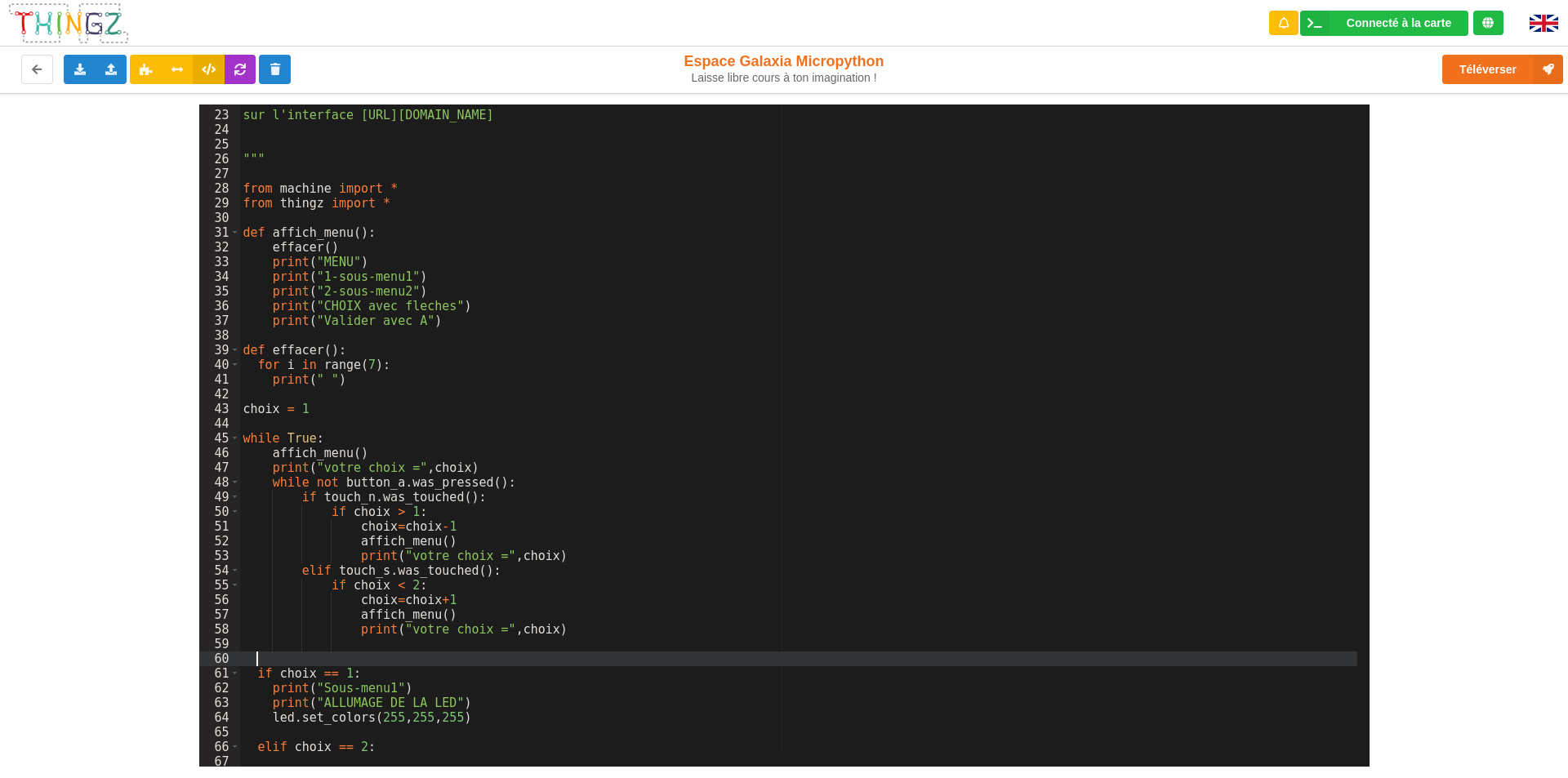
scroll to position [365, 0]
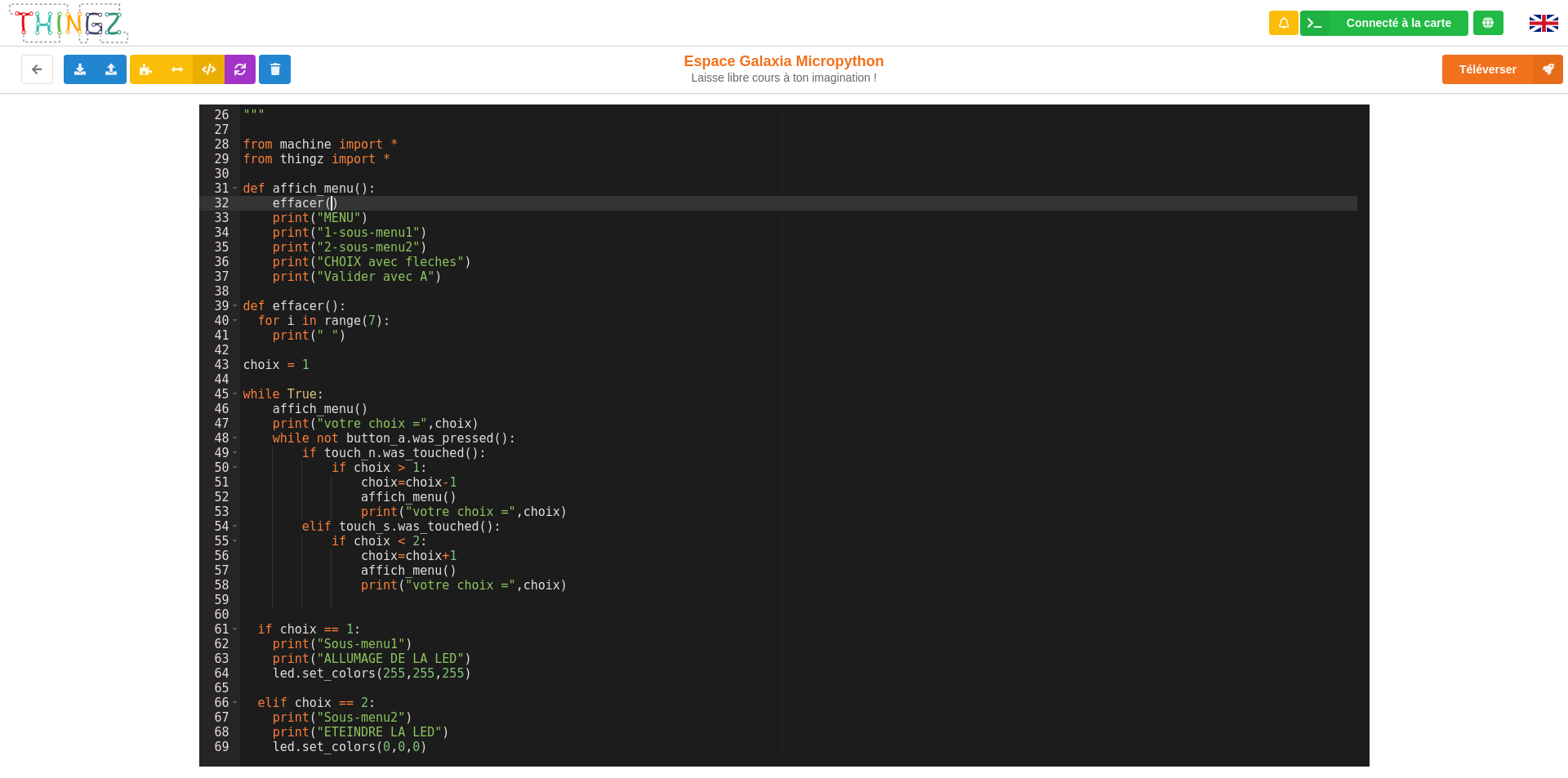
drag, startPoint x: 339, startPoint y: 202, endPoint x: 267, endPoint y: 204, distance: 72.0
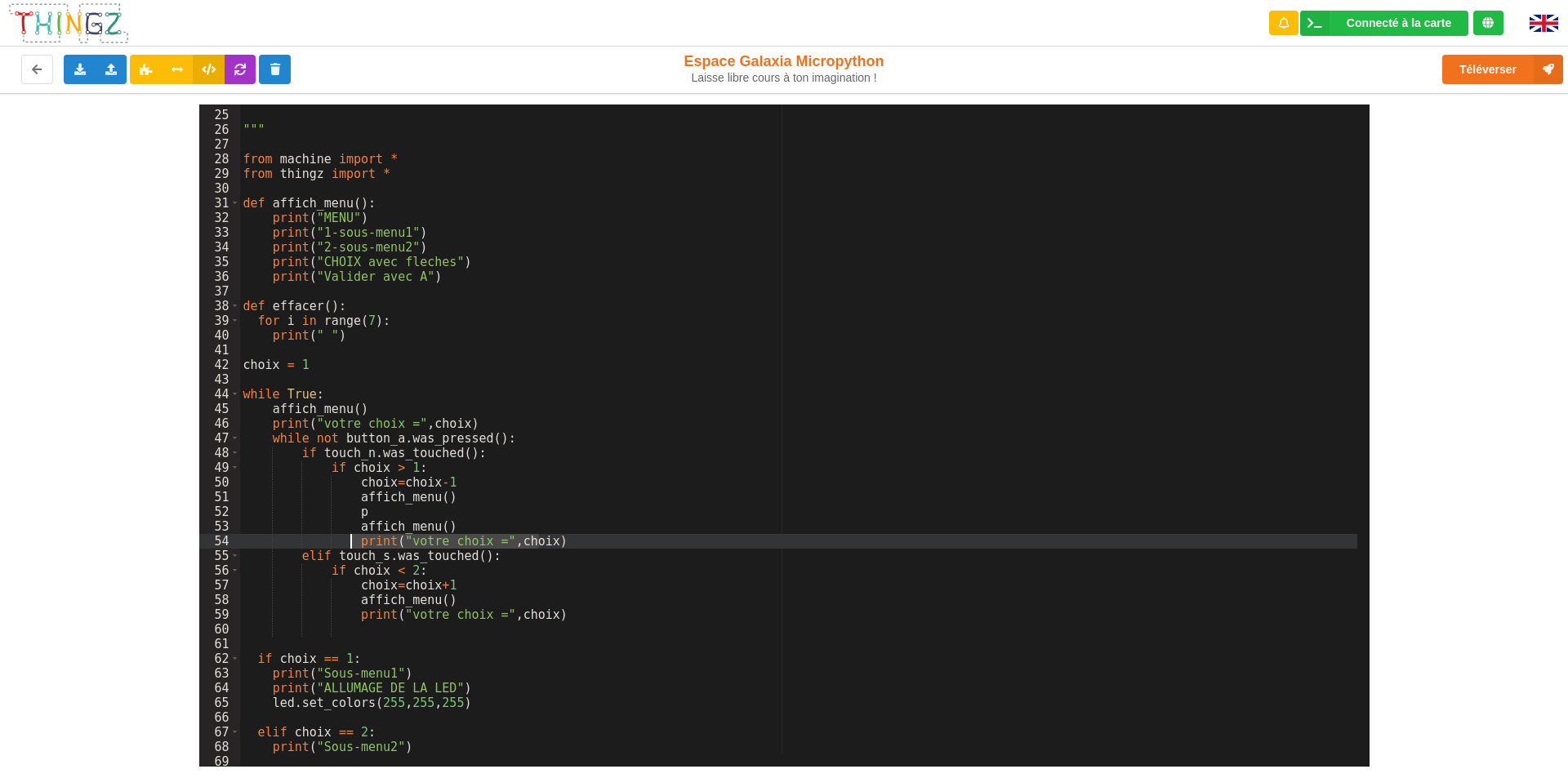
drag, startPoint x: 548, startPoint y: 541, endPoint x: 349, endPoint y: 540, distance: 199.0
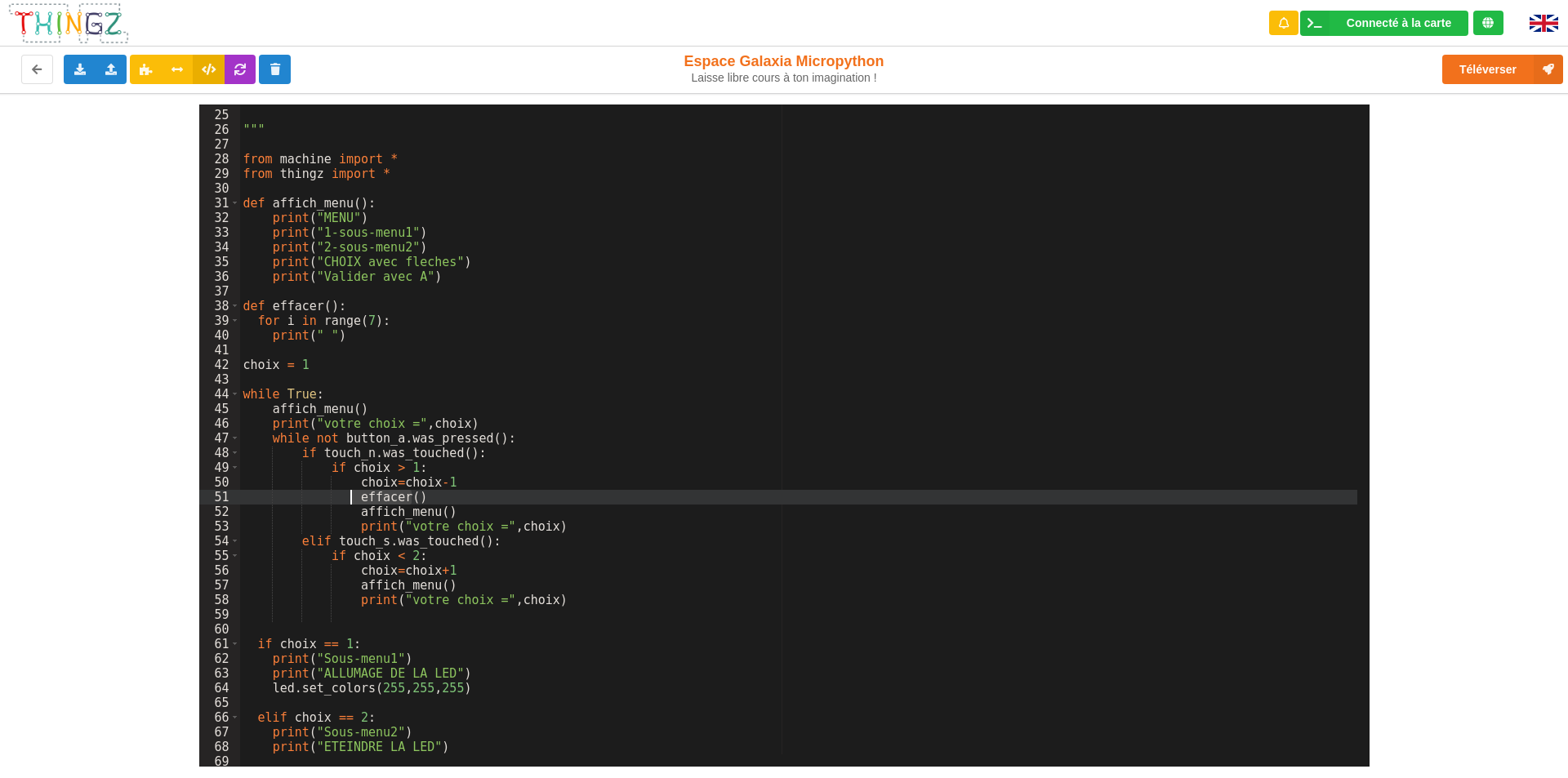
drag, startPoint x: 417, startPoint y: 495, endPoint x: 349, endPoint y: 500, distance: 68.2
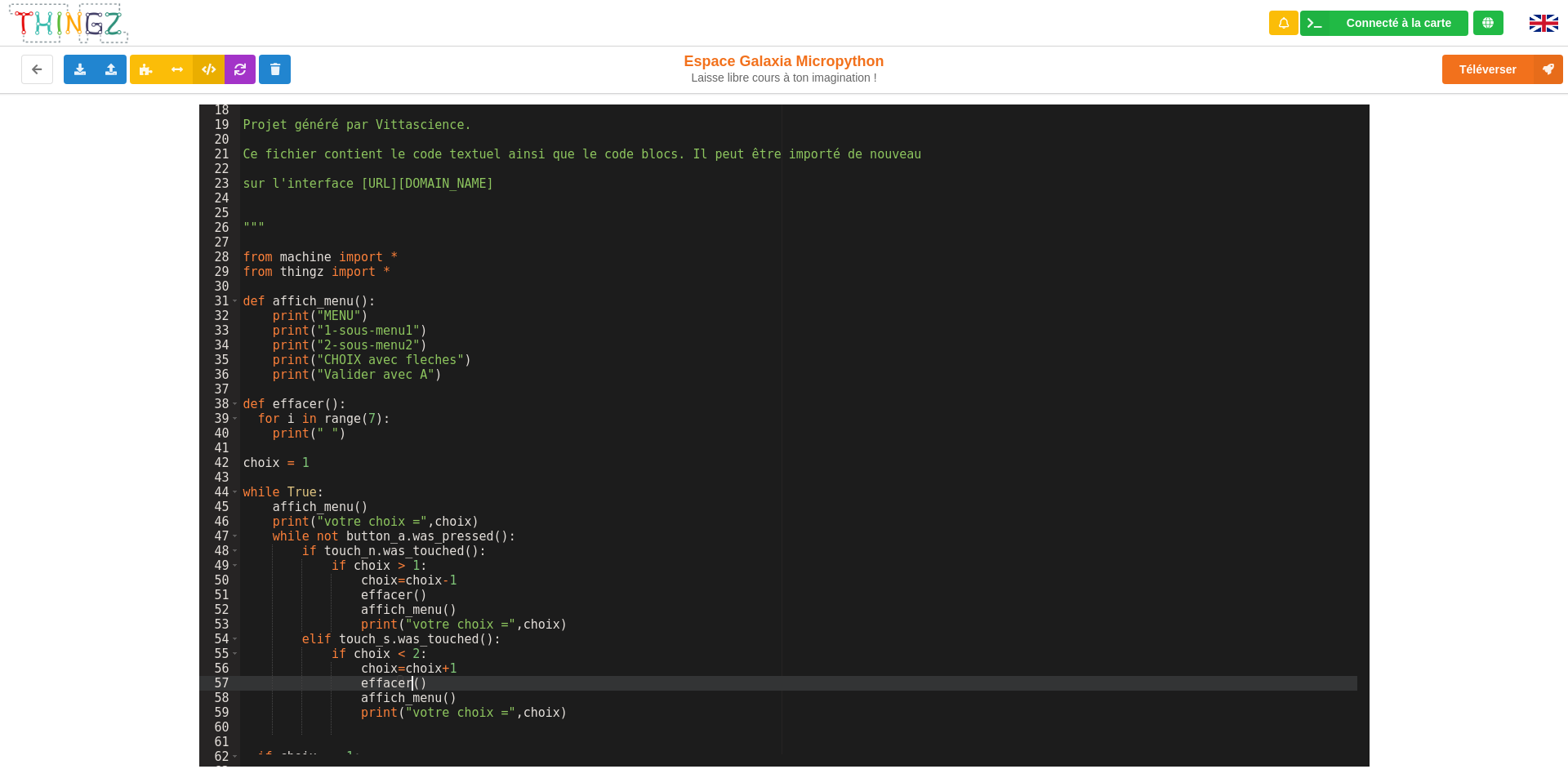
scroll to position [251, 0]
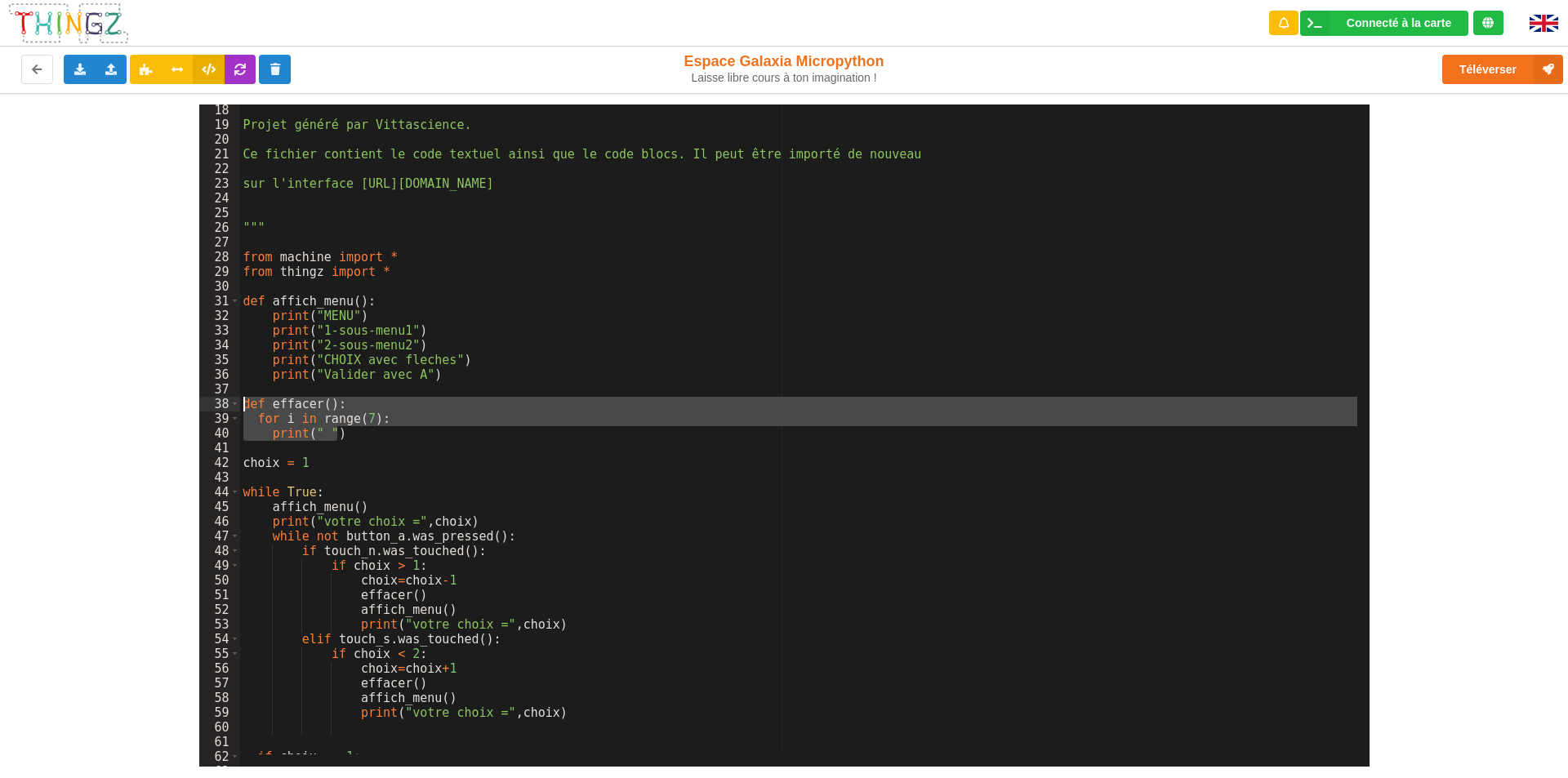
drag, startPoint x: 365, startPoint y: 439, endPoint x: 229, endPoint y: 402, distance: 140.9
click at [229, 402] on div "18 19 20 21 22 23 24 25 26 27 28 29 30 31 32 33 34 35 36 37 38 39 40 41 42 43 4…" at bounding box center [784, 436] width 1171 height 663
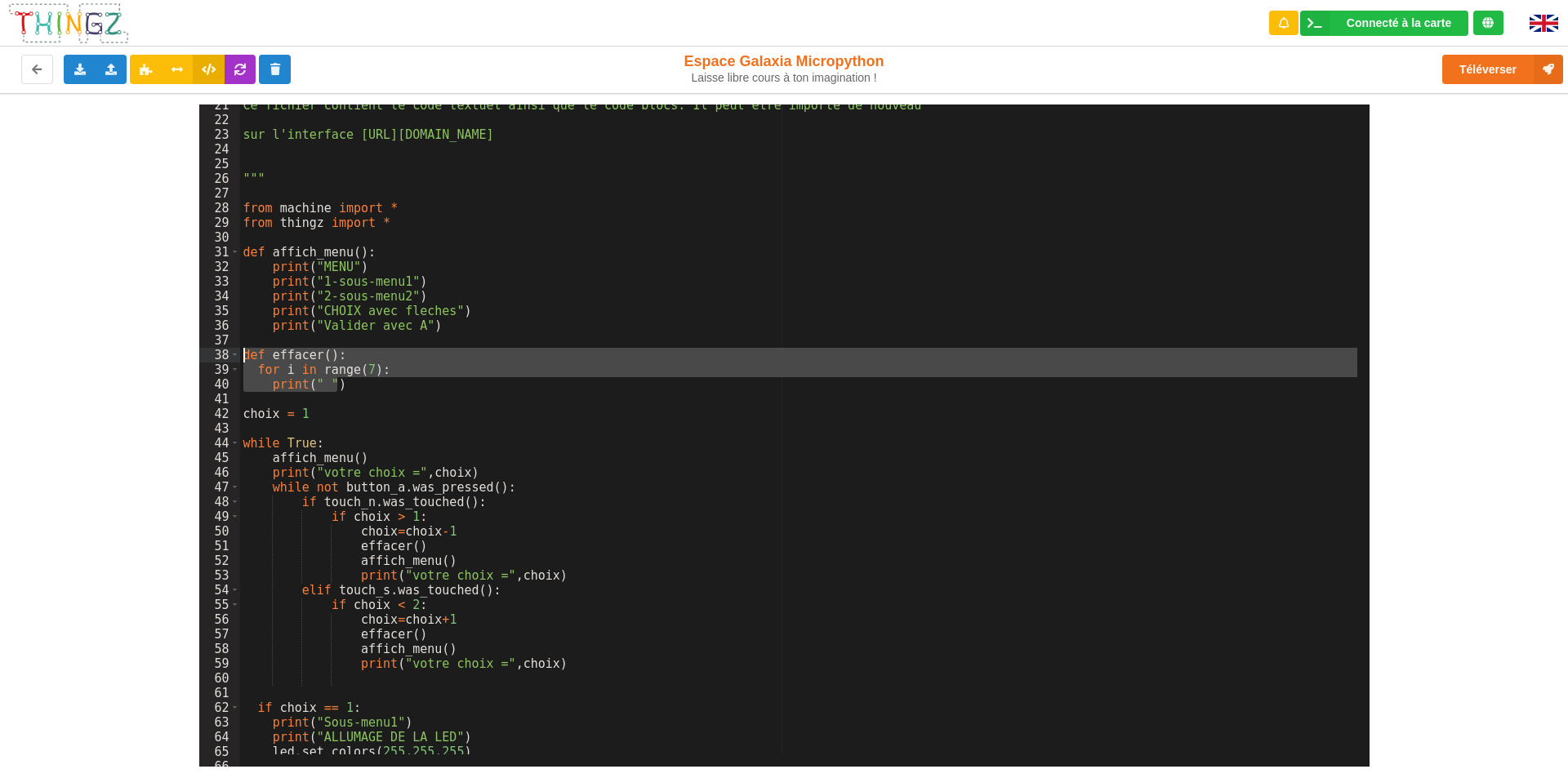
scroll to position [349, 0]
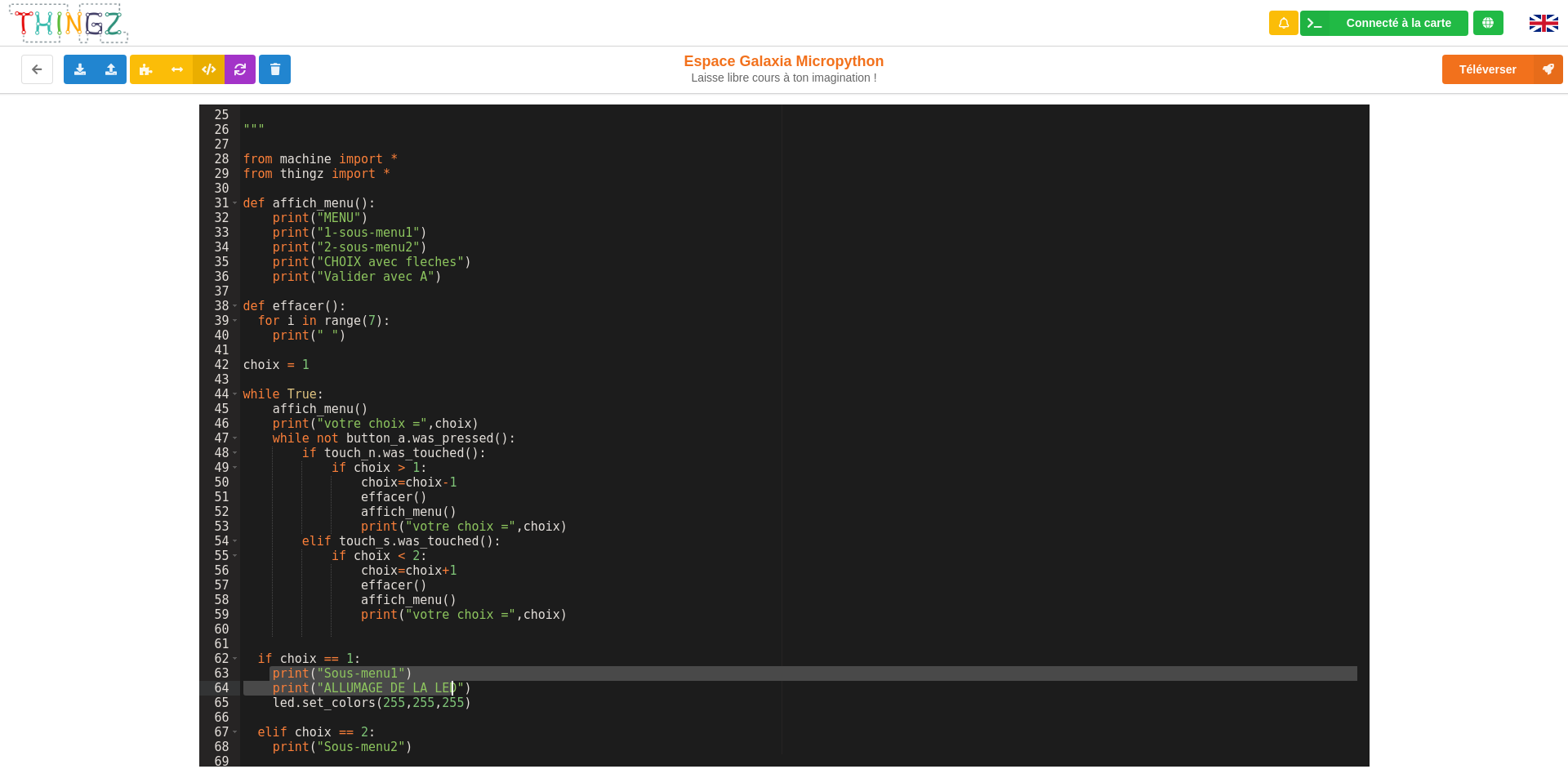
drag, startPoint x: 268, startPoint y: 670, endPoint x: 514, endPoint y: 689, distance: 246.7
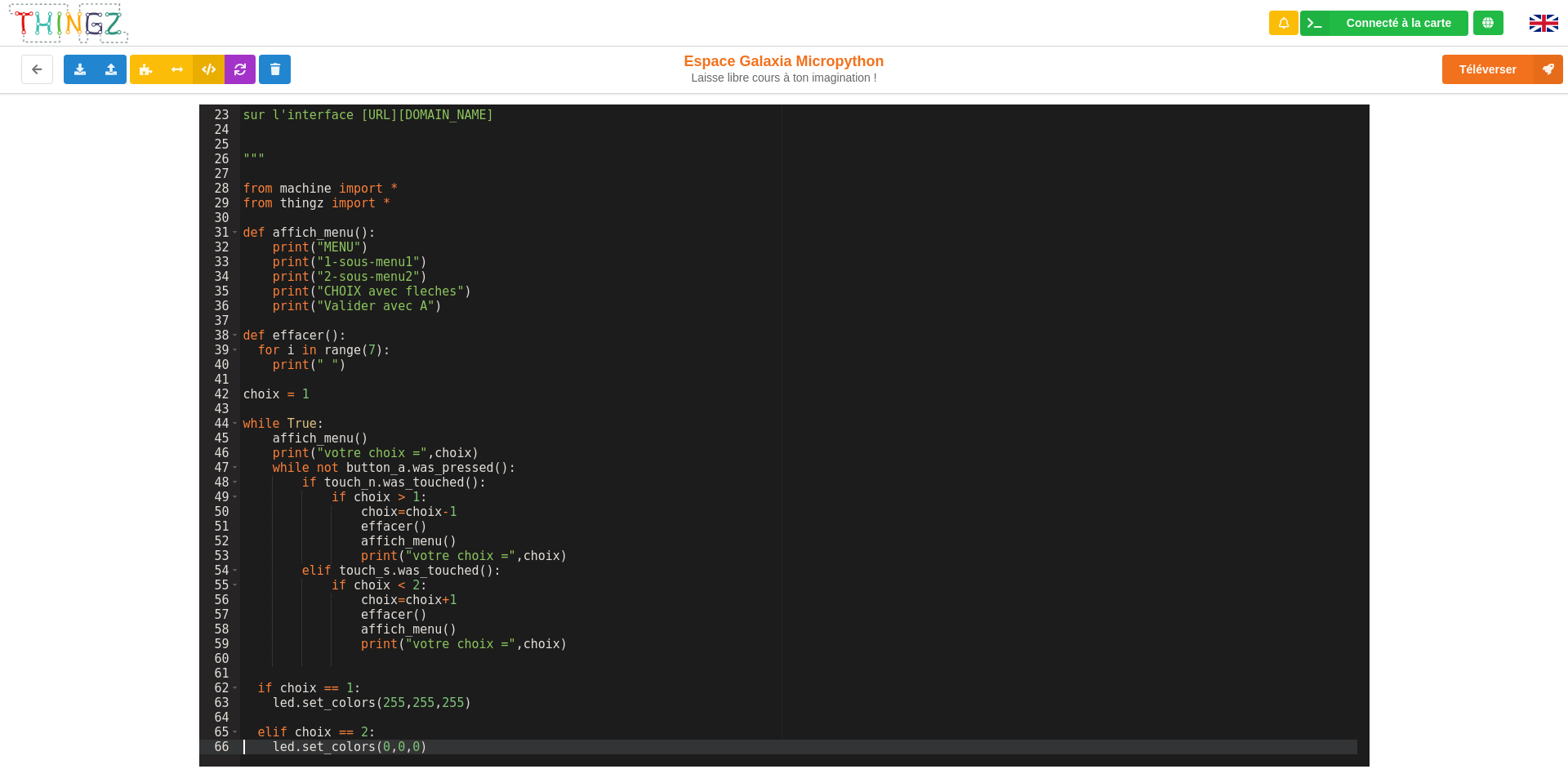
scroll to position [321, 0]
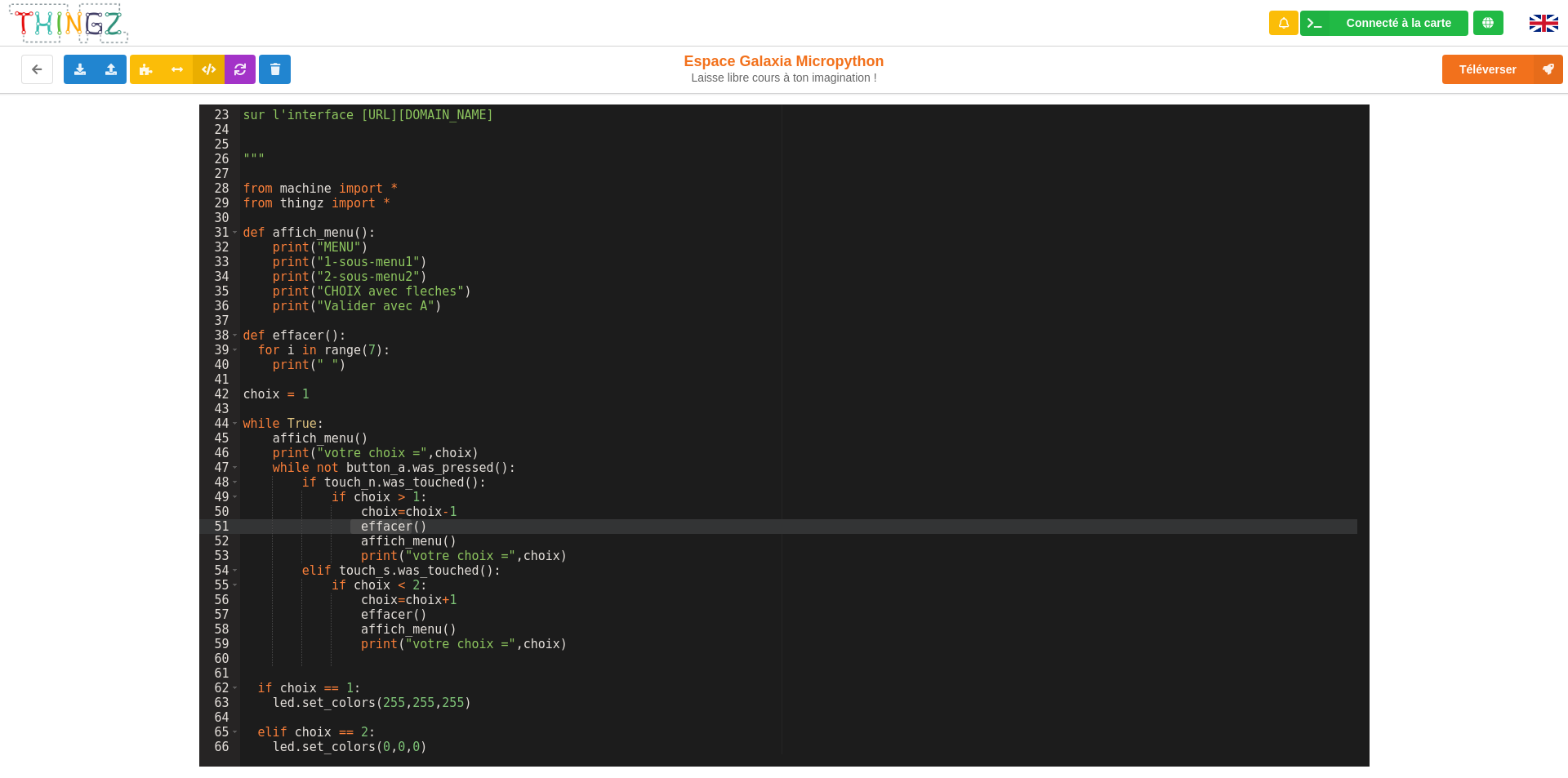
drag, startPoint x: 353, startPoint y: 524, endPoint x: 444, endPoint y: 528, distance: 91.1
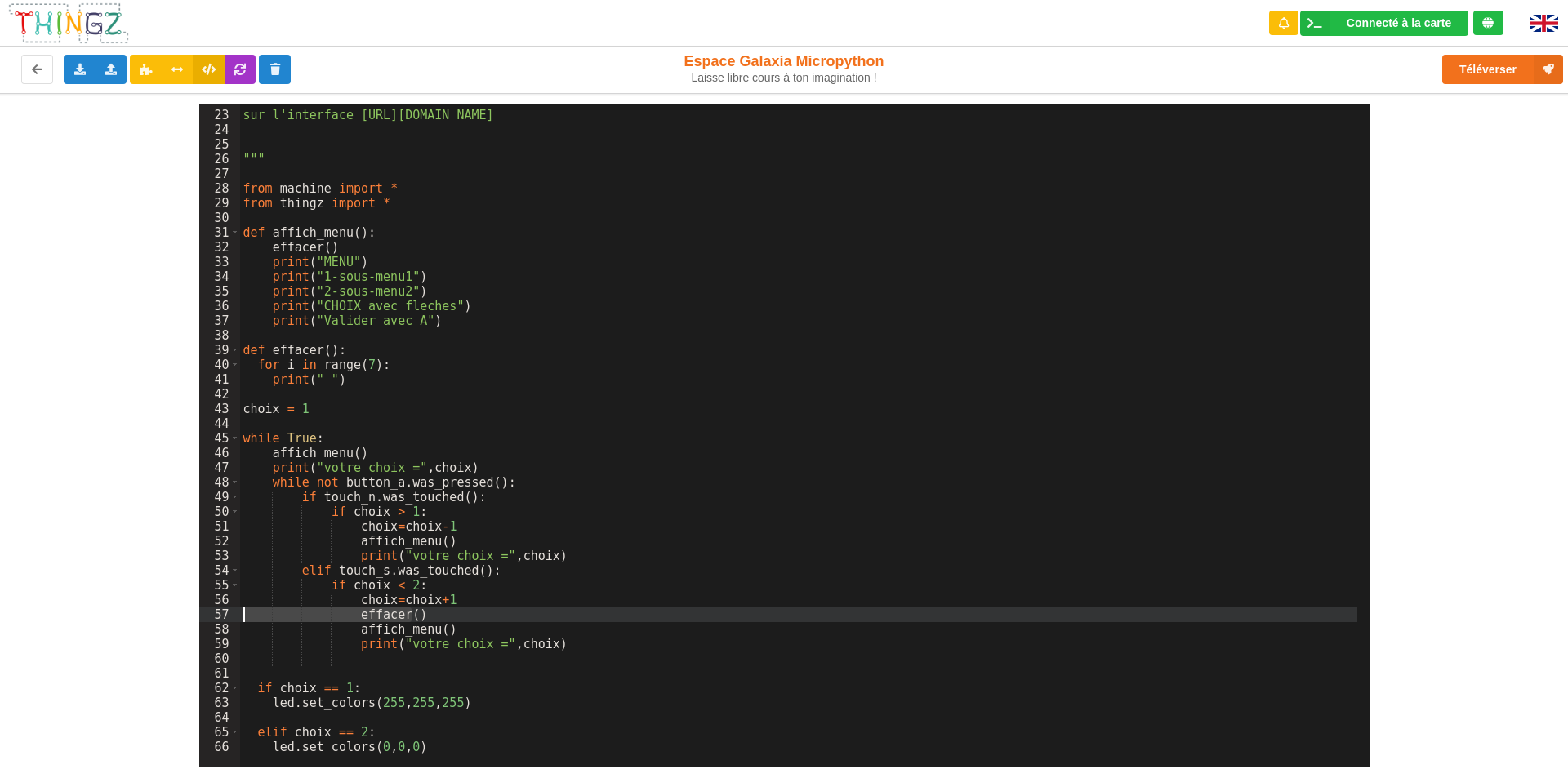
drag, startPoint x: 435, startPoint y: 619, endPoint x: 149, endPoint y: 615, distance: 286.0
click at [149, 615] on div "22 23 24 25 26 27 28 29 30 31 32 33 34 35 36 37 38 39 40 41 42 43 44 45 46 47 4…" at bounding box center [784, 430] width 1591 height 674
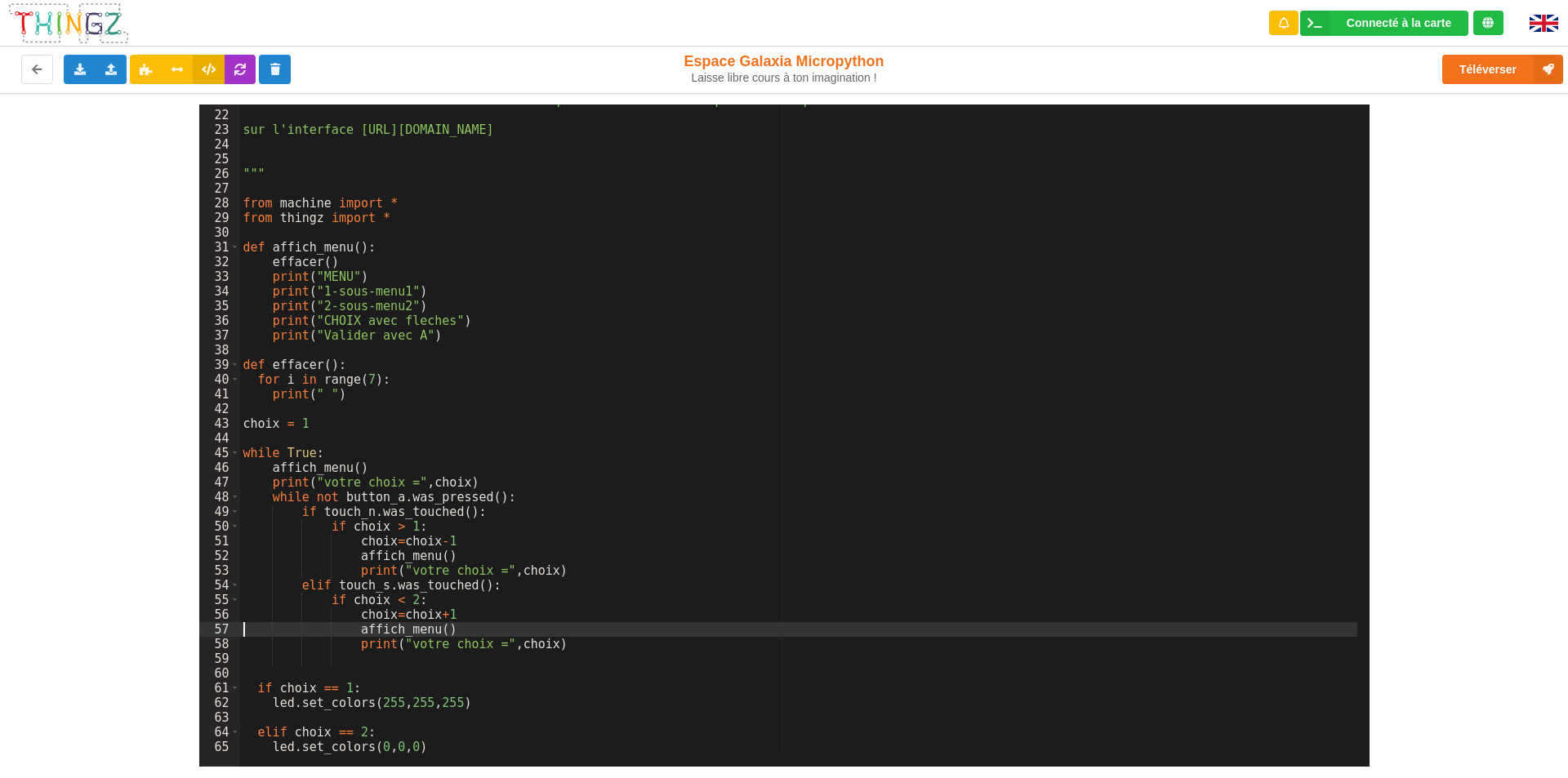
scroll to position [305, 0]
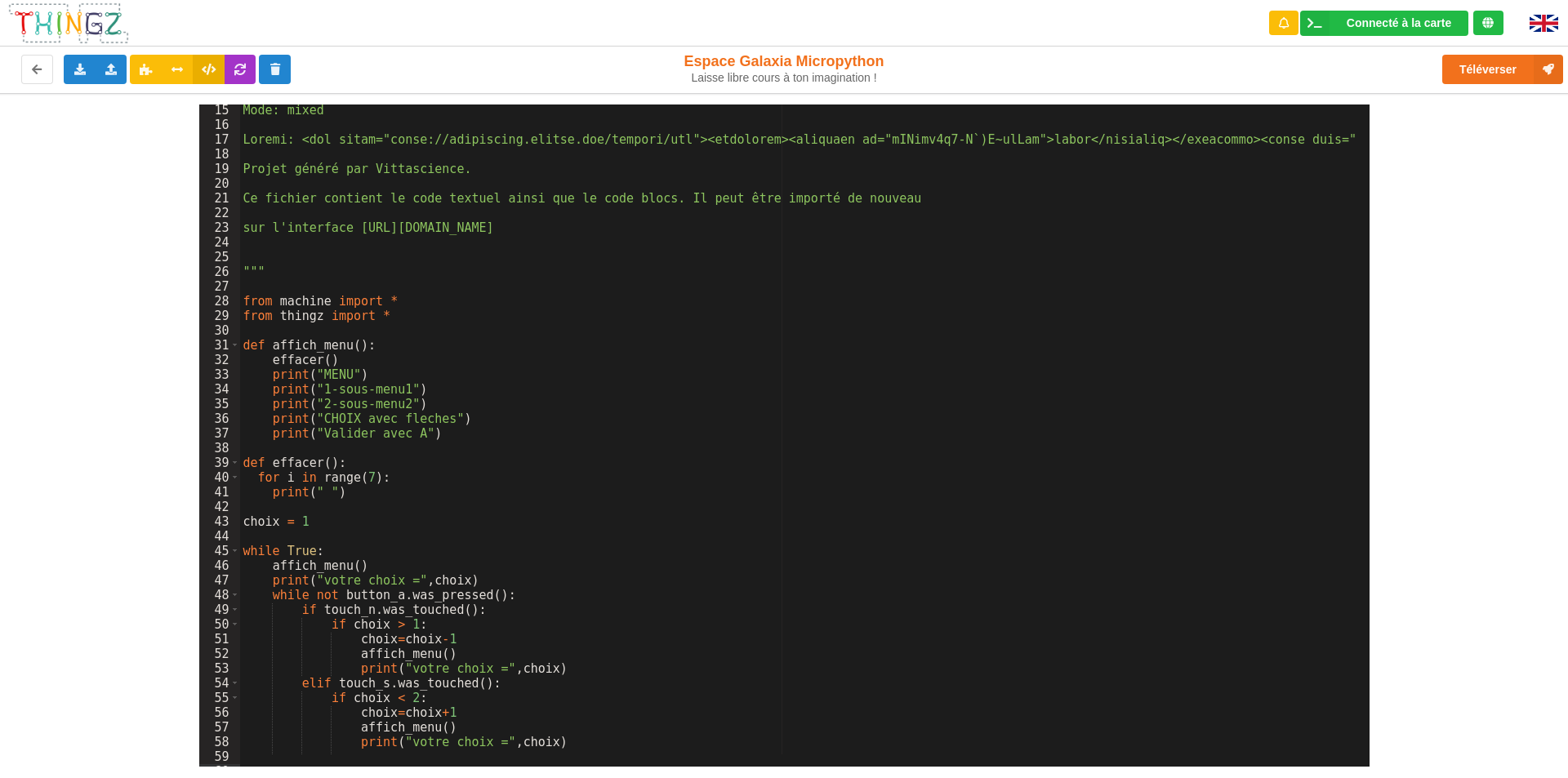
scroll to position [207, 0]
click at [81, 74] on icon at bounding box center [79, 68] width 14 height 10
click at [127, 129] on span "Exporter le code Python" at bounding box center [161, 129] width 122 height 14
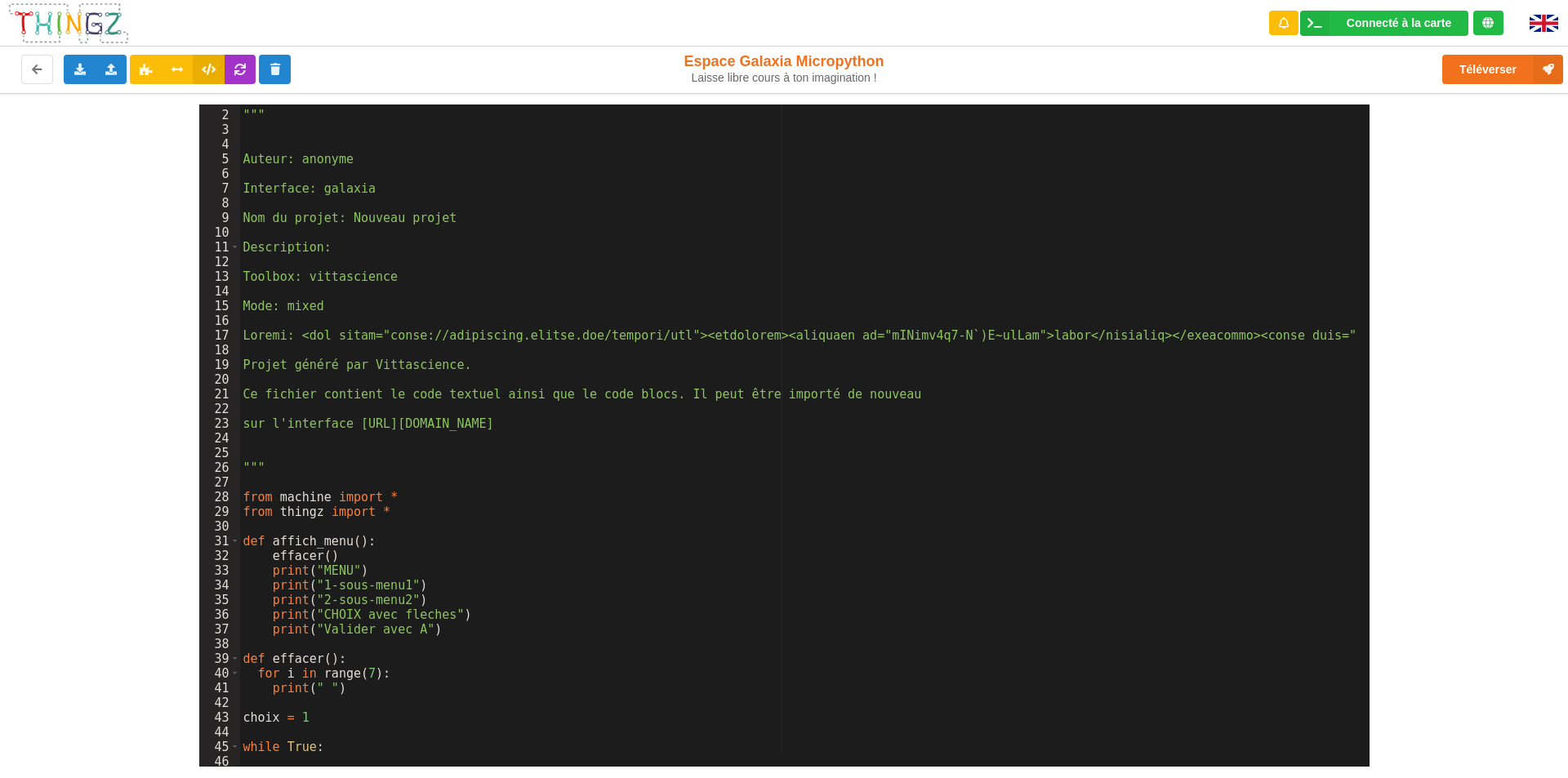
scroll to position [0, 0]
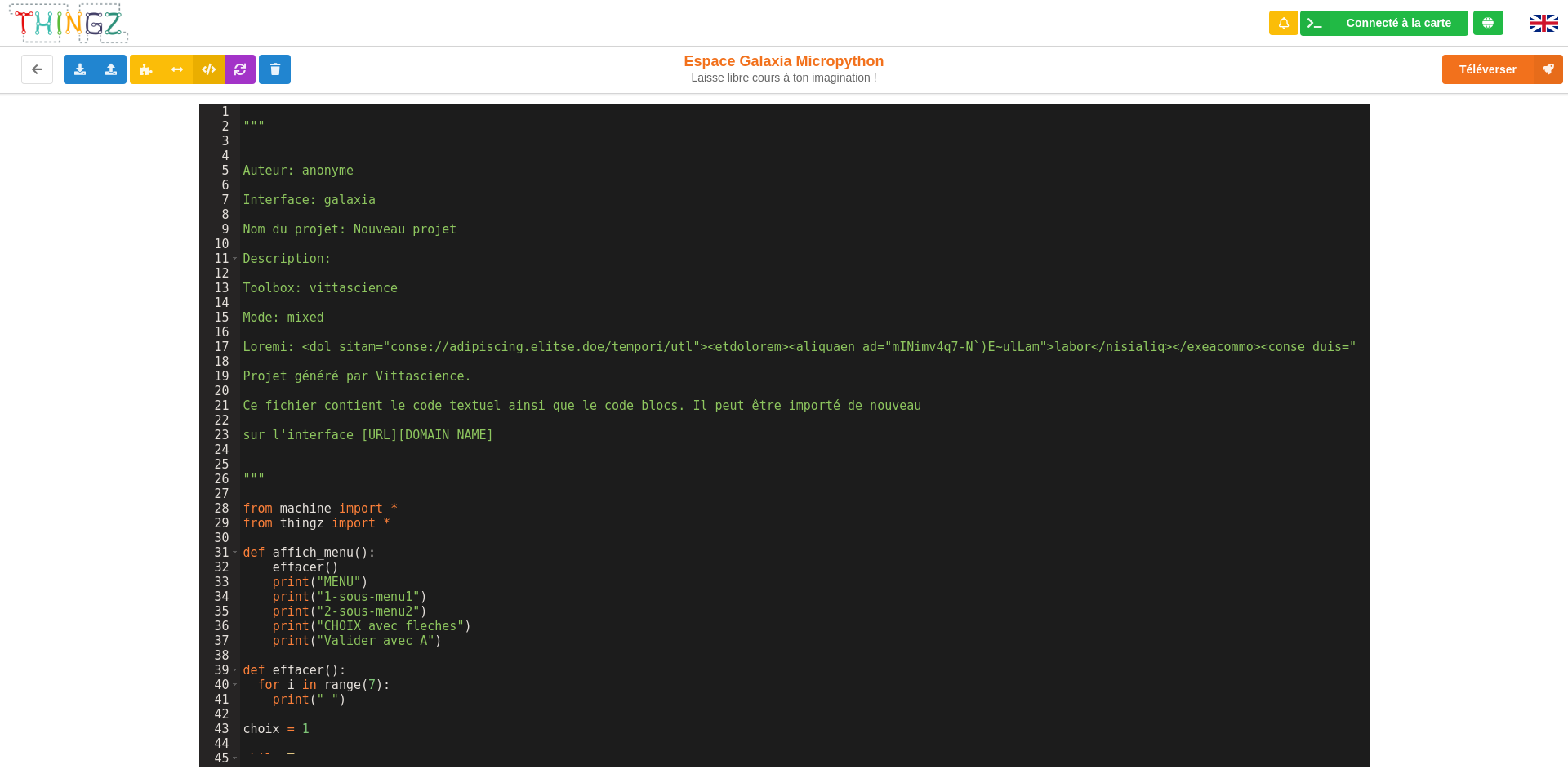
click at [1490, 323] on div "1 2 3 4 5 6 7 8 9 10 11 12 13 14 15 16 17 18 19 20 21 22 23 24 25 26 27 28 29 3…" at bounding box center [784, 430] width 1591 height 674
click at [1407, 279] on div "1 2 3 4 5 6 7 8 9 10 11 12 13 14 15 16 17 18 19 20 21 22 23 24 25 26 27 28 29 3…" at bounding box center [784, 430] width 1591 height 674
click at [1474, 285] on div "1 2 3 4 5 6 7 8 9 10 11 12 13 14 15 16 17 18 19 20 21 22 23 24 25 26 27 28 29 3…" at bounding box center [784, 430] width 1591 height 674
